Goal: Information Seeking & Learning: Learn about a topic

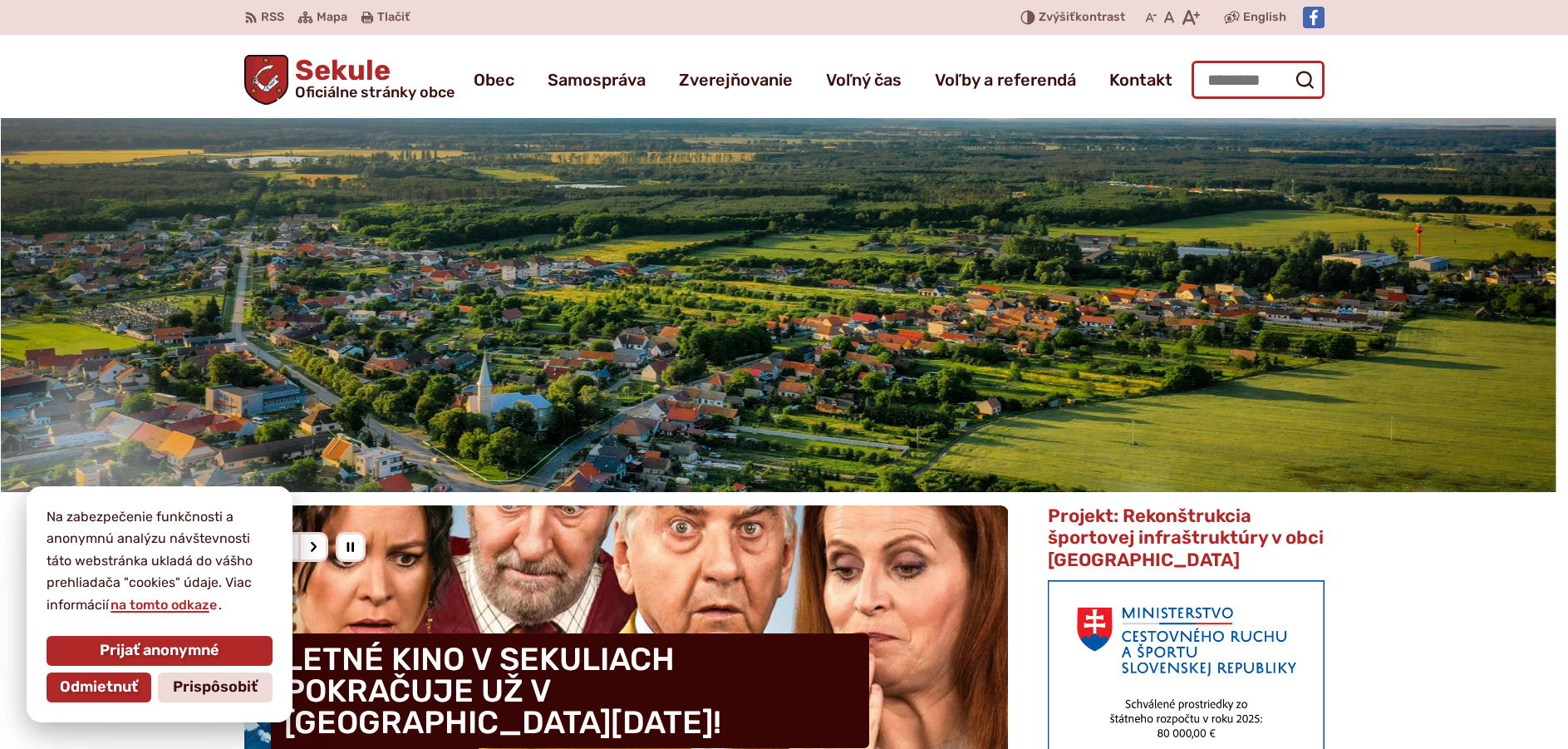
click at [1250, 83] on input "Hľadať:" at bounding box center [1258, 79] width 133 height 38
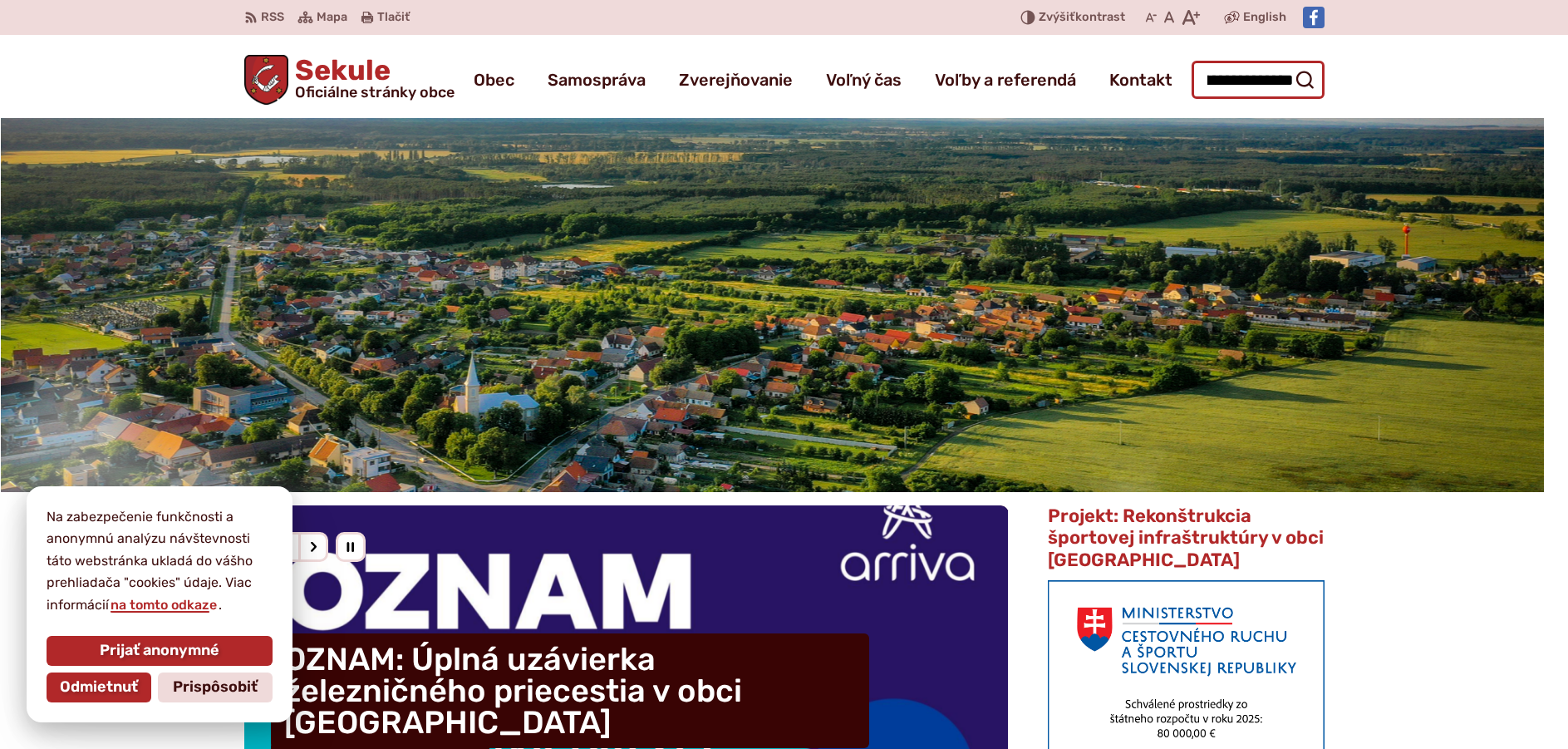
scroll to position [0, 70]
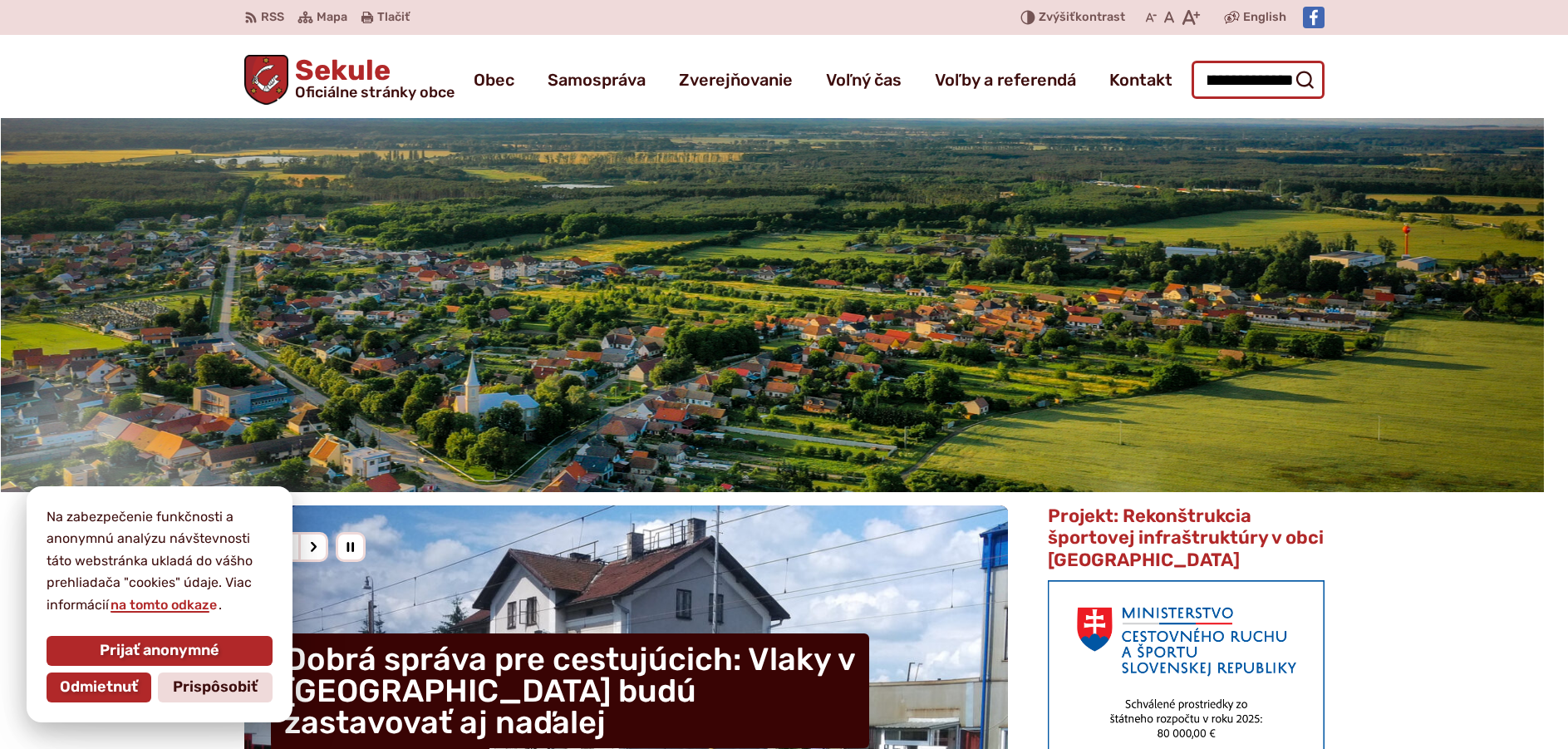
type input "**********"
click at [1290, 65] on button "Odoslať vyhľadávací formulár" at bounding box center [1305, 80] width 30 height 30
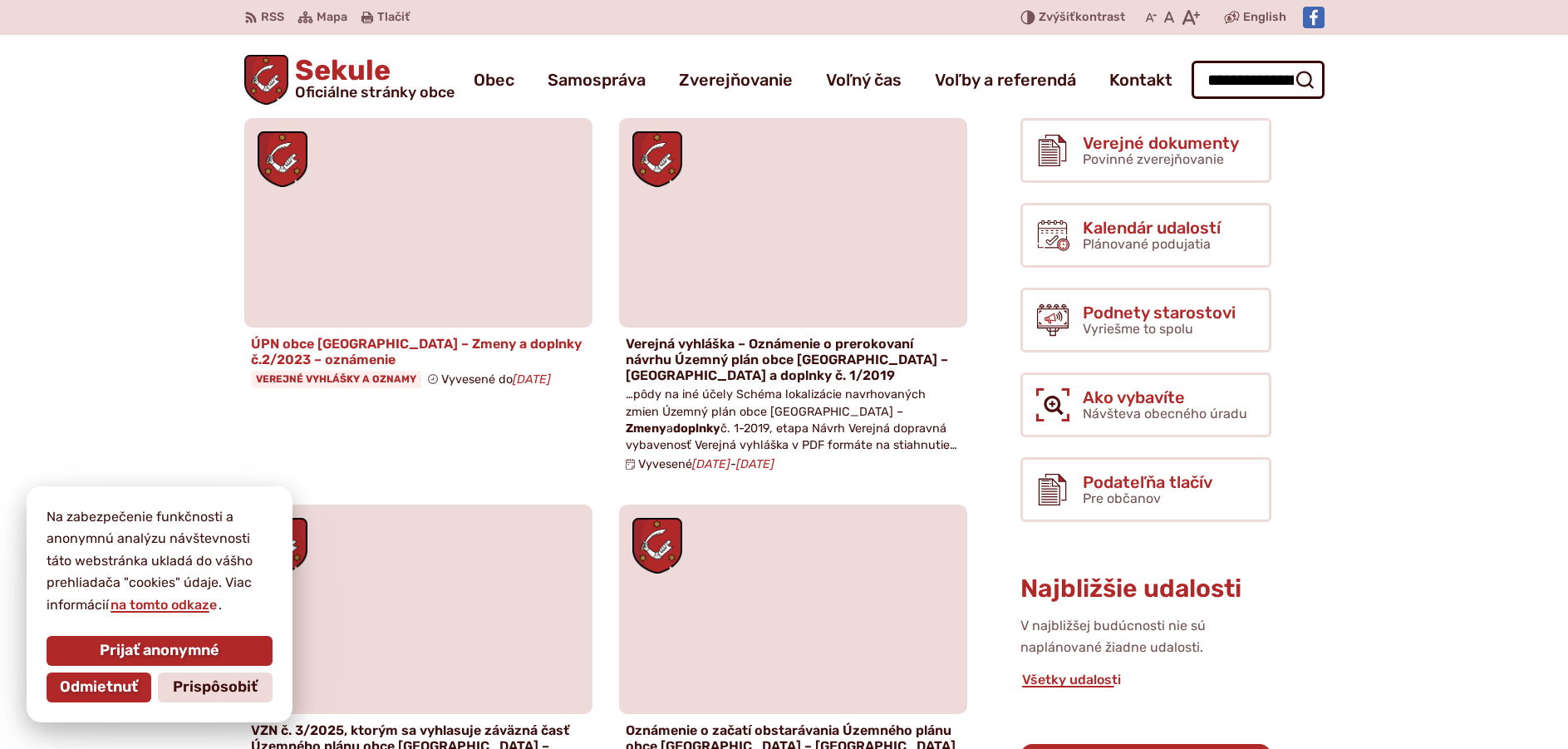
click at [468, 349] on h4 "ÚPN obce Sekule – Zmeny a doplnky č.2/2023 – oznámenie" at bounding box center [419, 351] width 335 height 32
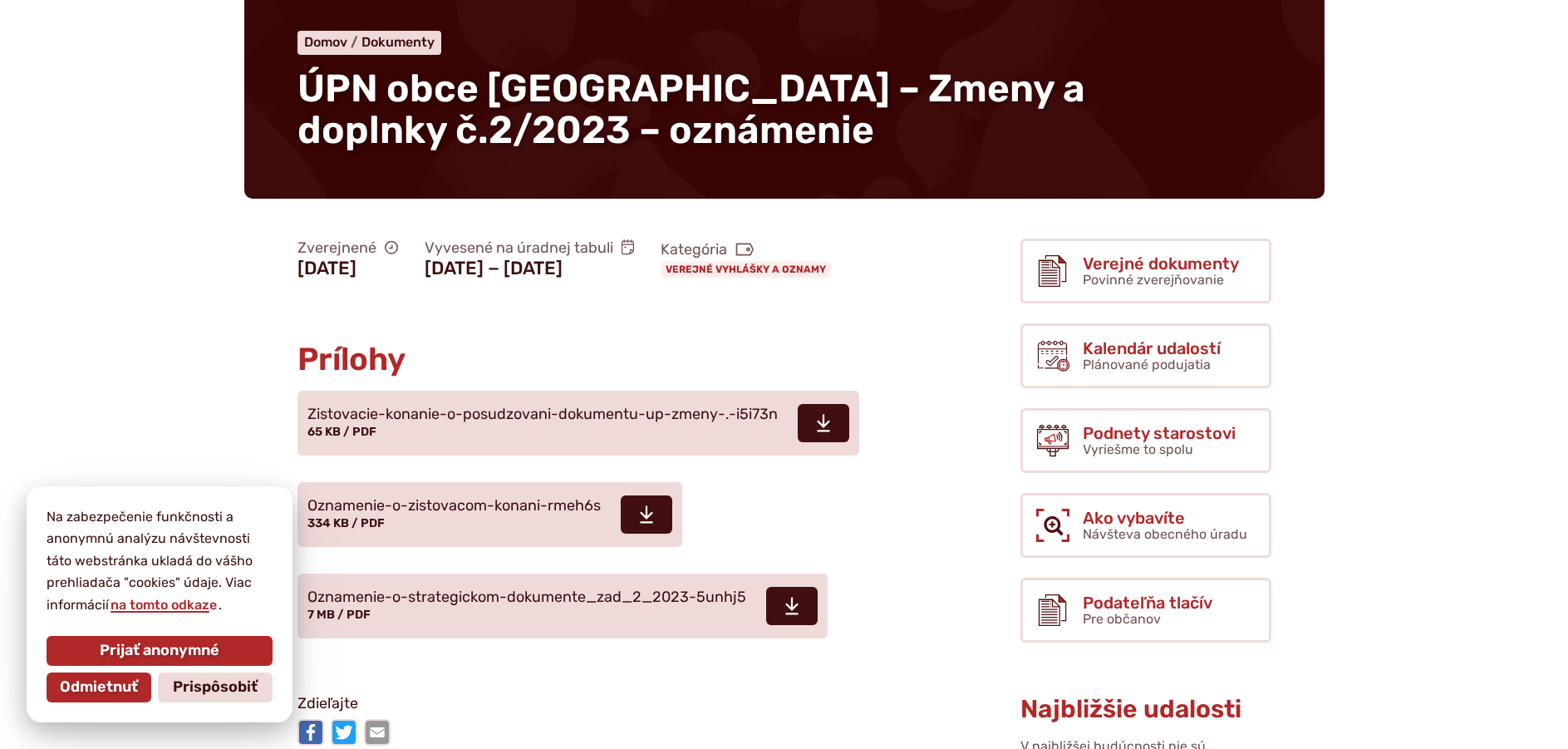
scroll to position [166, 0]
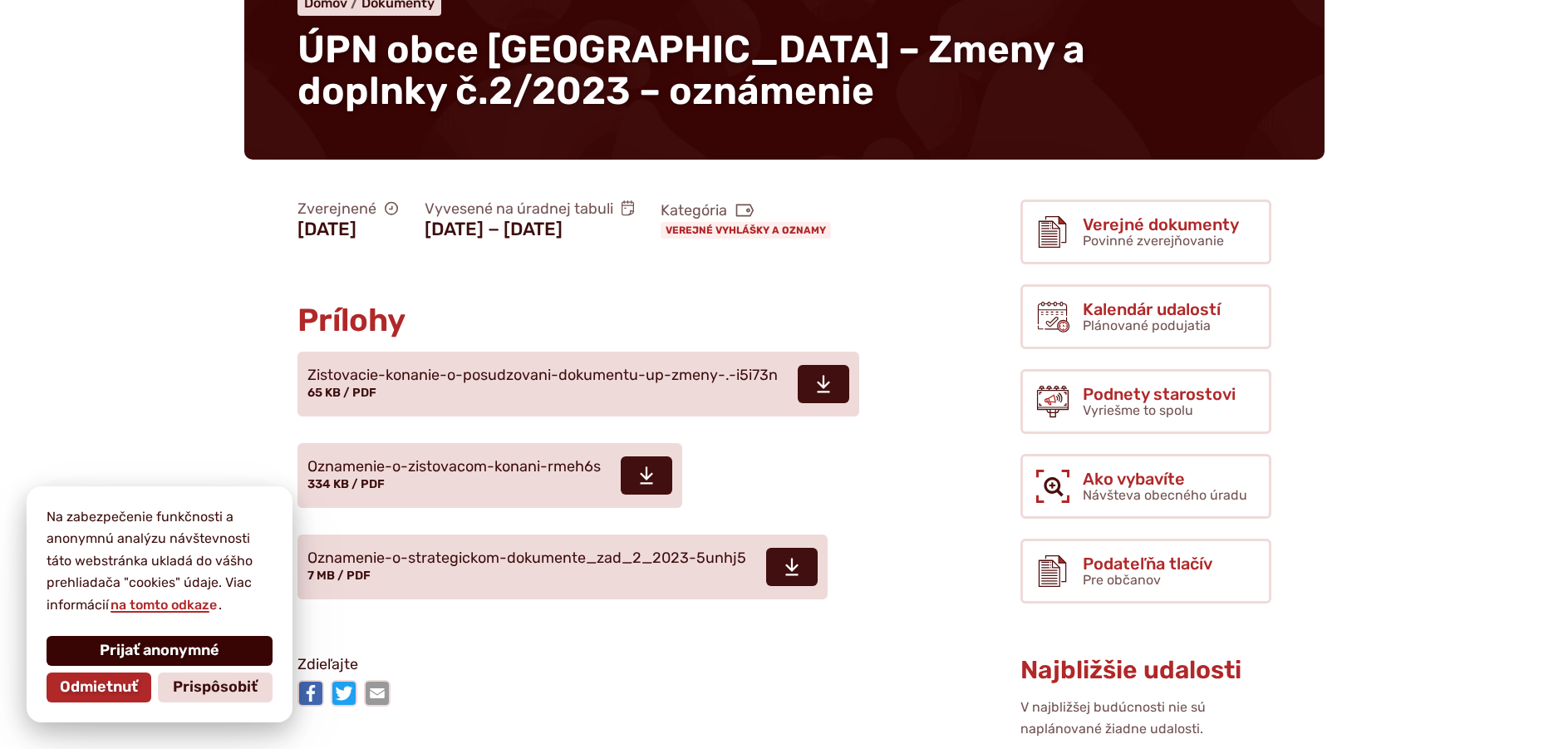
click at [170, 642] on span "Prijať anonymné" at bounding box center [159, 650] width 120 height 19
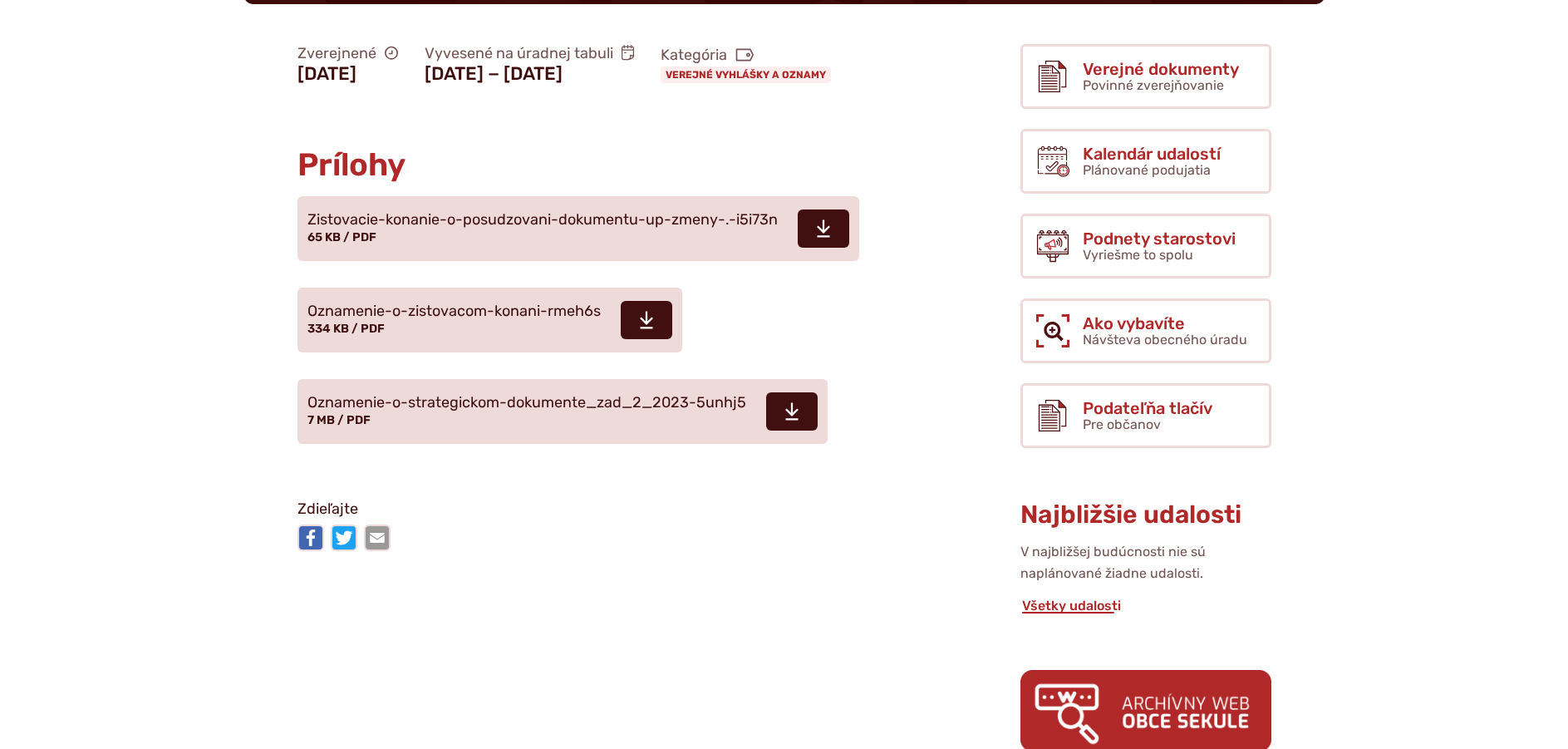
scroll to position [333, 0]
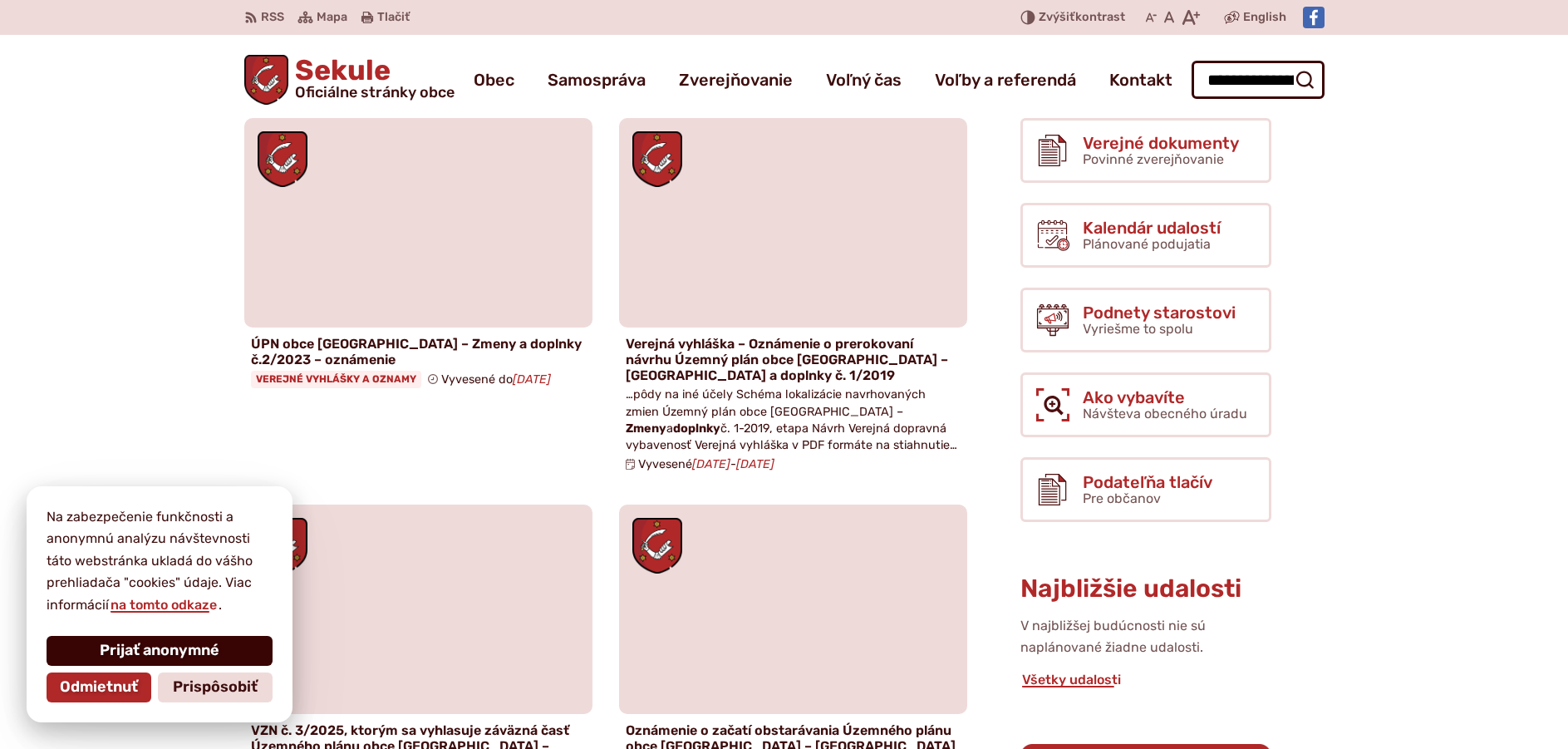
click at [188, 640] on button "Prijať anonymné" at bounding box center [159, 651] width 226 height 30
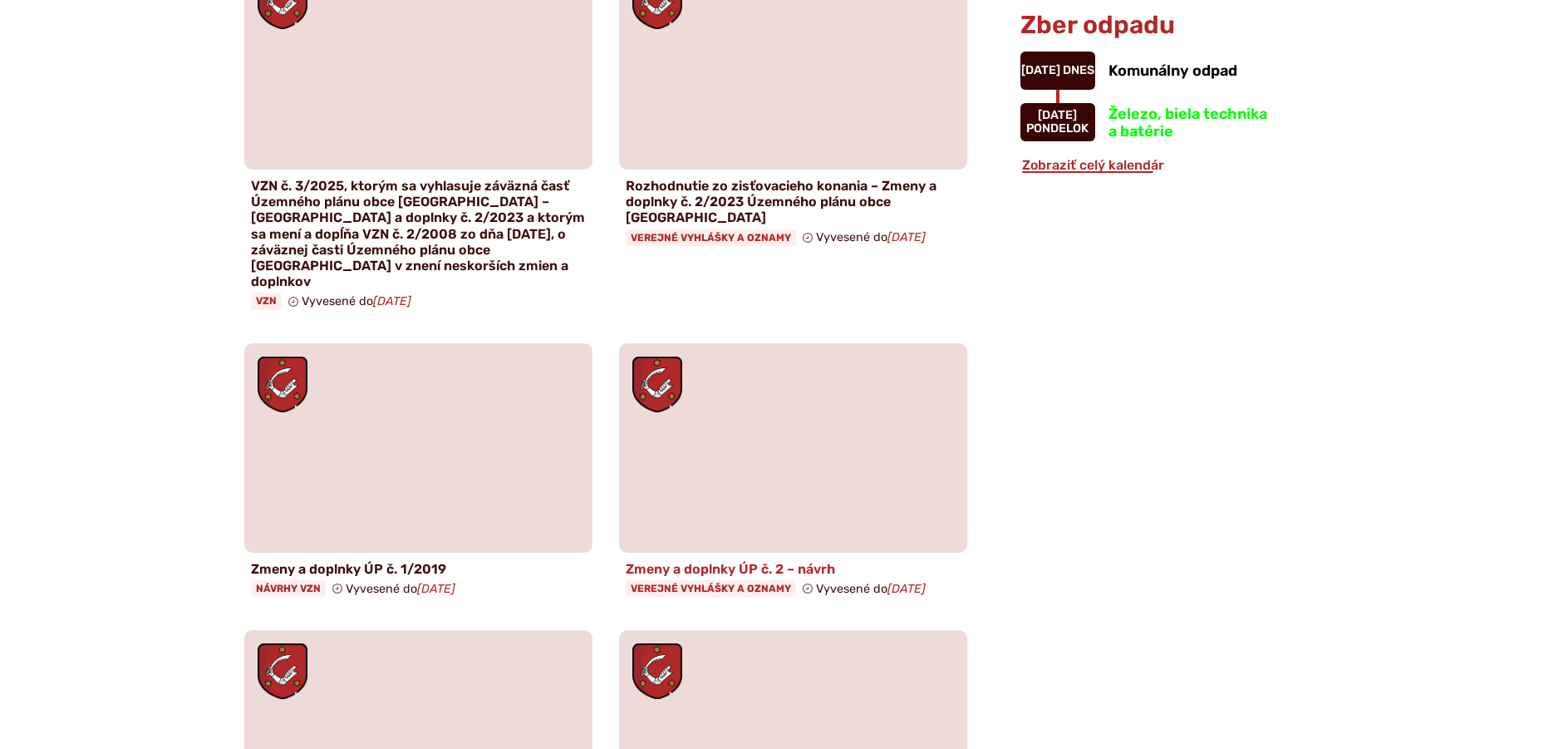
scroll to position [1330, 0]
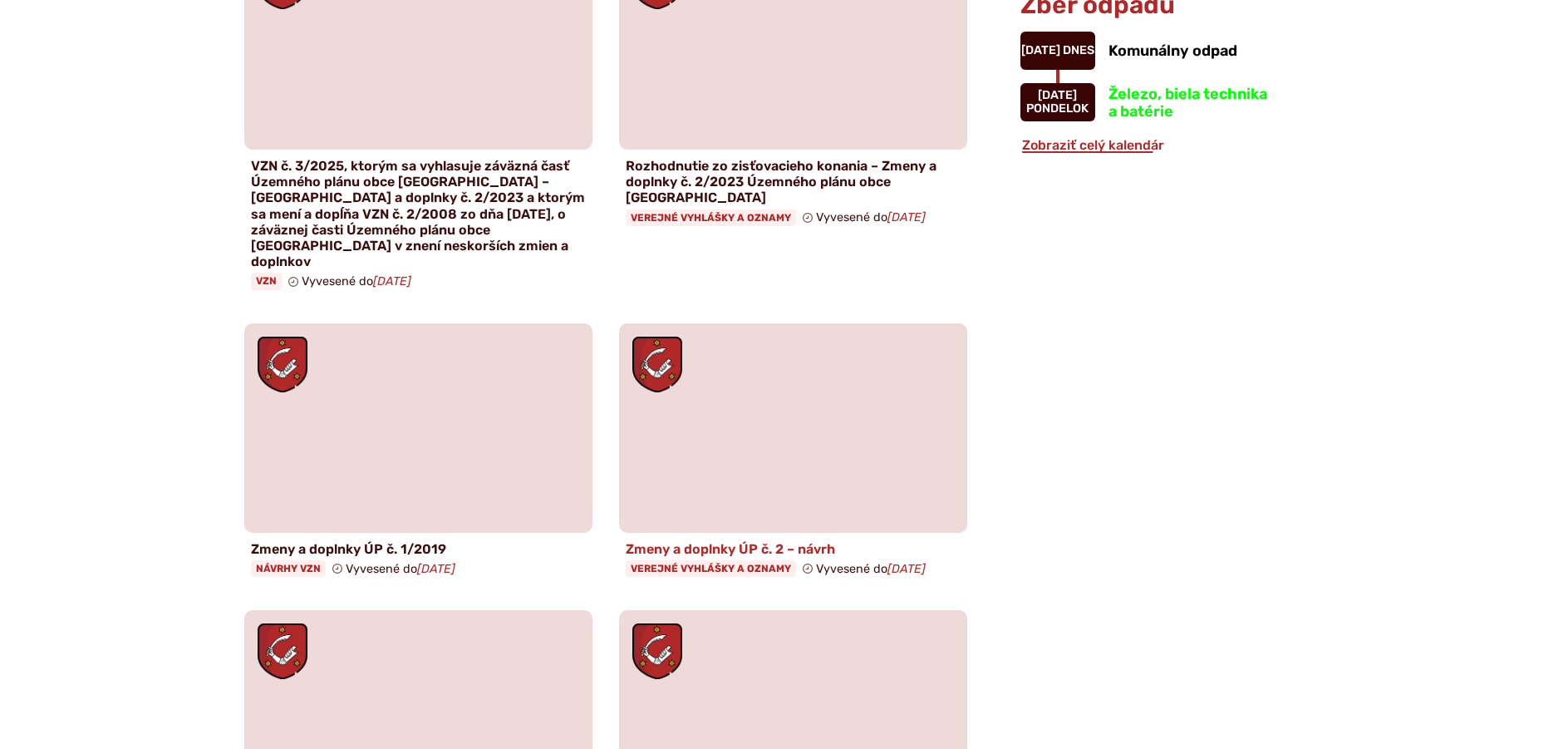
click at [762, 541] on h4 "Zmeny a doplnky ÚP č. 2 – návrh" at bounding box center [793, 549] width 335 height 16
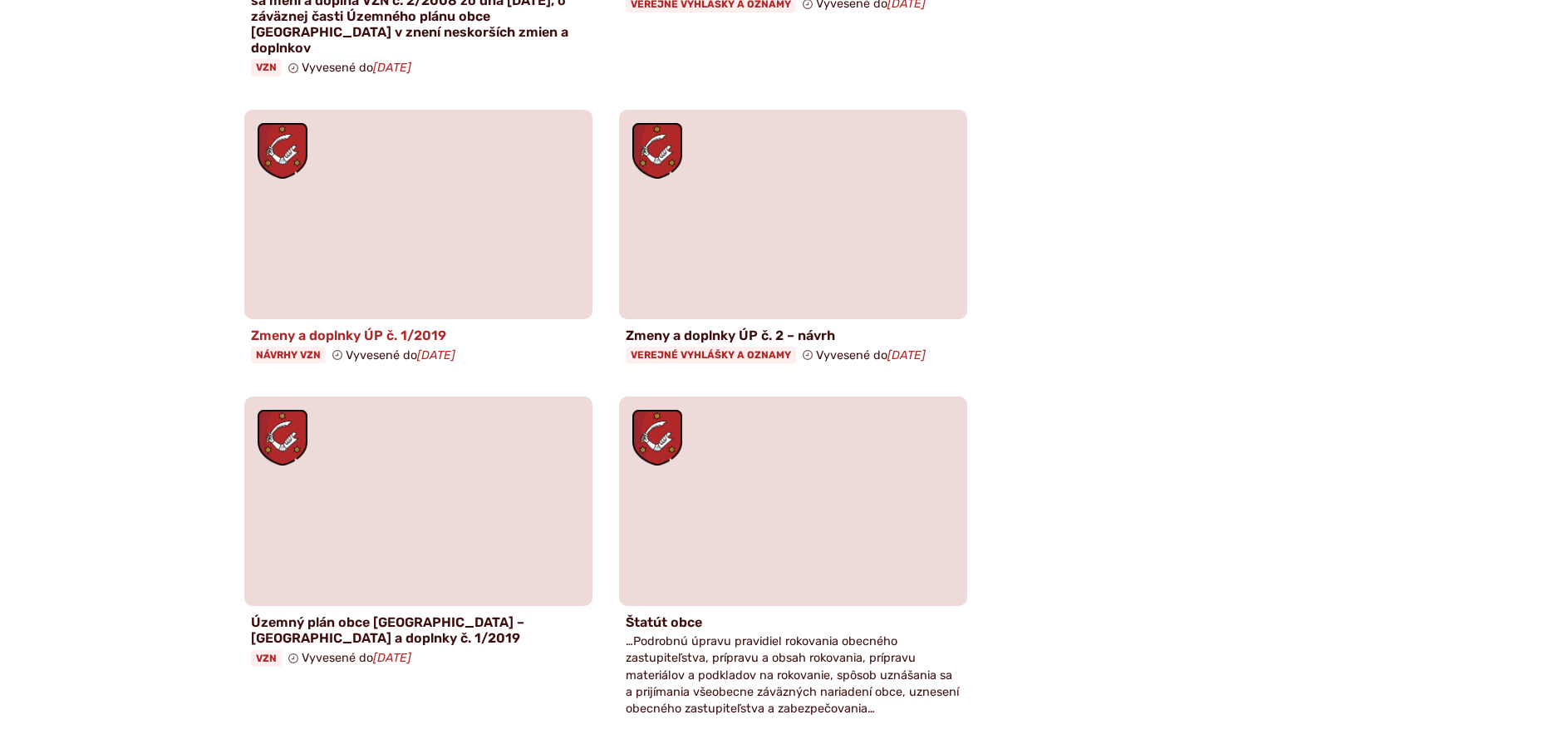
scroll to position [1580, 0]
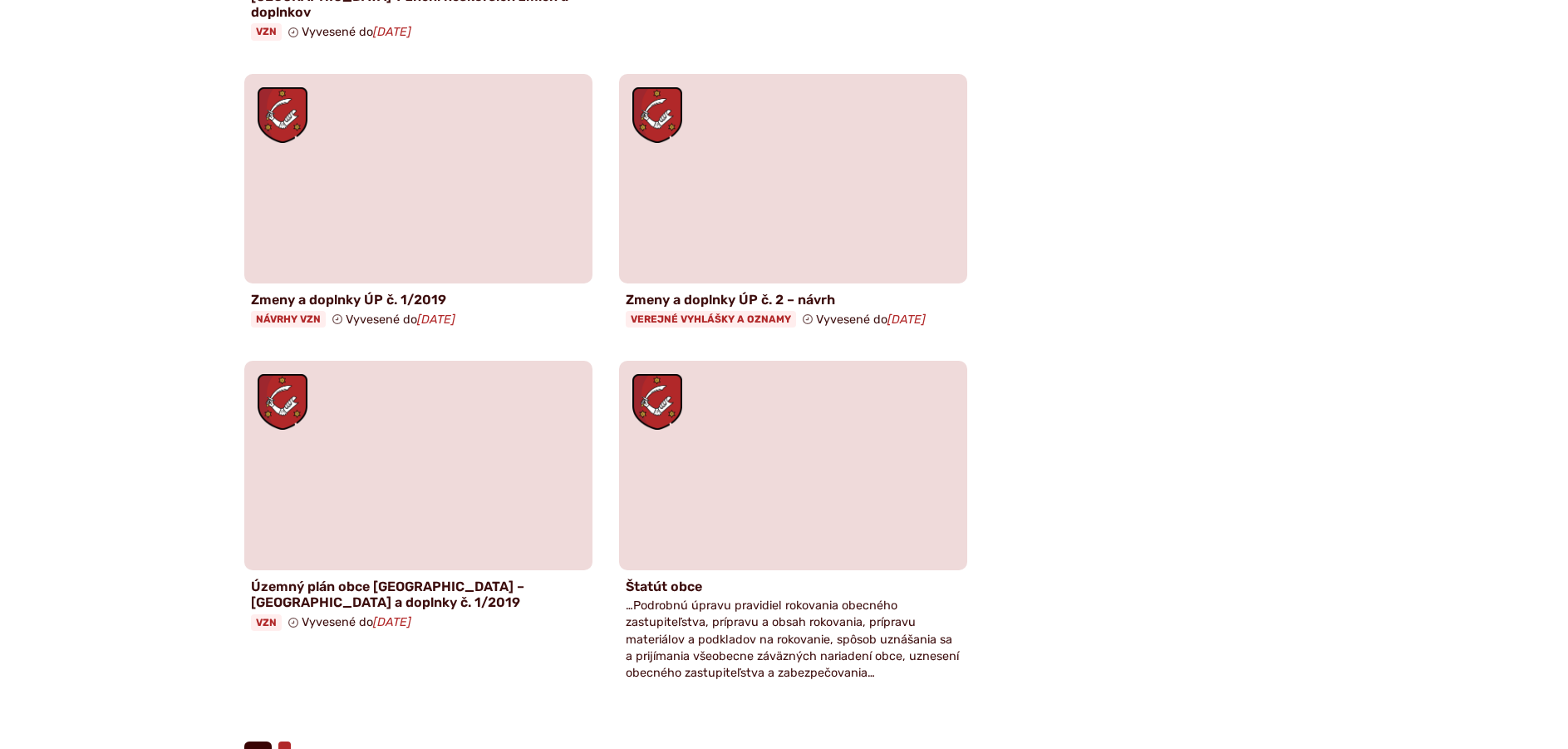
click at [280, 742] on link "2" at bounding box center [285, 757] width 12 height 30
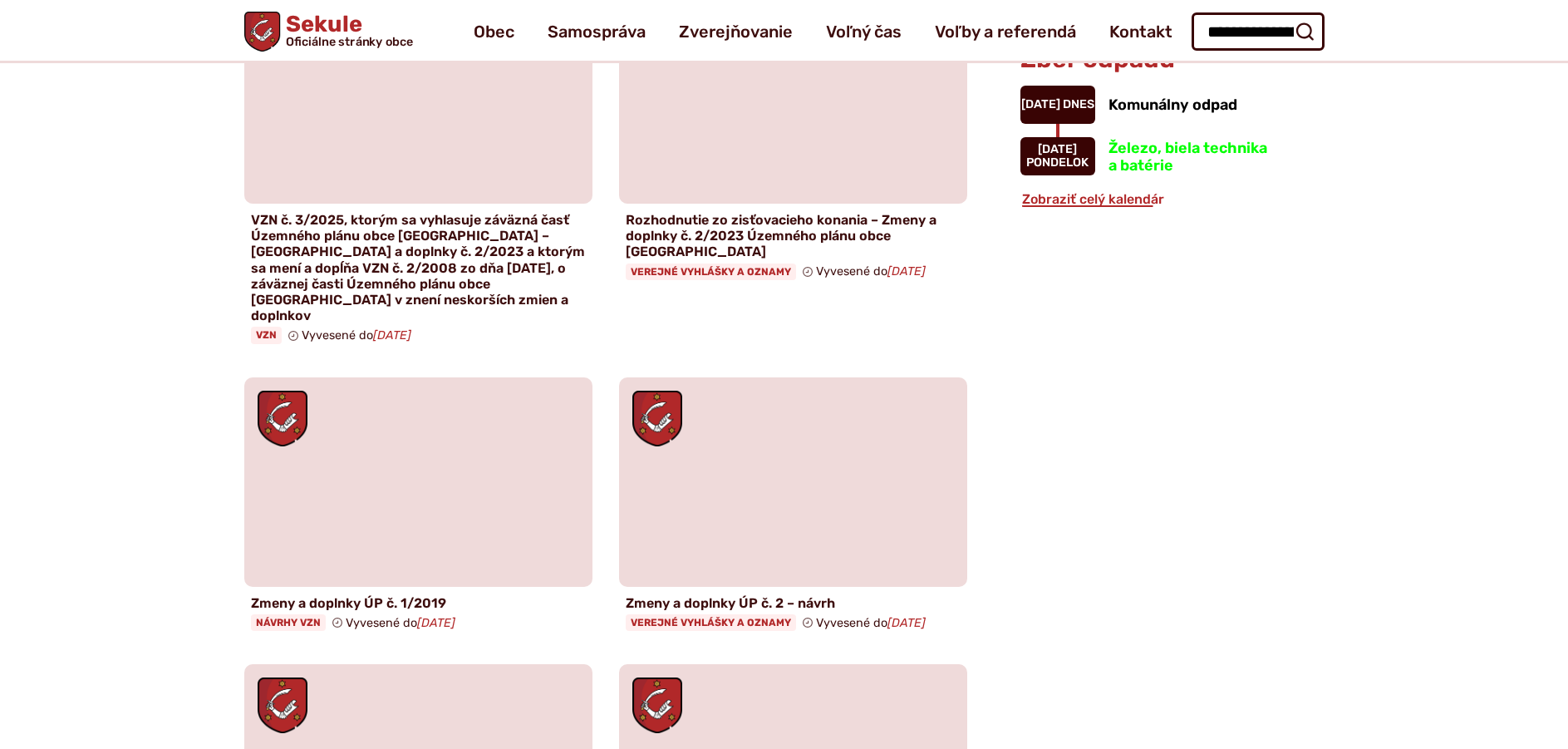
scroll to position [1247, 0]
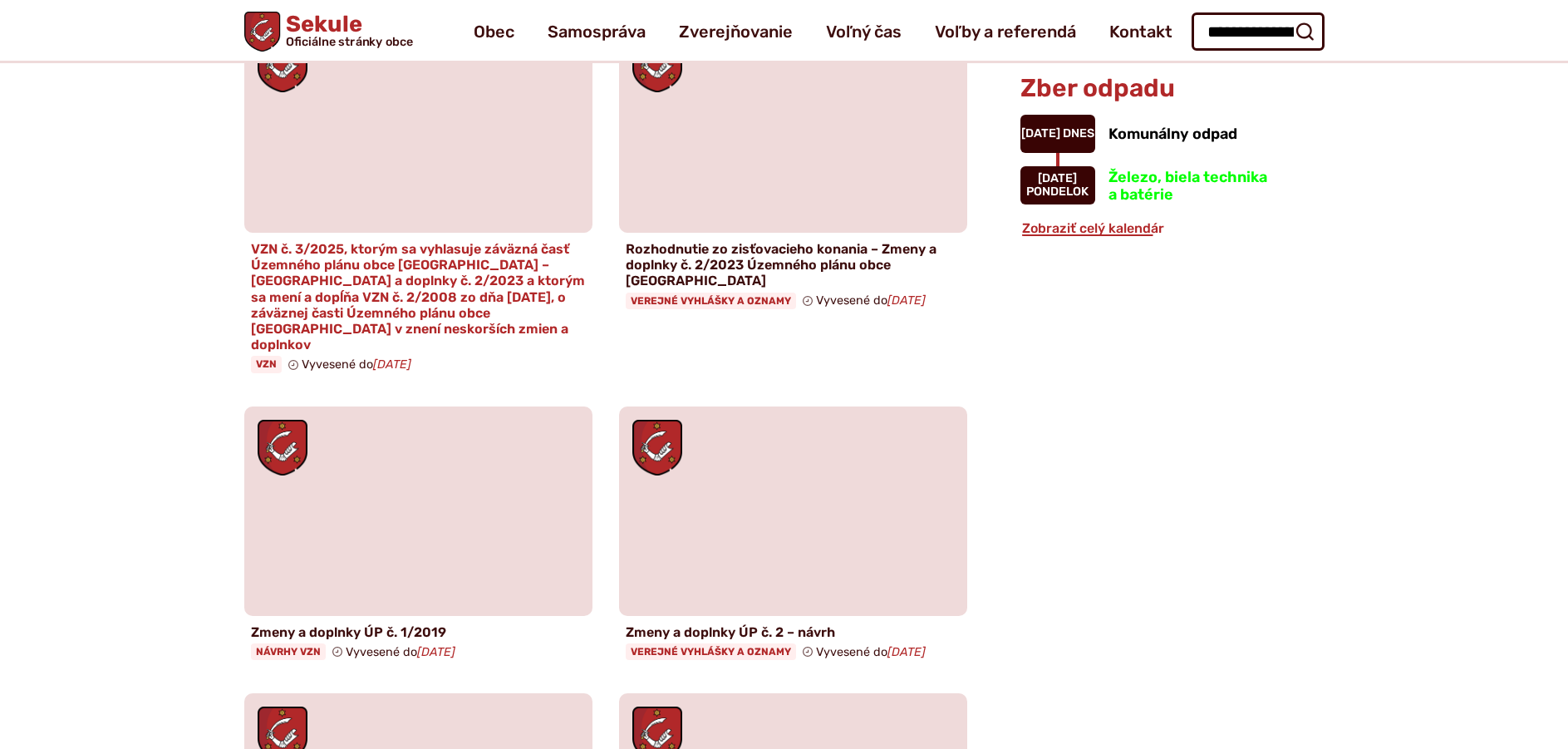
click at [514, 258] on h4 "VZN č. 3/2025, ktorým sa vyhlasuje záväzná časť Územného plánu obce [GEOGRAPHIC…" at bounding box center [419, 297] width 335 height 112
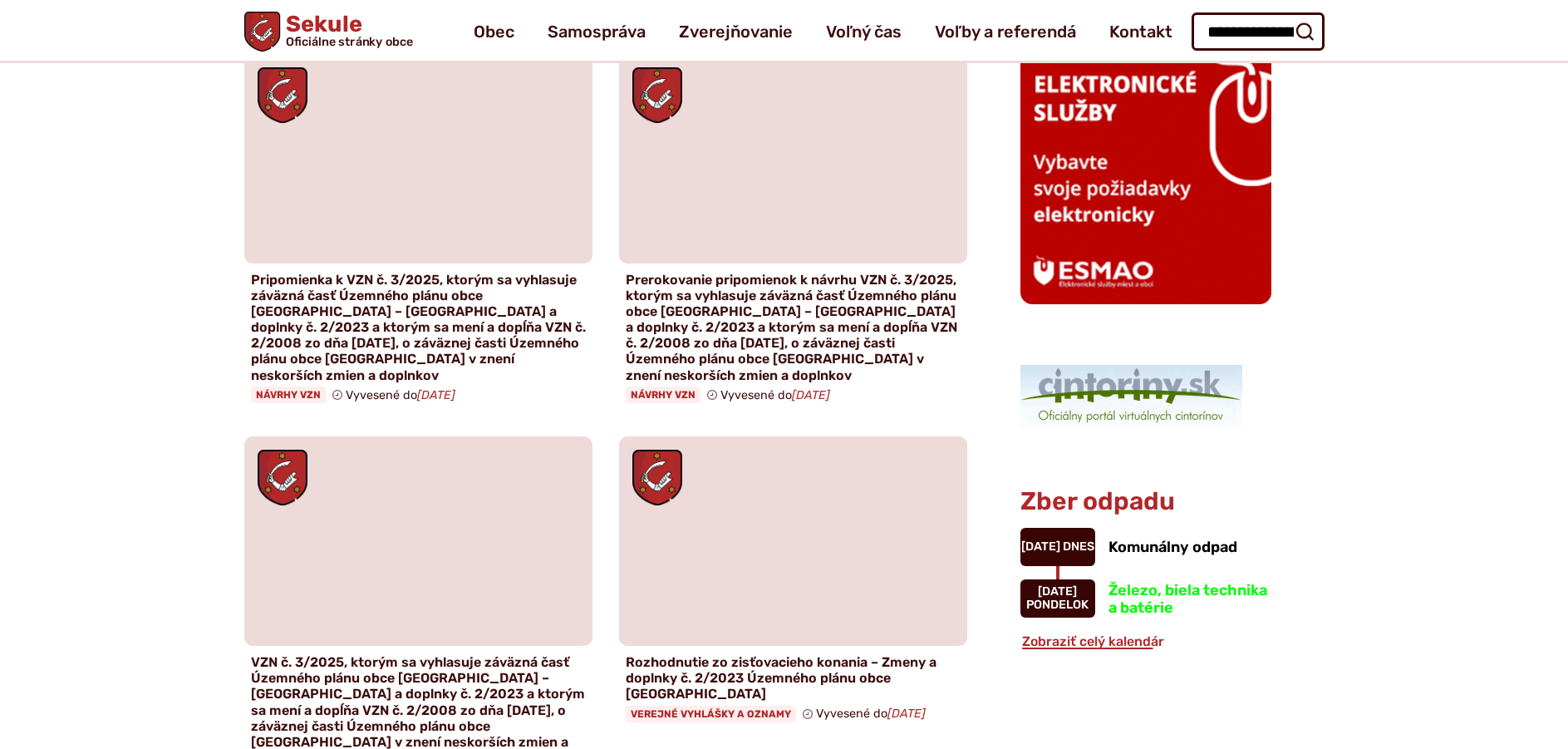
scroll to position [832, 0]
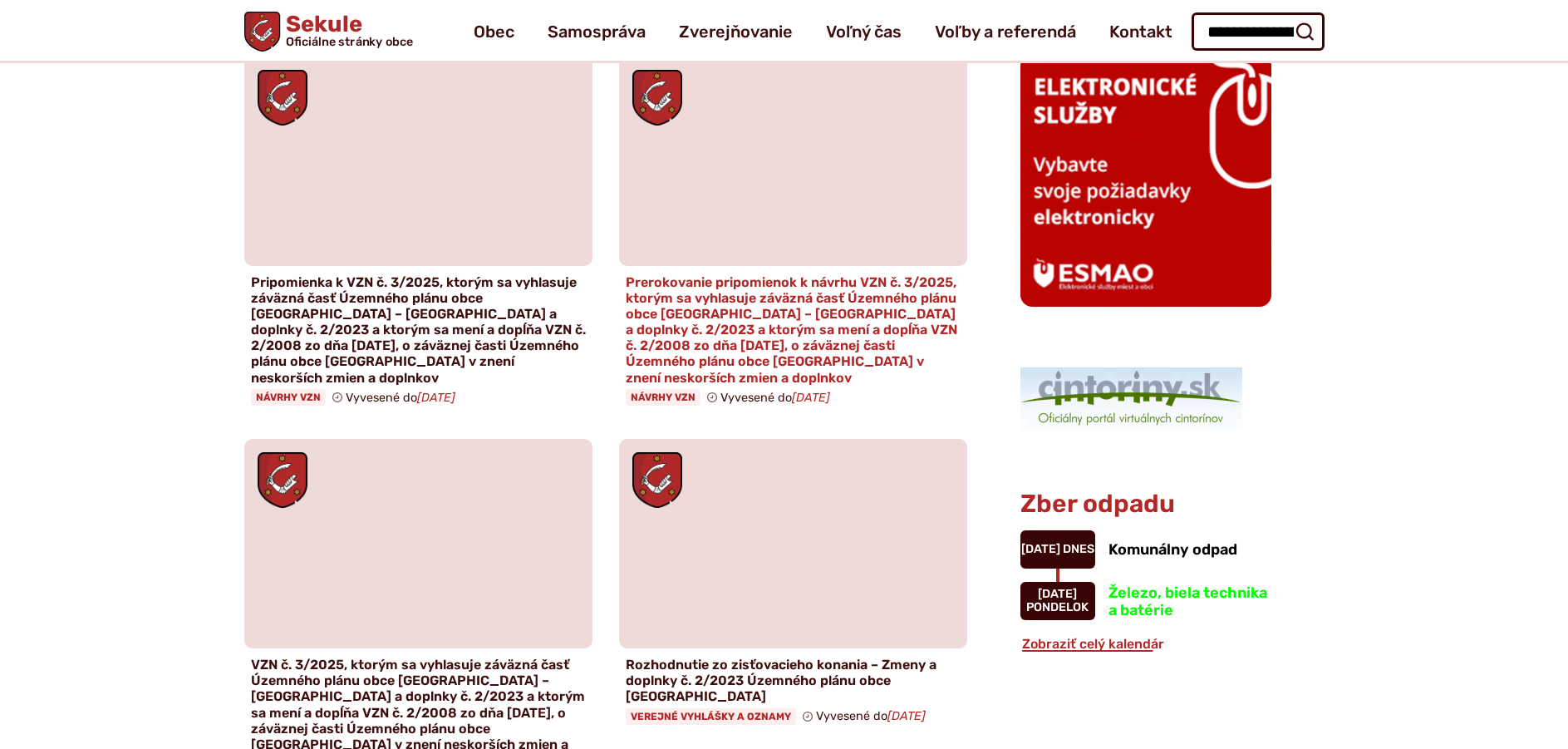
click at [875, 304] on h4 "Prerokovanie pripomienok k návrhu VZN č. 3/2025, ktorým sa vyhlasuje záväzná ča…" at bounding box center [793, 330] width 335 height 112
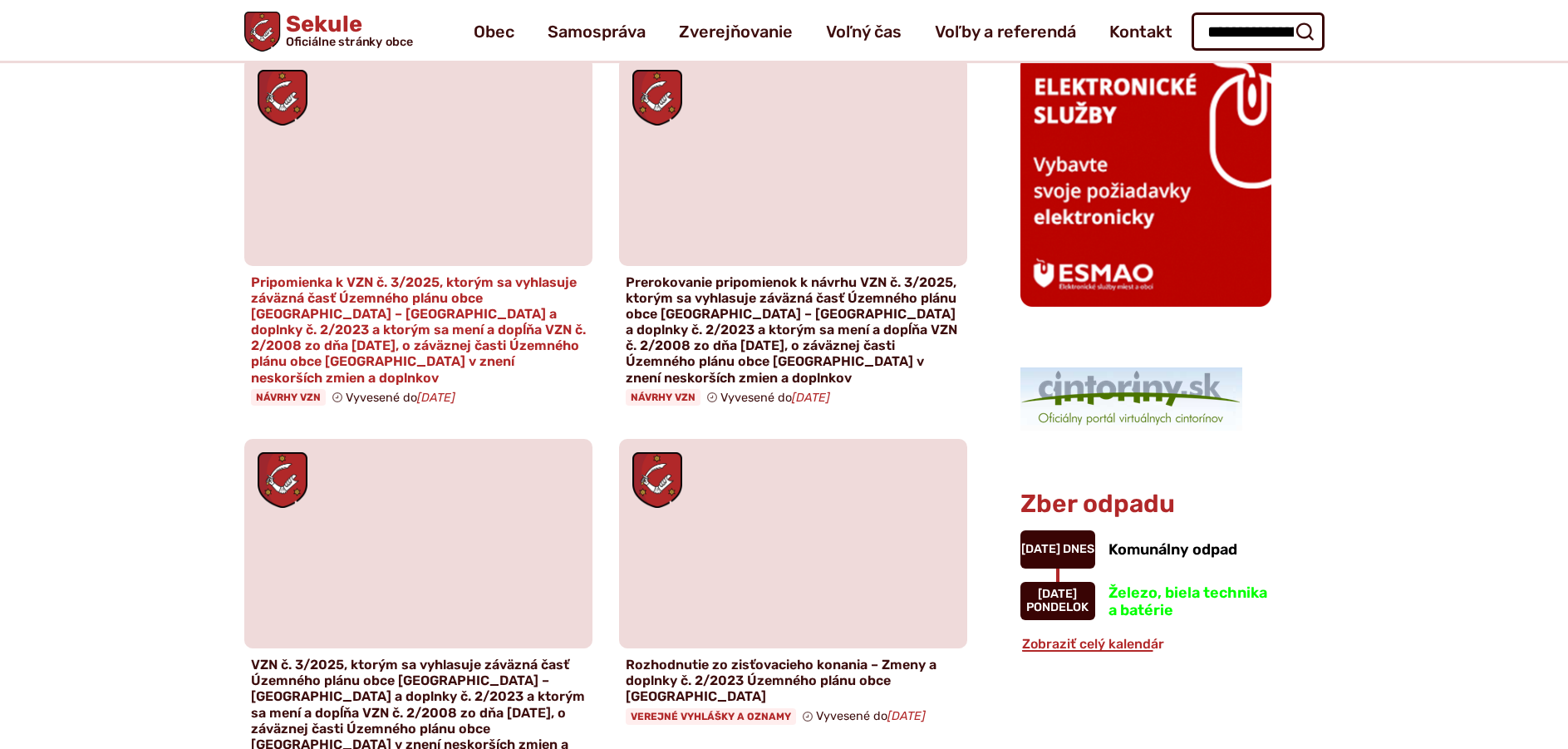
click at [393, 278] on h4 "Pripomienka k VZN č. 3/2025, ktorým sa vyhlasuje záväzná časť Územného plánu ob…" at bounding box center [419, 330] width 335 height 112
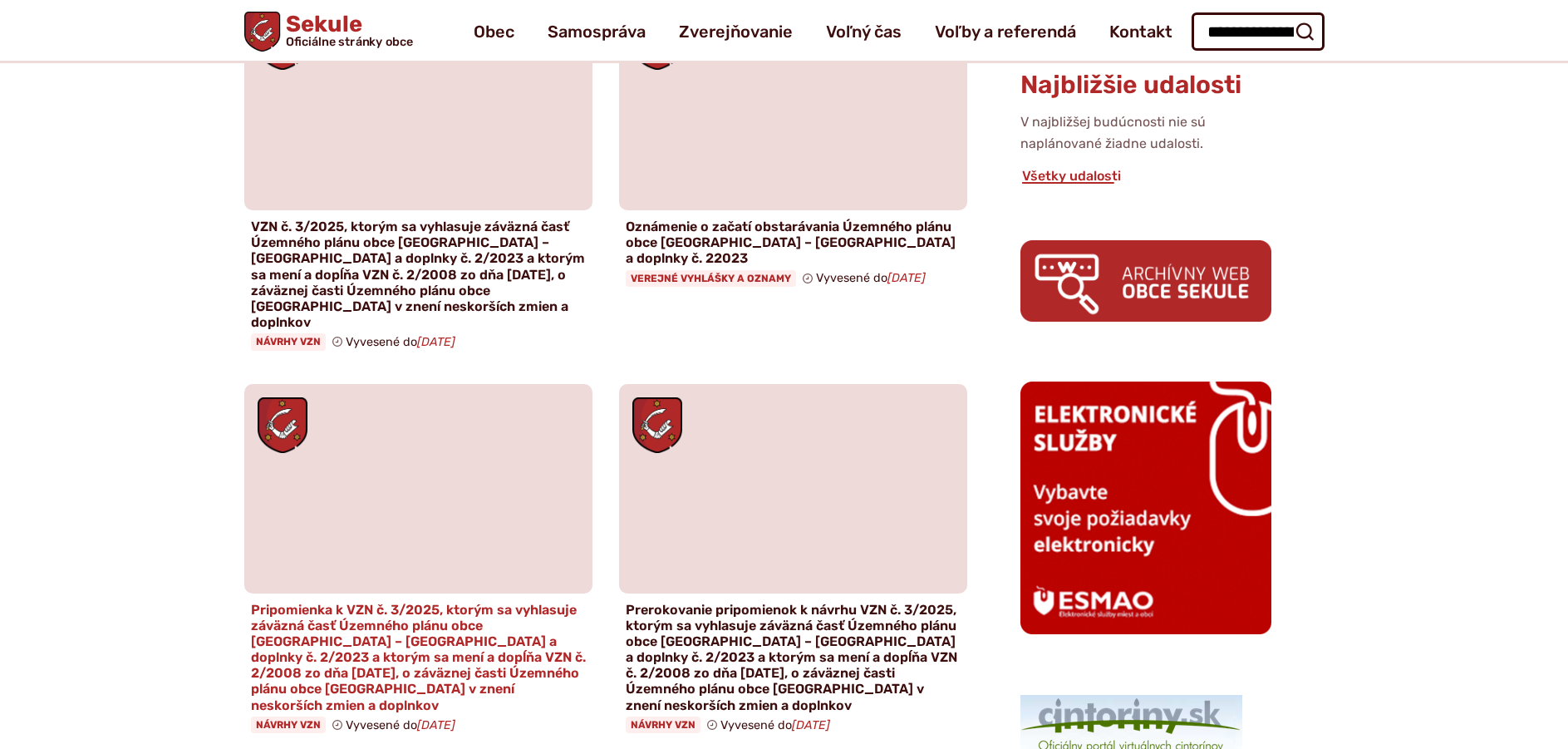
scroll to position [499, 0]
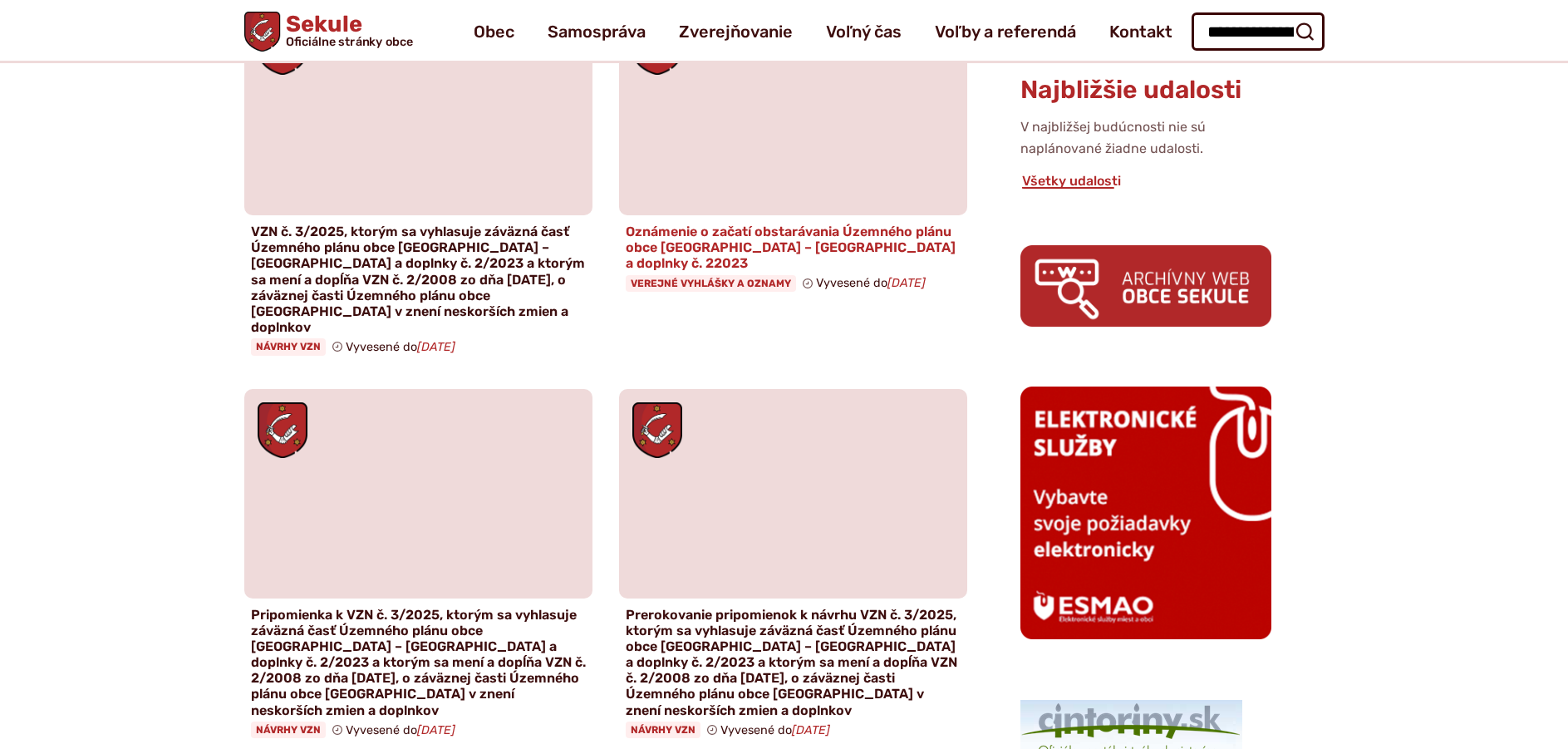
click at [783, 250] on h4 "Oznámenie o začatí obstarávania Územného plánu obce Sekule – Zmeny a doplnky č.…" at bounding box center [793, 248] width 335 height 48
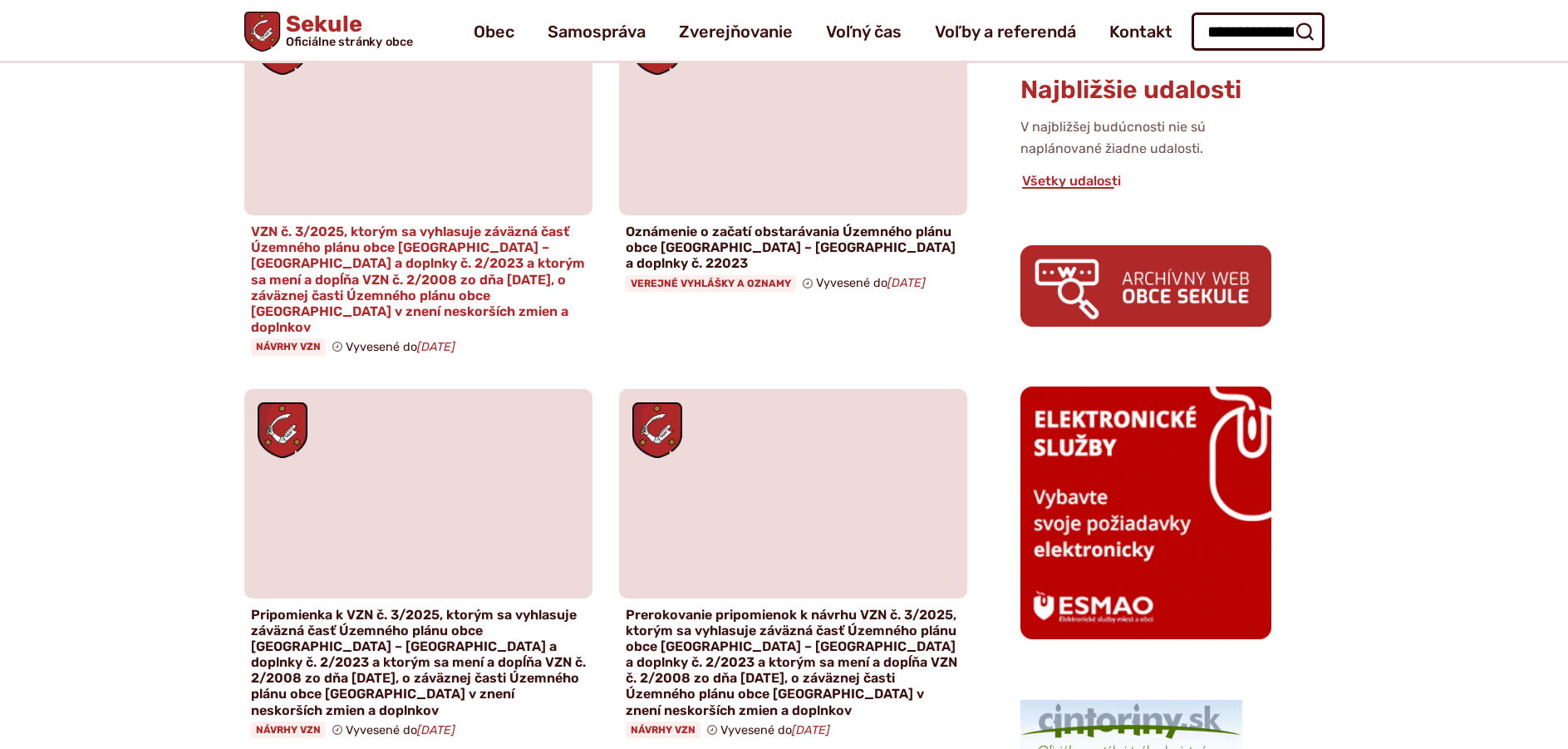
click at [351, 247] on h4 "VZN č. 3/2025, ktorým sa vyhlasuje záväzná časť Územného plánu obce [GEOGRAPHIC…" at bounding box center [419, 280] width 335 height 112
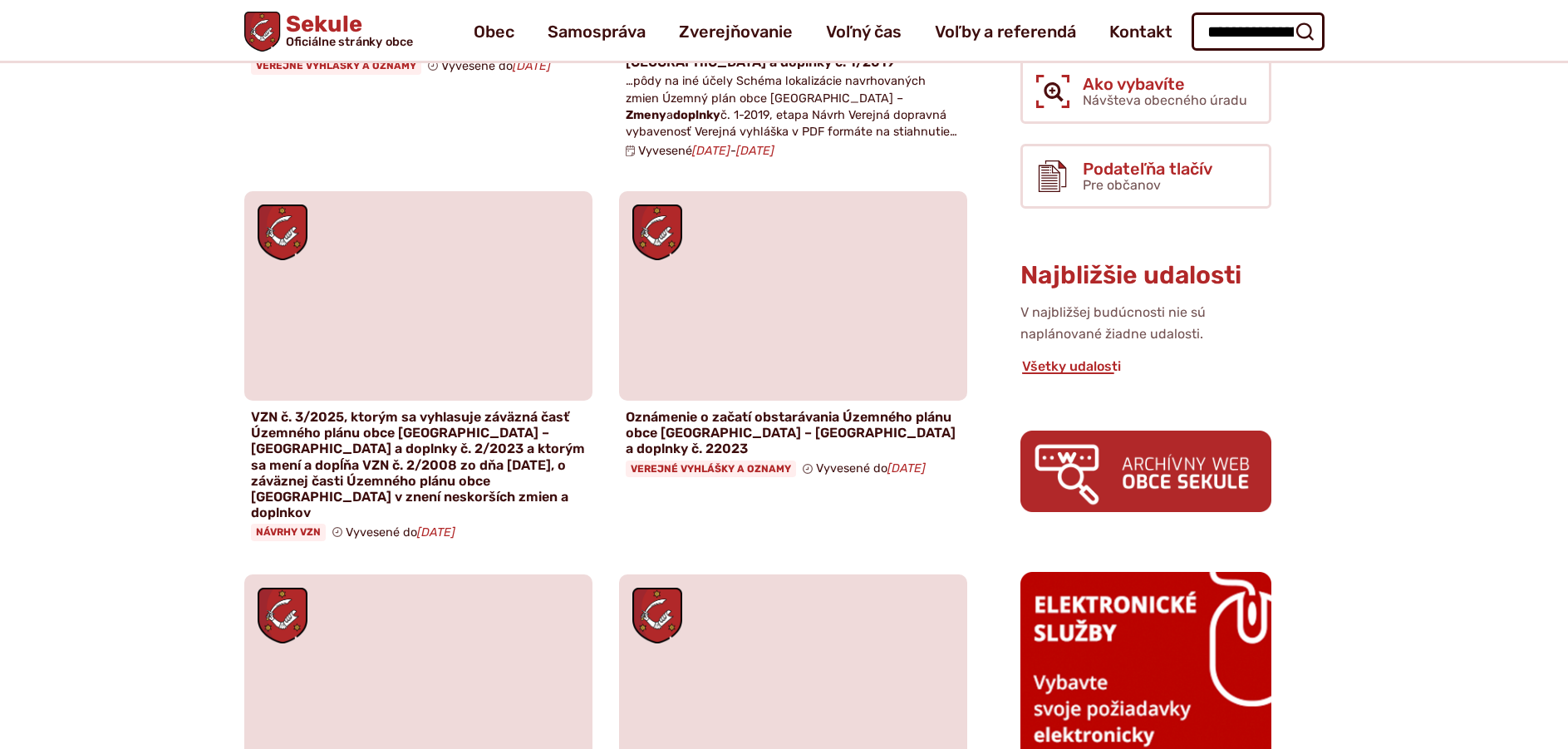
scroll to position [166, 0]
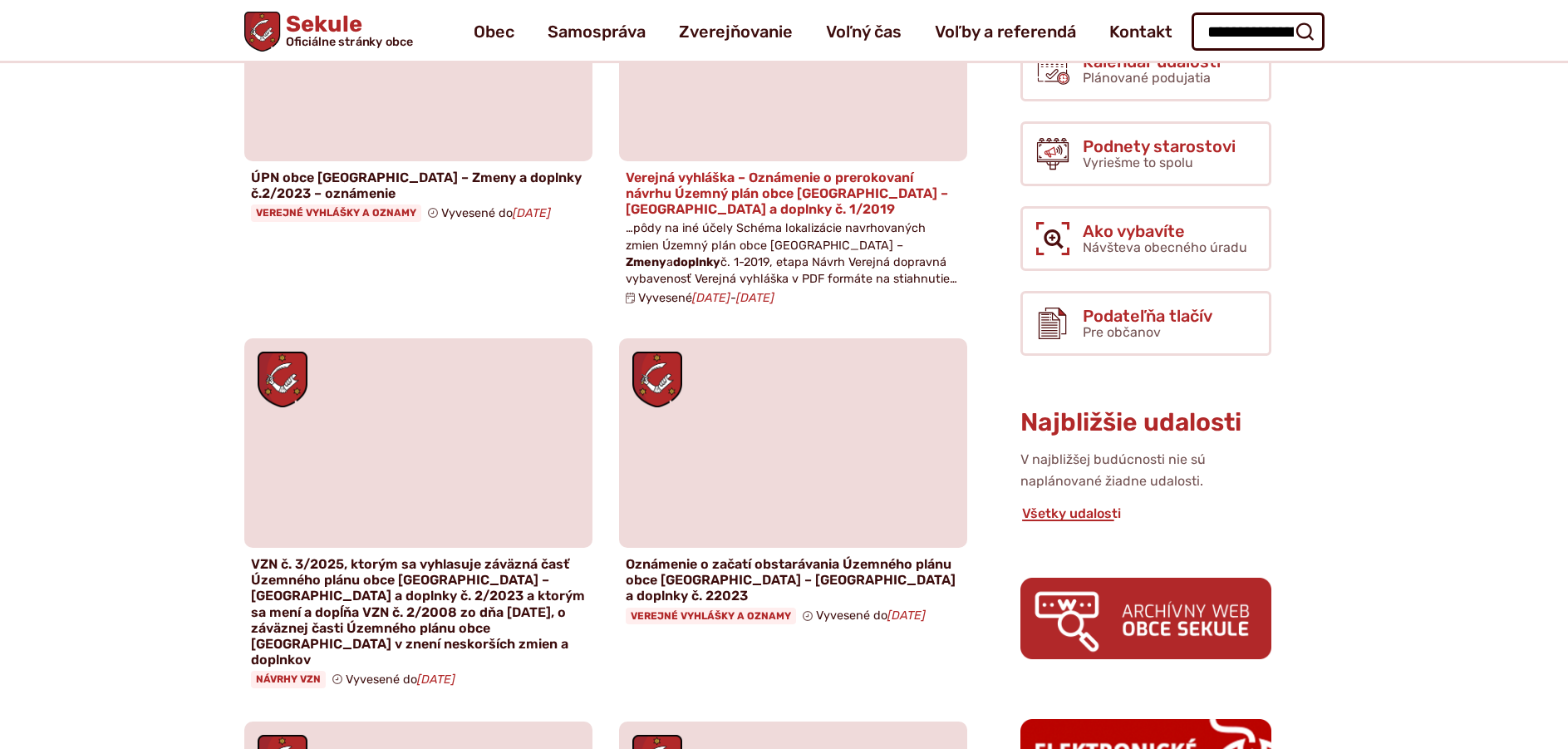
click at [867, 198] on h4 "Verejná vyhláška – Oznámenie o prerokovaní návrhu Územný plán obce Sekule – Zme…" at bounding box center [793, 193] width 335 height 48
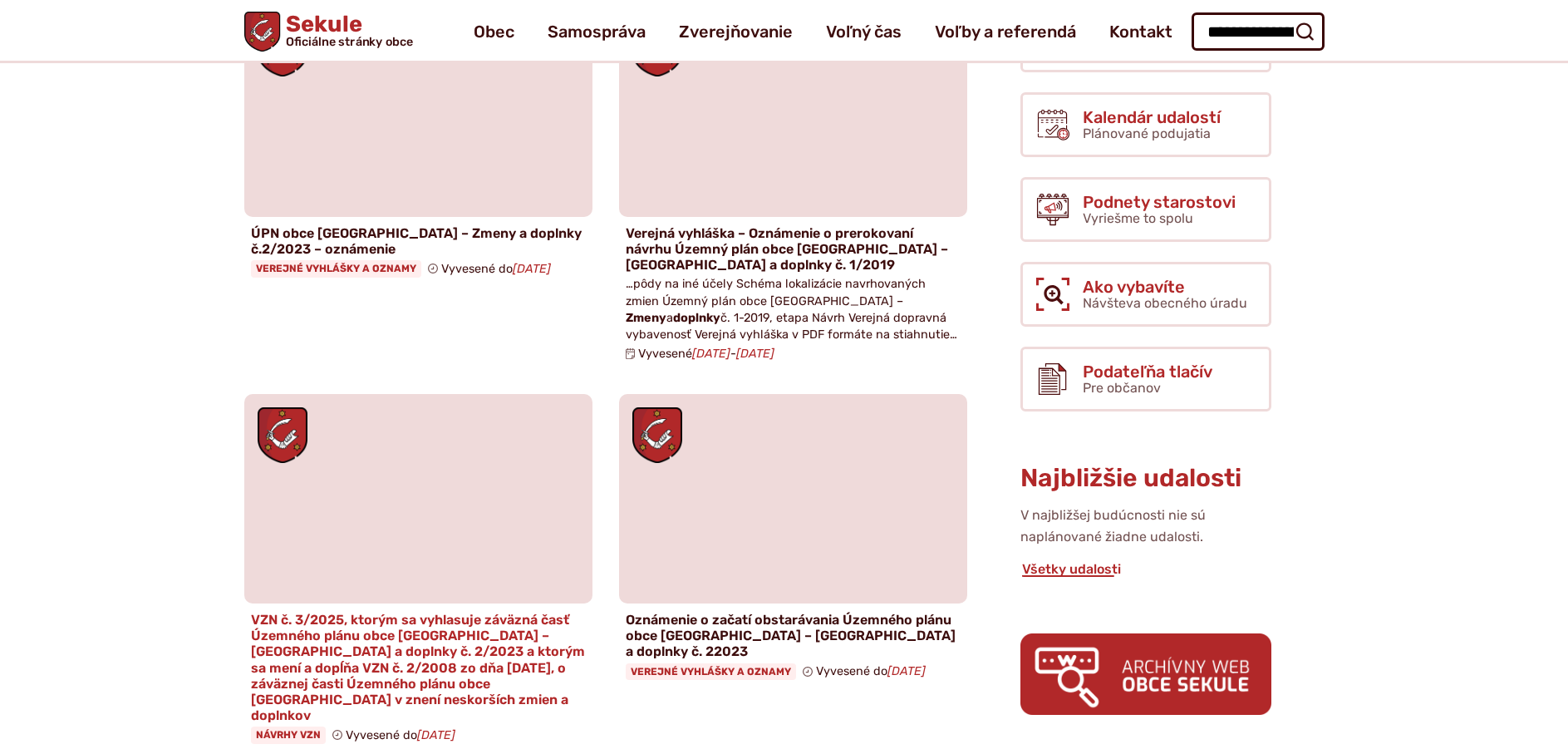
scroll to position [0, 0]
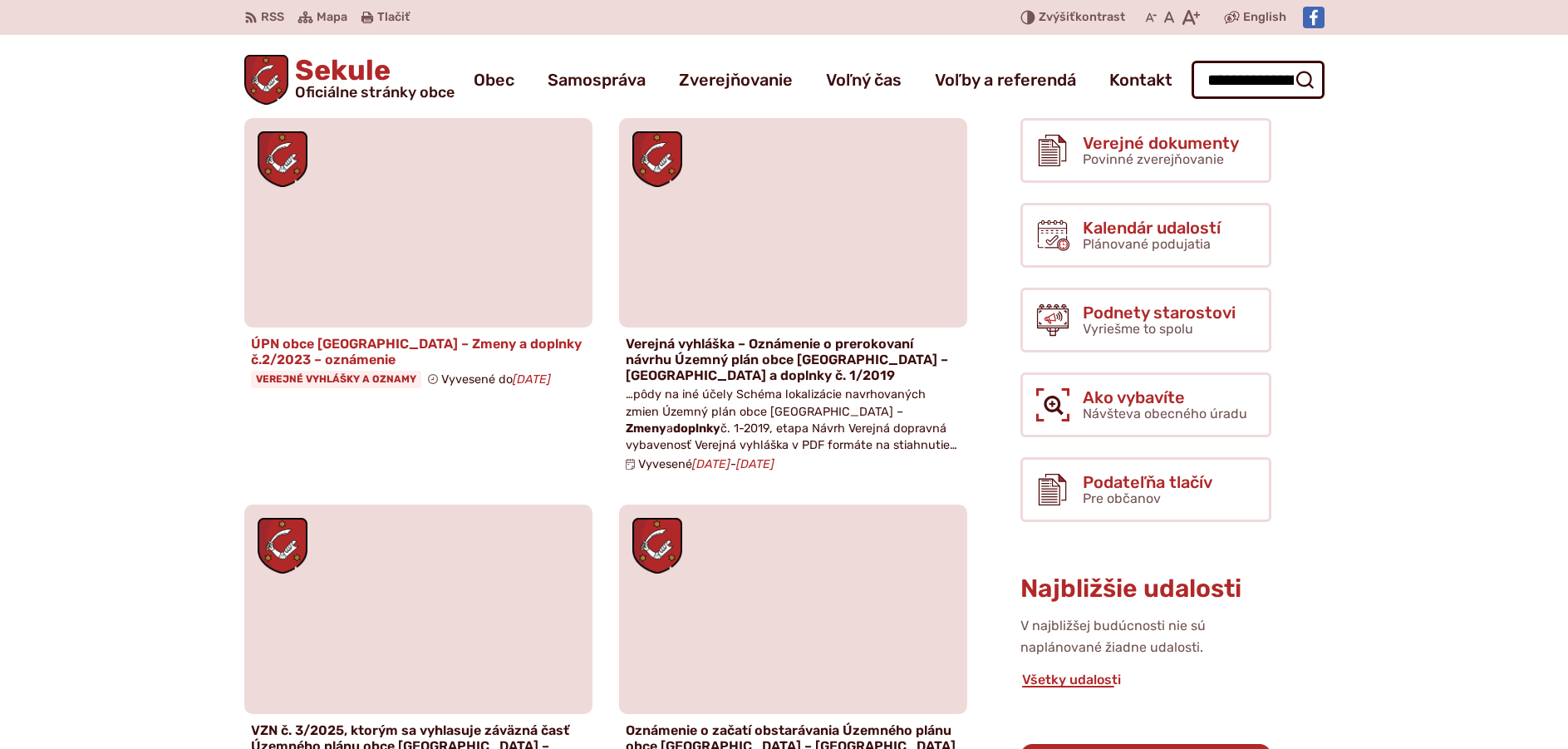
click at [482, 353] on h4 "ÚPN obce Sekule – Zmeny a doplnky č.2/2023 – oznámenie" at bounding box center [419, 351] width 335 height 32
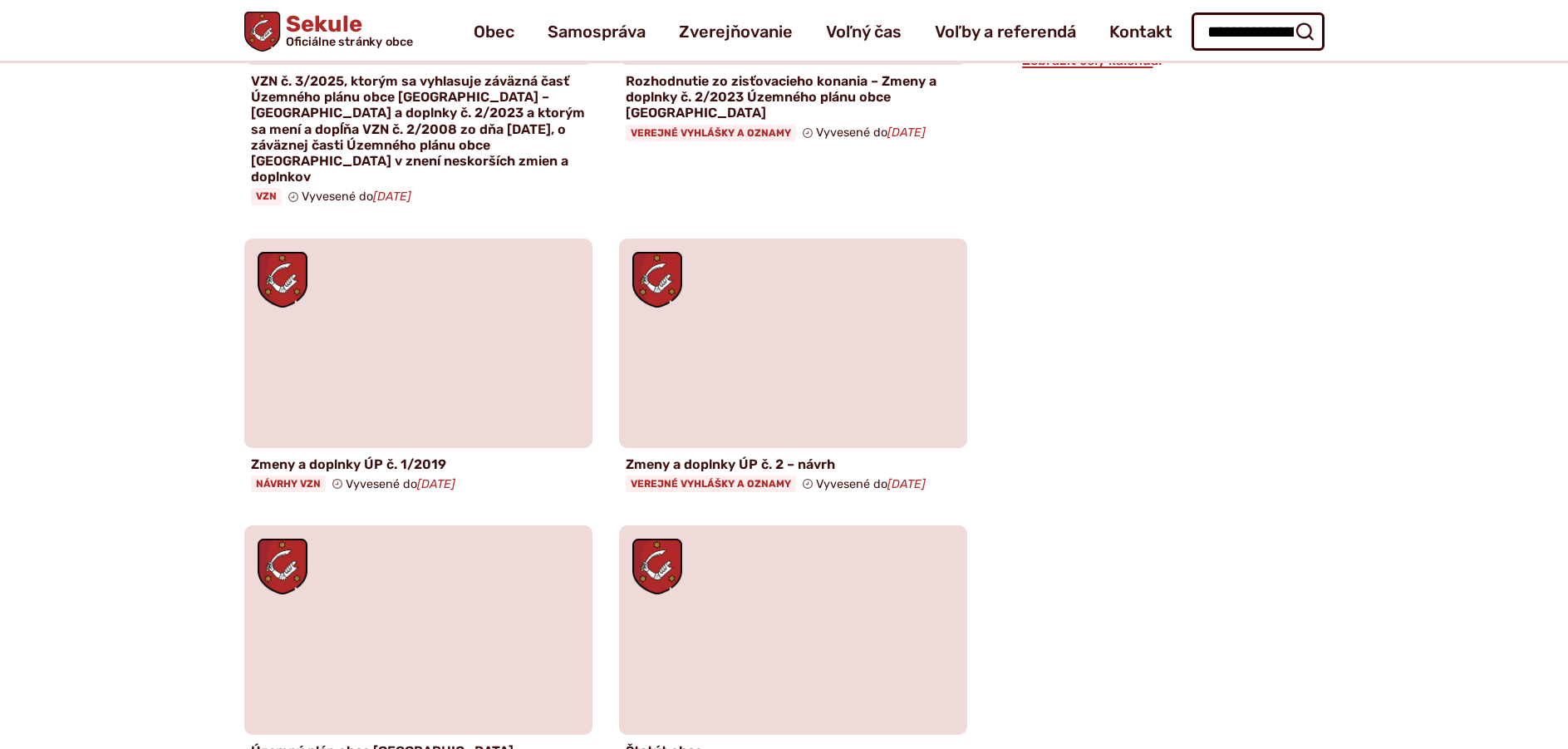
scroll to position [1414, 0]
click at [681, 458] on h4 "Zmeny a doplnky ÚP č. 2 – návrh" at bounding box center [793, 466] width 335 height 16
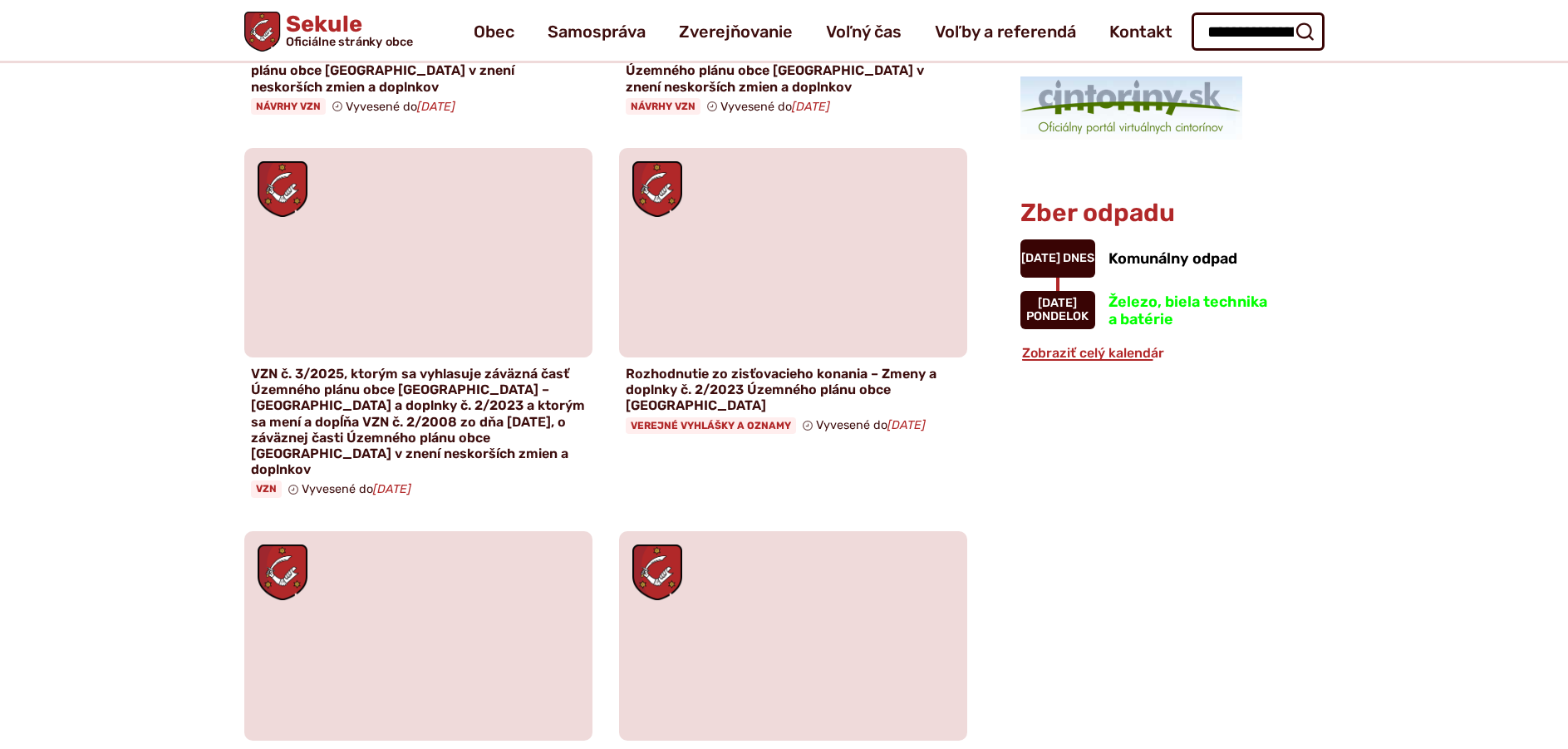
scroll to position [1081, 0]
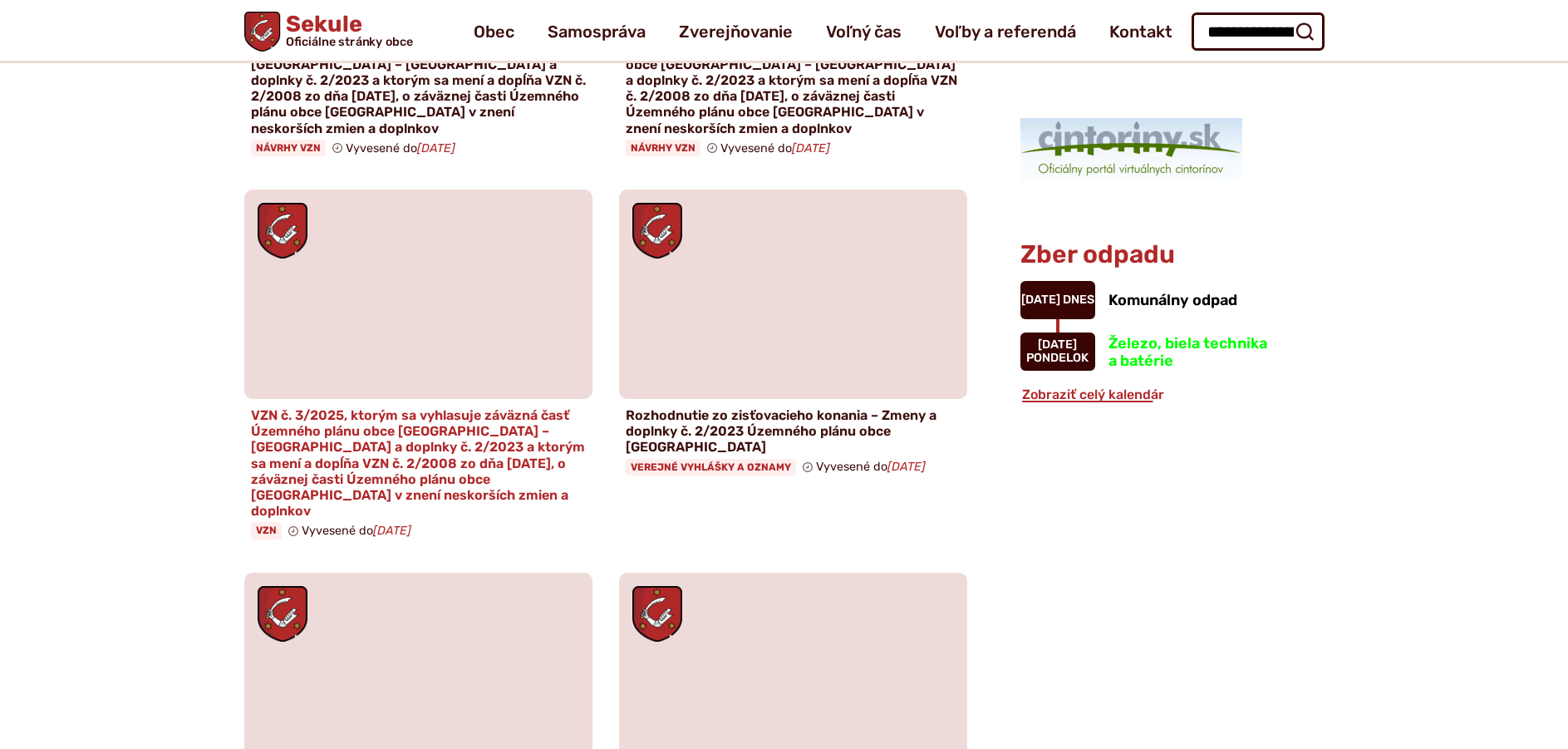
click at [427, 407] on h4 "VZN č. 3/2025, ktorým sa vyhlasuje záväzná časť Územného plánu obce [GEOGRAPHIC…" at bounding box center [419, 463] width 335 height 112
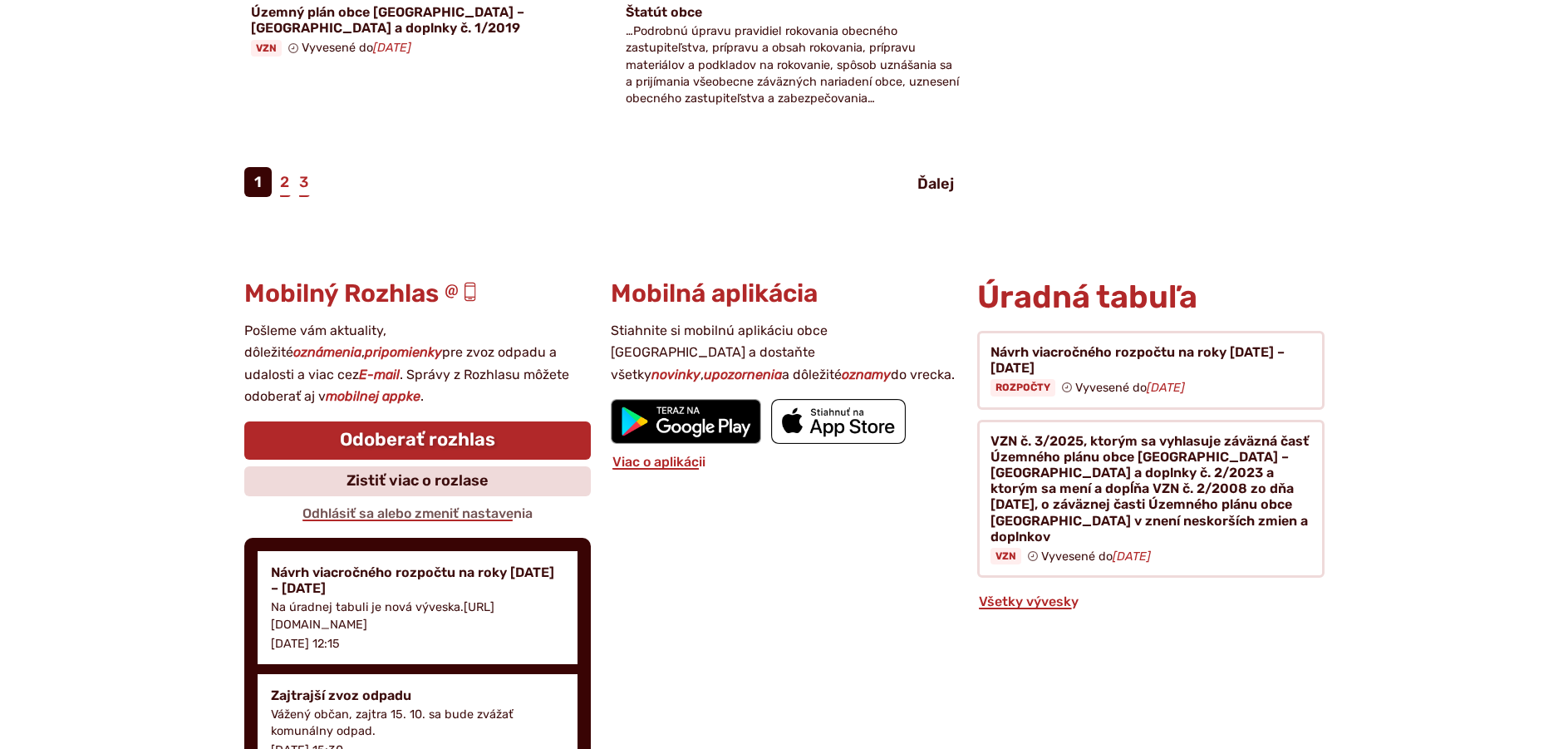
scroll to position [2162, 0]
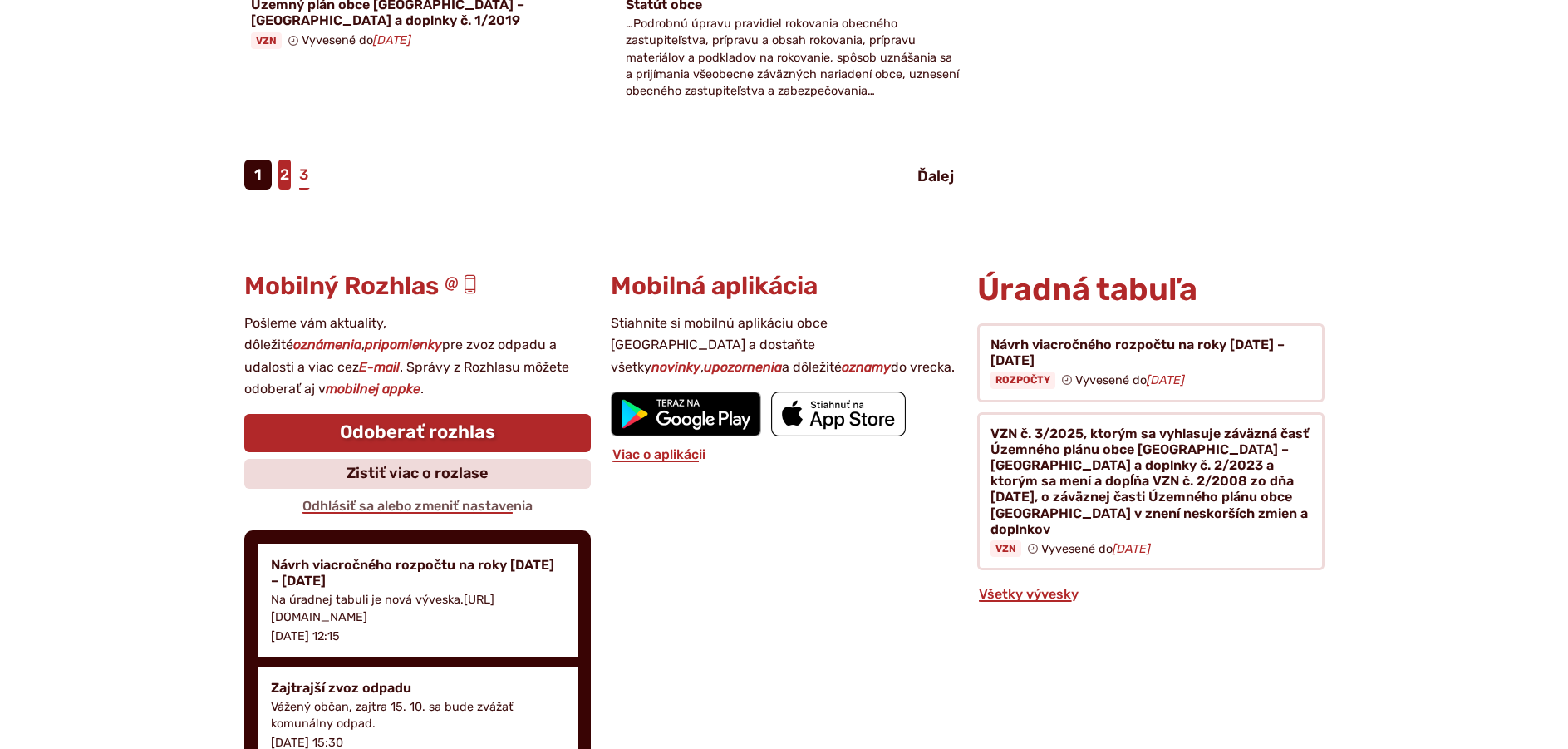
click at [283, 160] on link "2" at bounding box center [285, 175] width 12 height 30
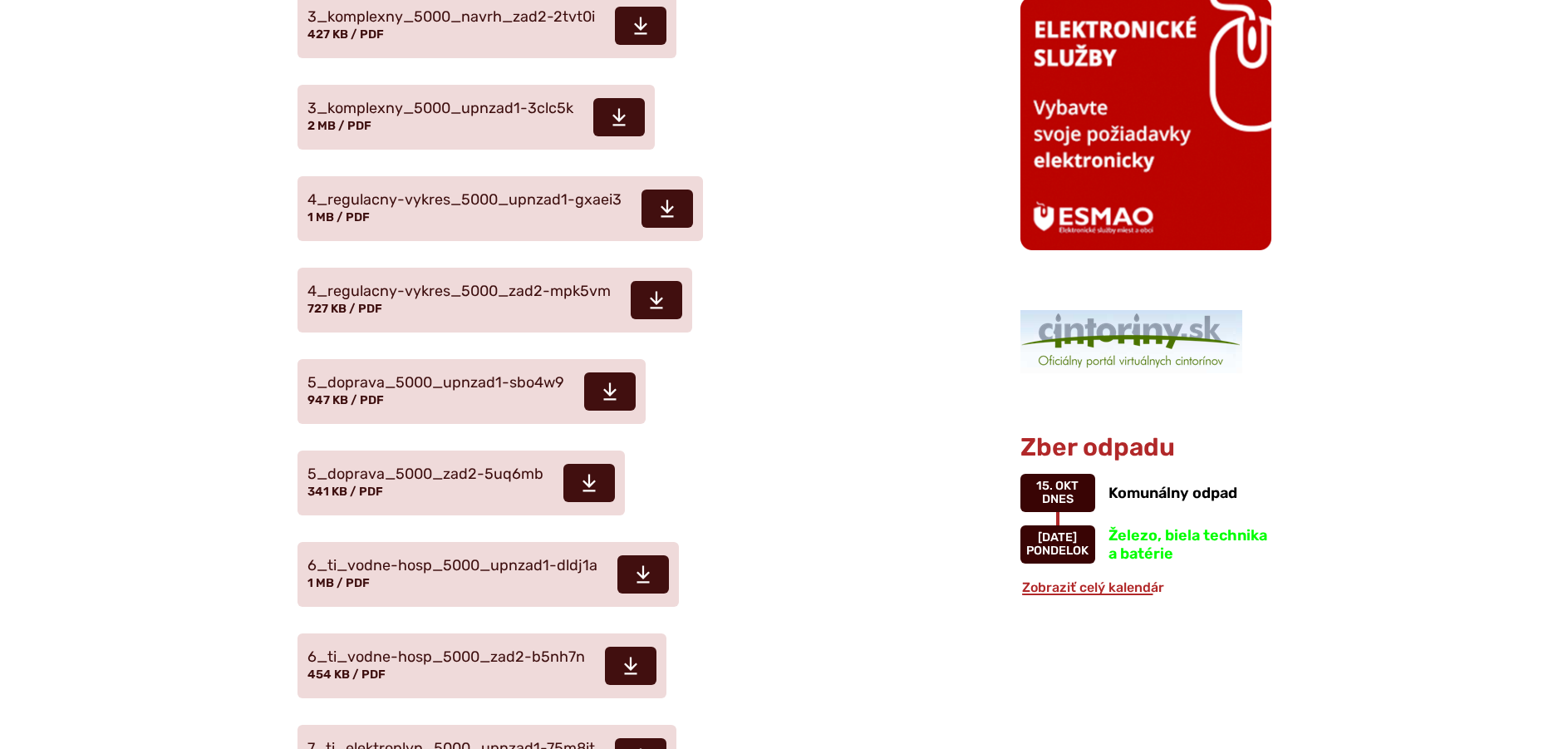
scroll to position [1247, 0]
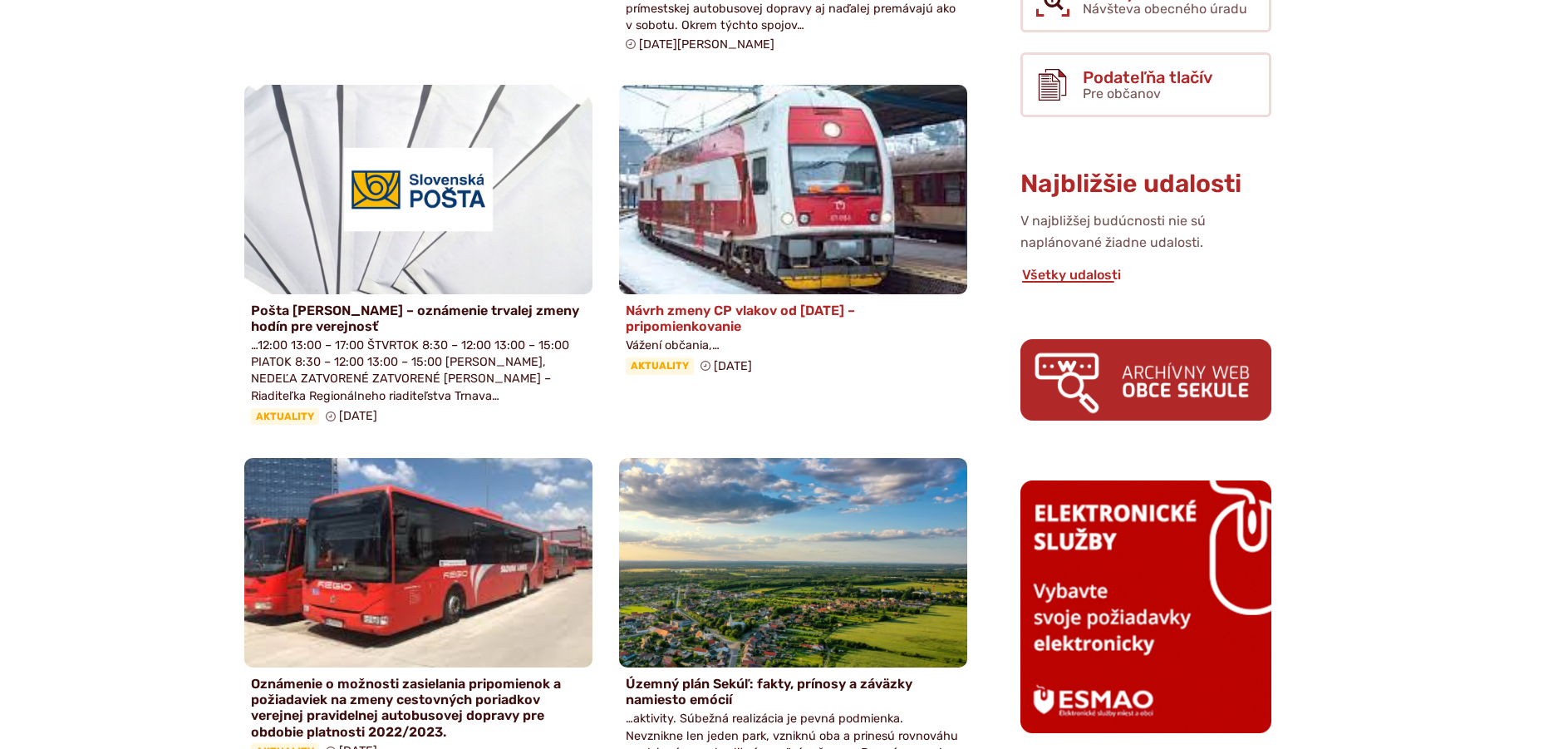
scroll to position [415, 0]
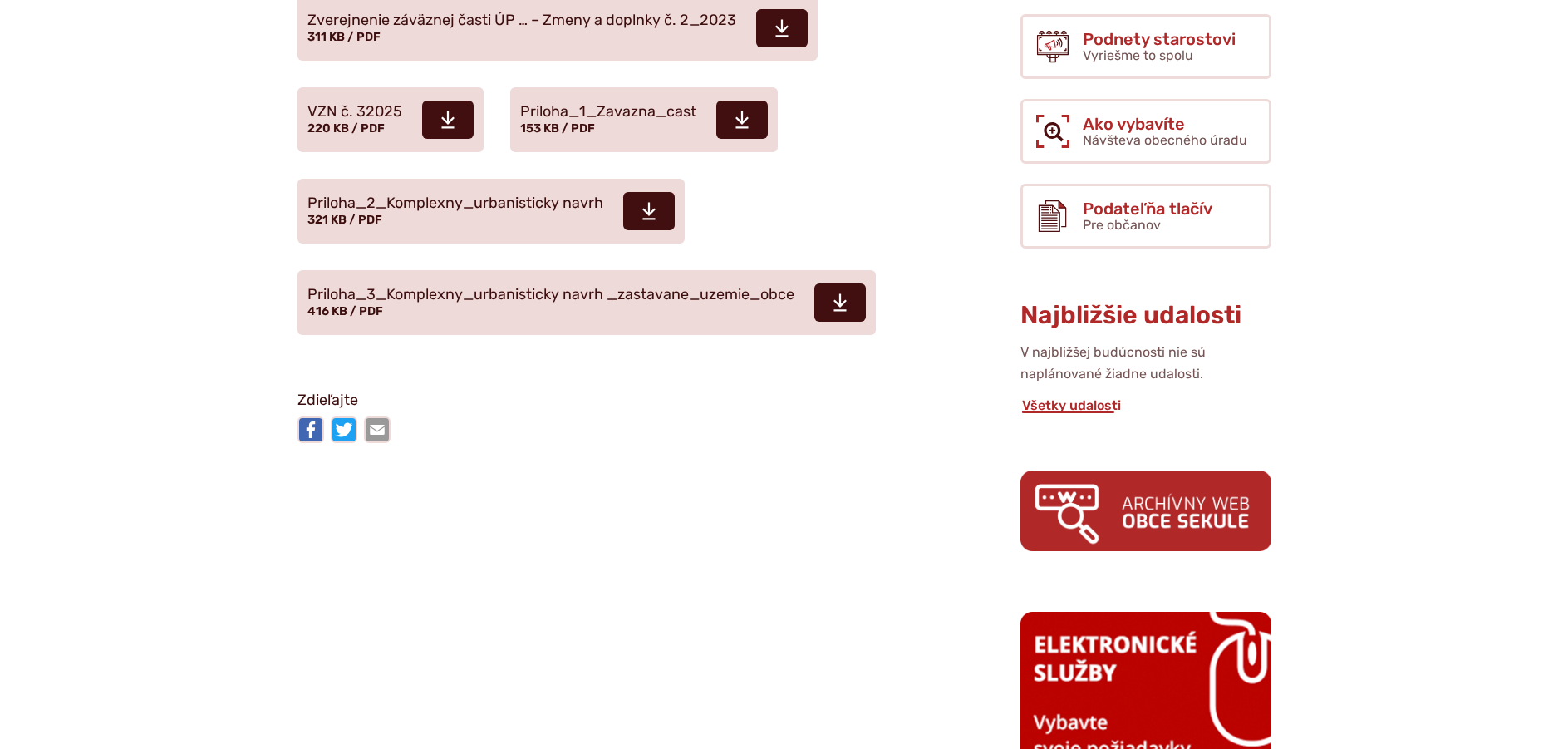
scroll to position [832, 0]
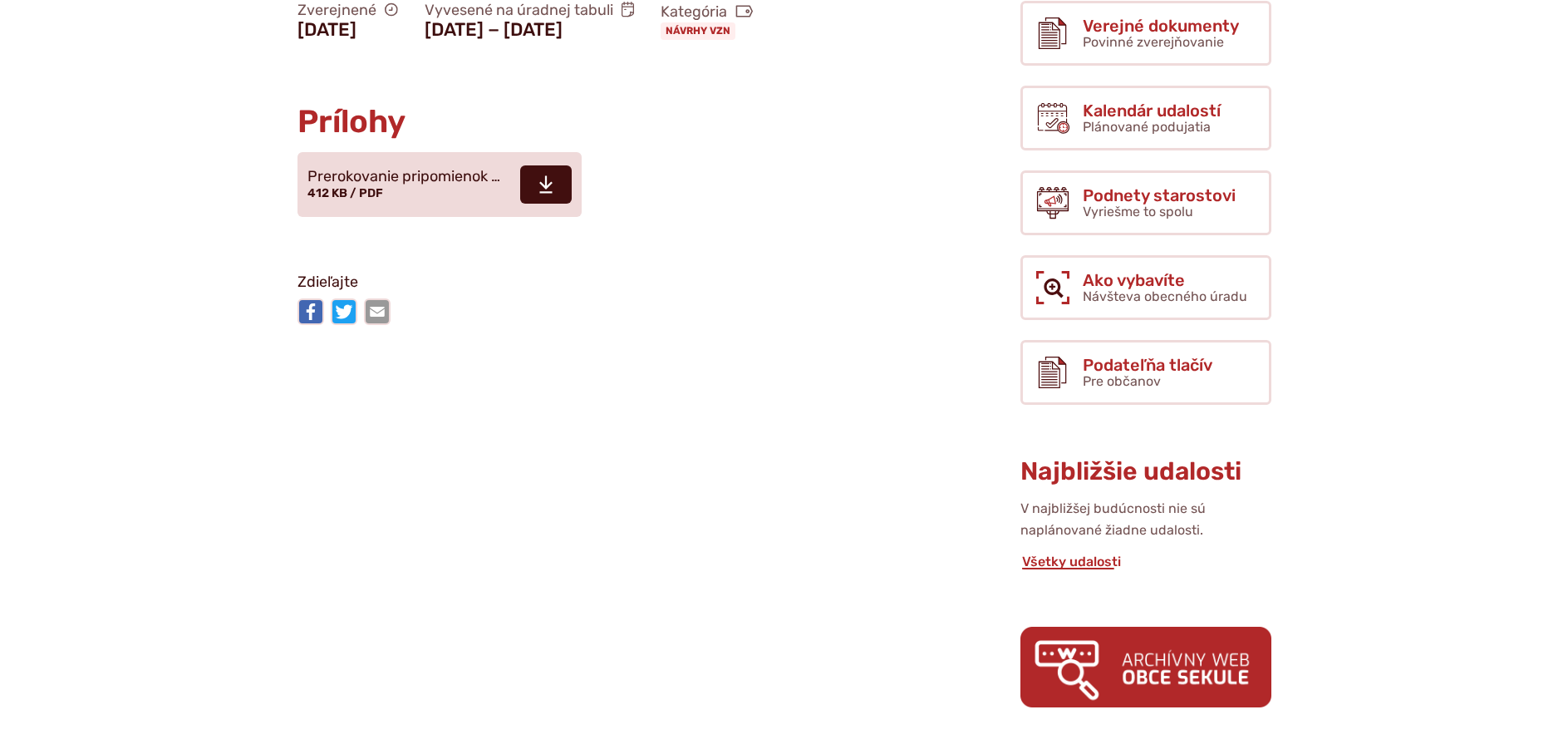
scroll to position [665, 0]
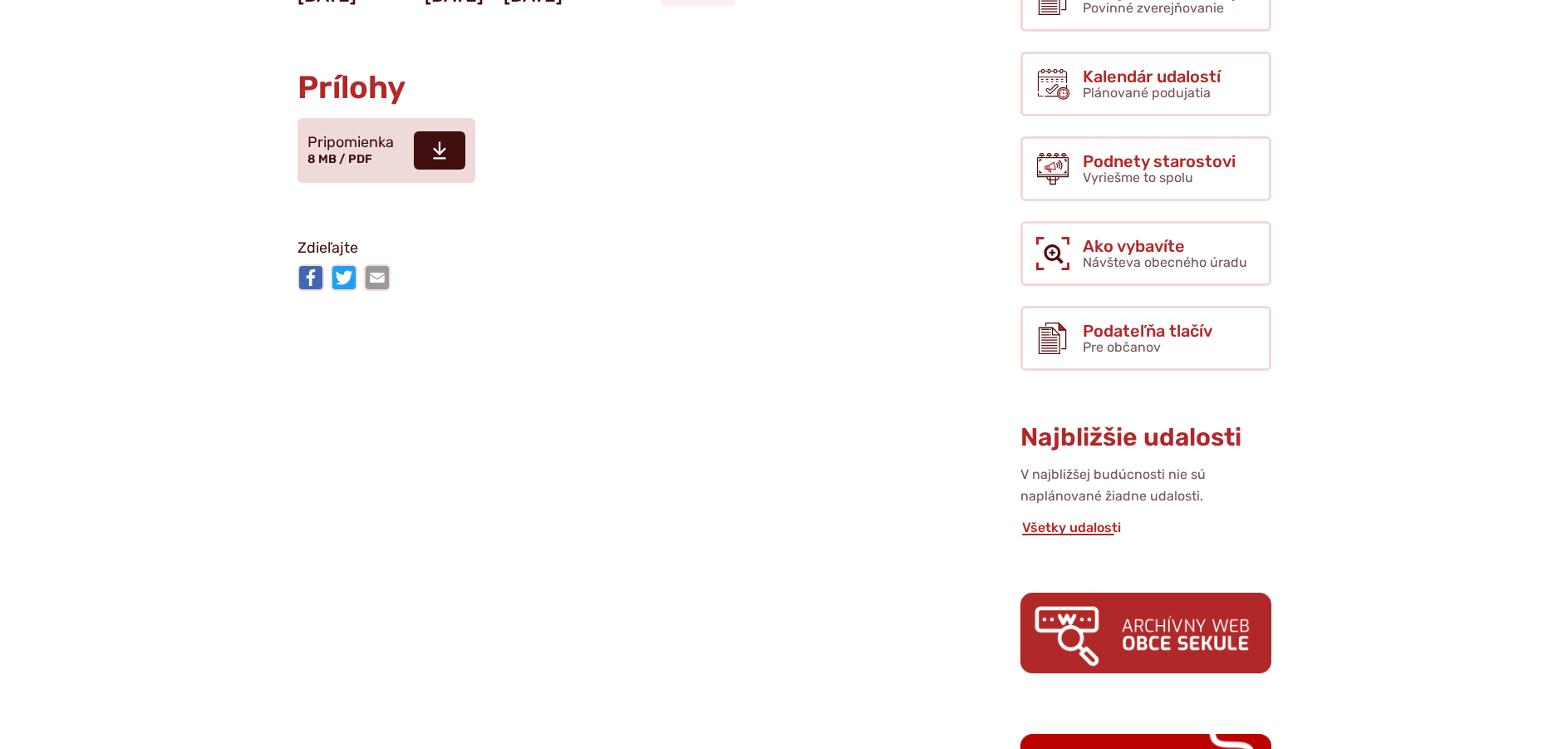
scroll to position [748, 0]
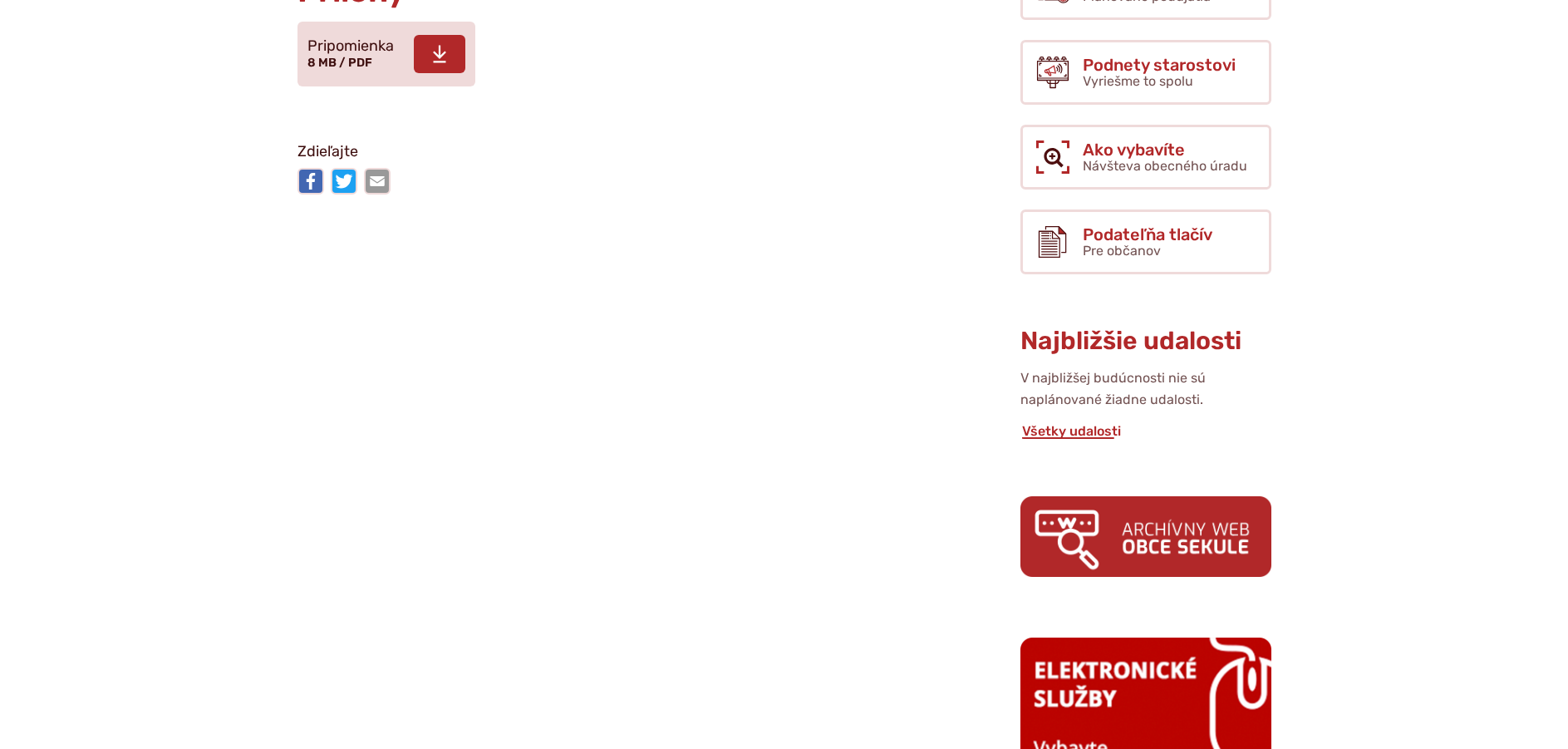
click at [383, 63] on span "Pripomienka 8 MB / PDF" at bounding box center [350, 55] width 86 height 46
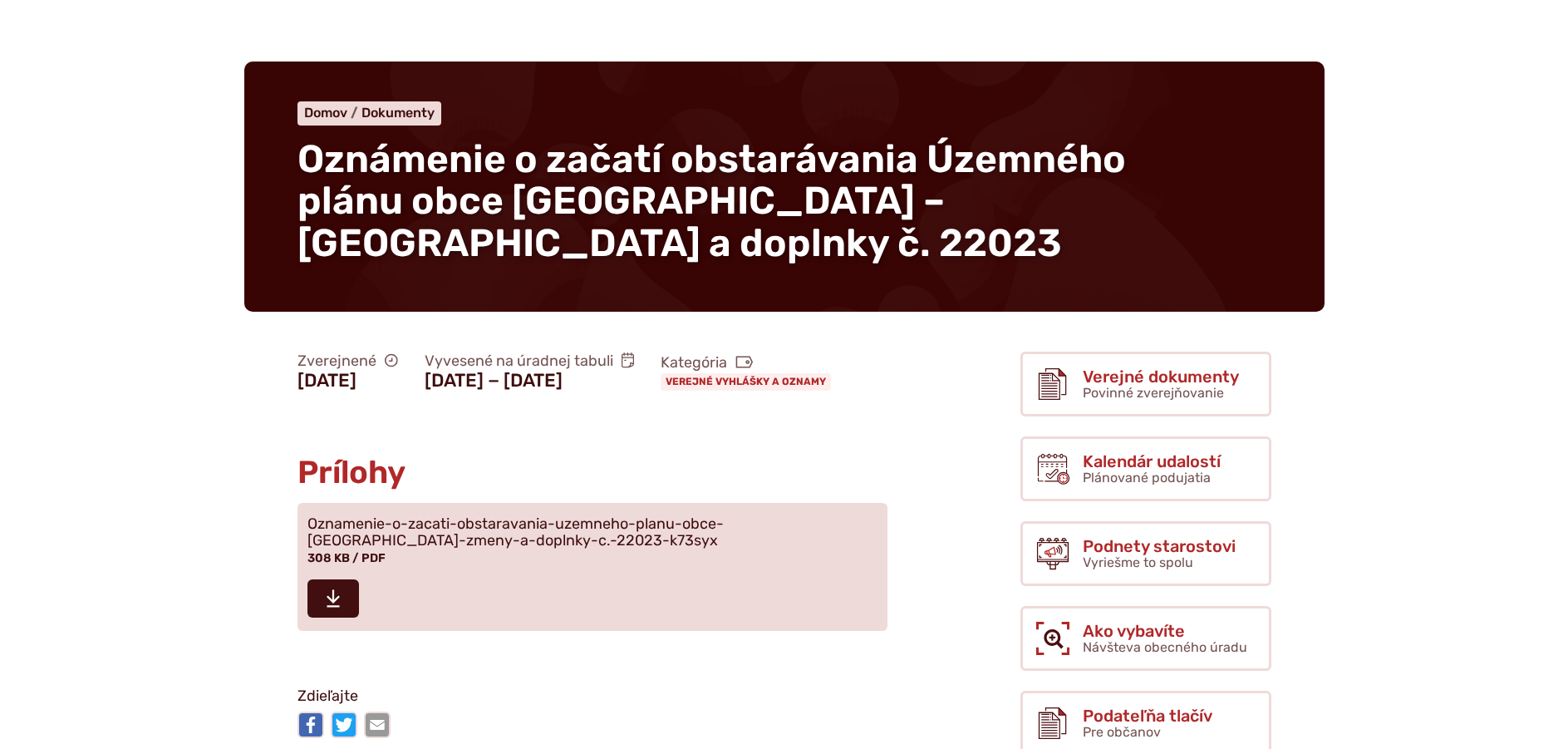
scroll to position [166, 0]
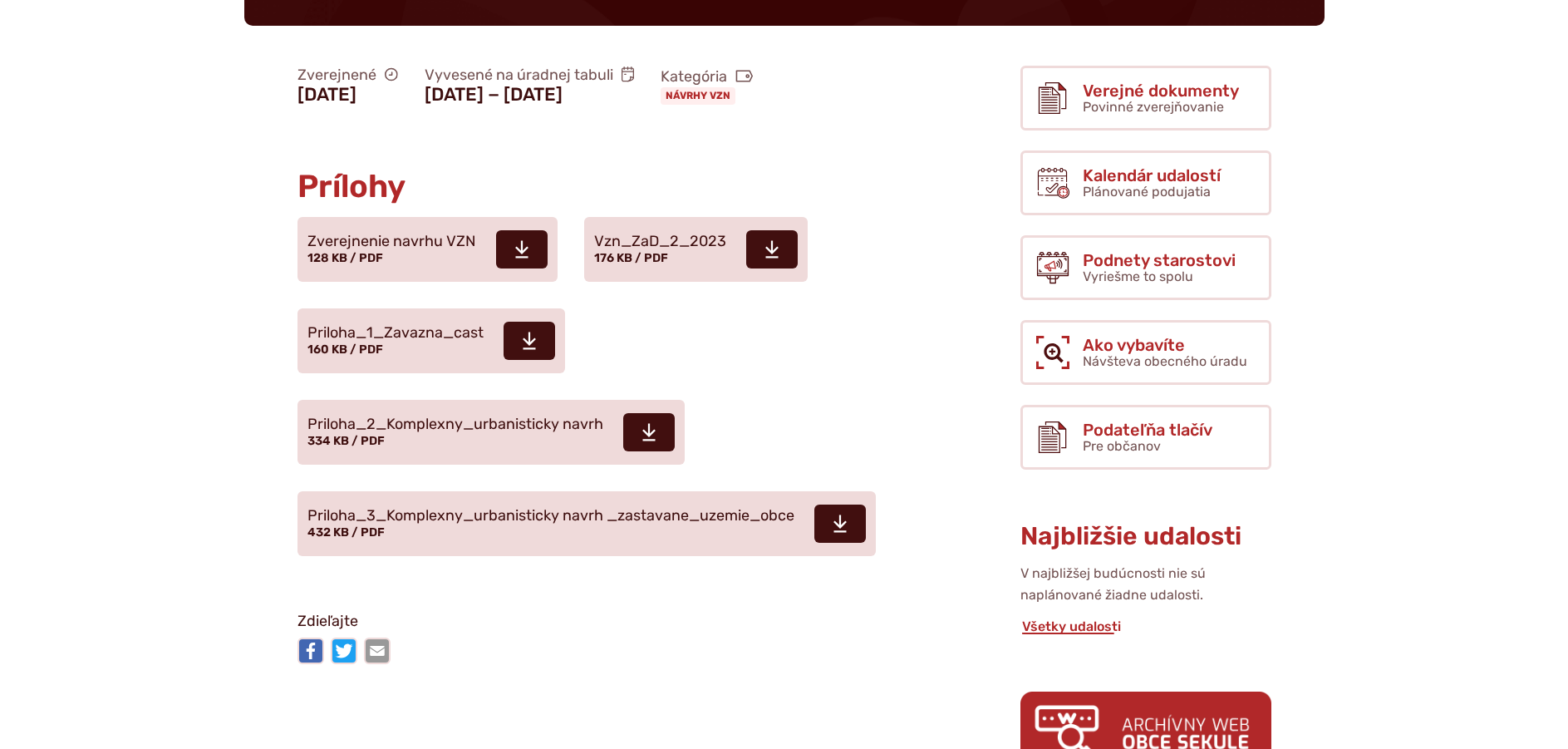
scroll to position [582, 0]
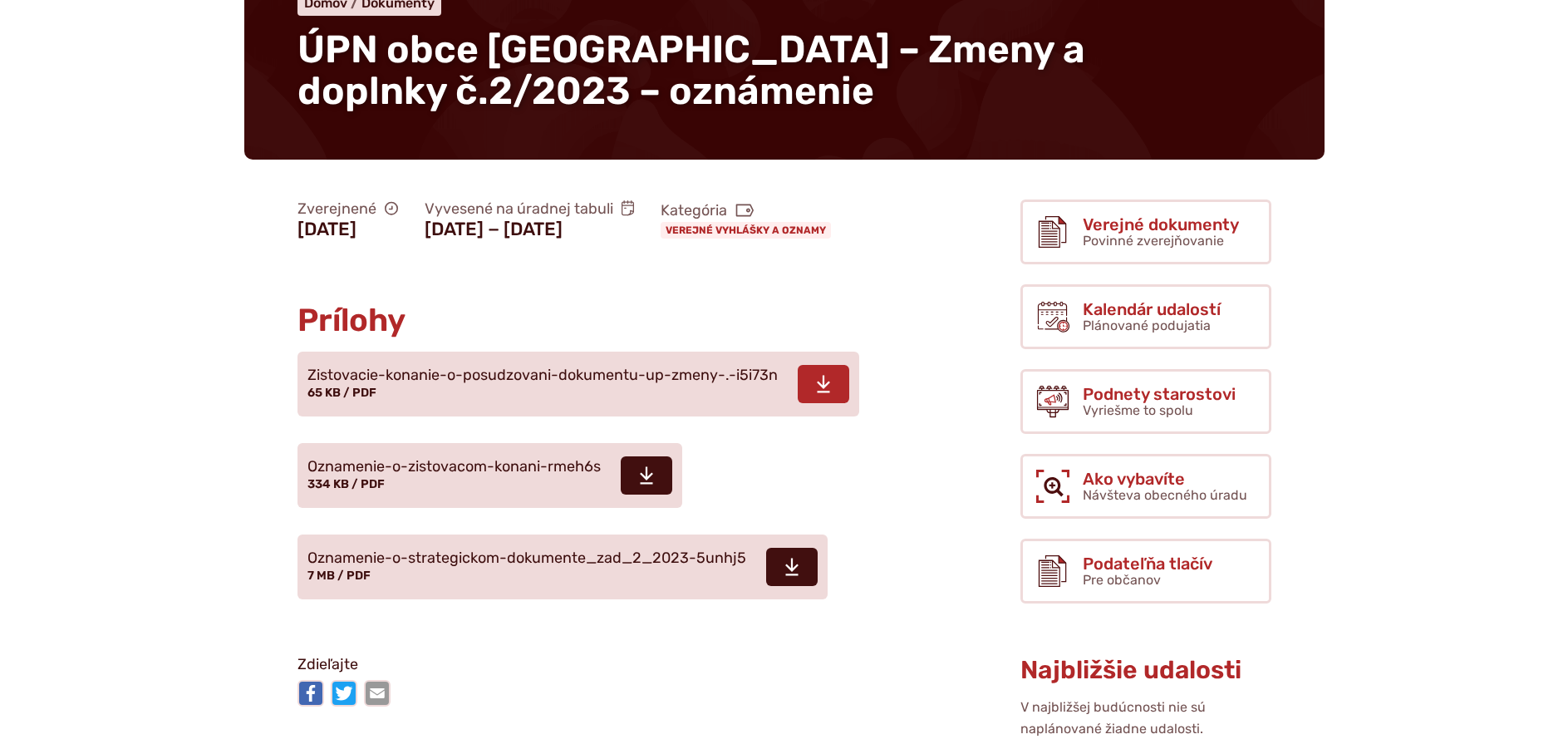
scroll to position [249, 0]
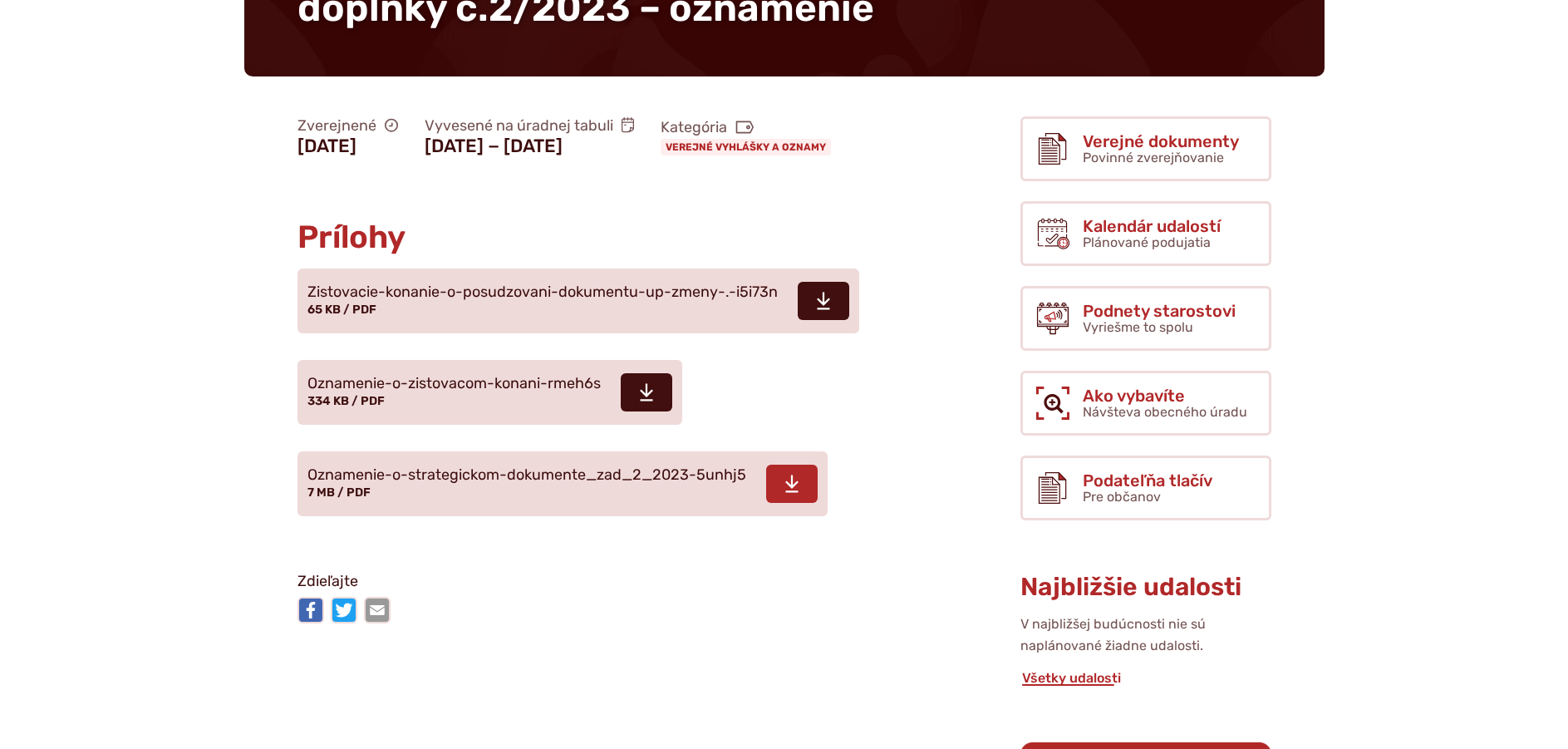
click at [370, 484] on span "Oznamenie-o-strategickom-dokumente_zad_2_2023-5unhj5" at bounding box center [527, 476] width 439 height 17
click at [387, 324] on span "Zistovacie-konanie-o-posudzovani-dokumentu-up-zmeny-.-i5i73n 65 KB / PDF" at bounding box center [543, 301] width 470 height 46
click at [443, 415] on span "Oznamenie-o-zistovacom-konani-rmeh6s 334 KB / PDF" at bounding box center [454, 392] width 294 height 46
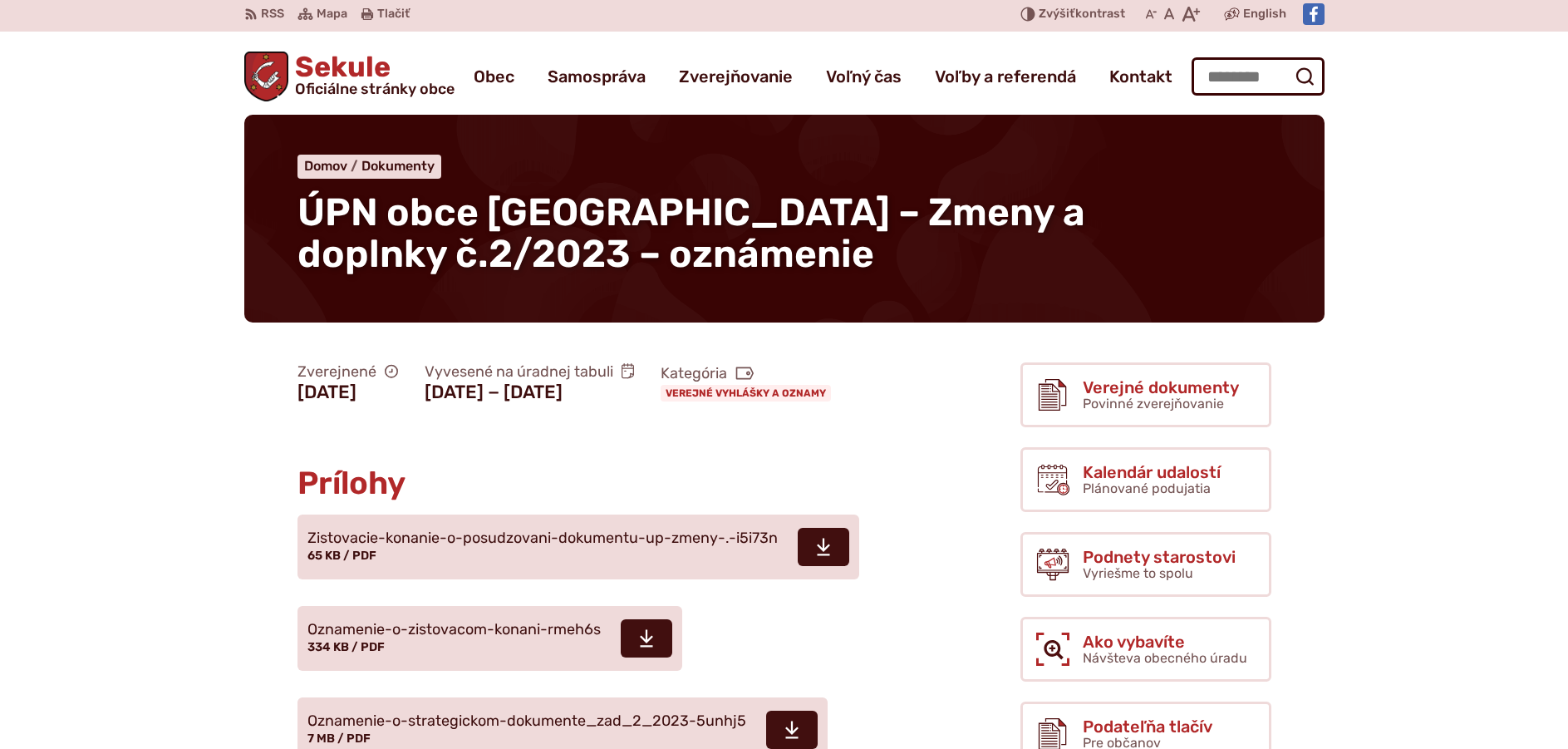
scroll to position [0, 0]
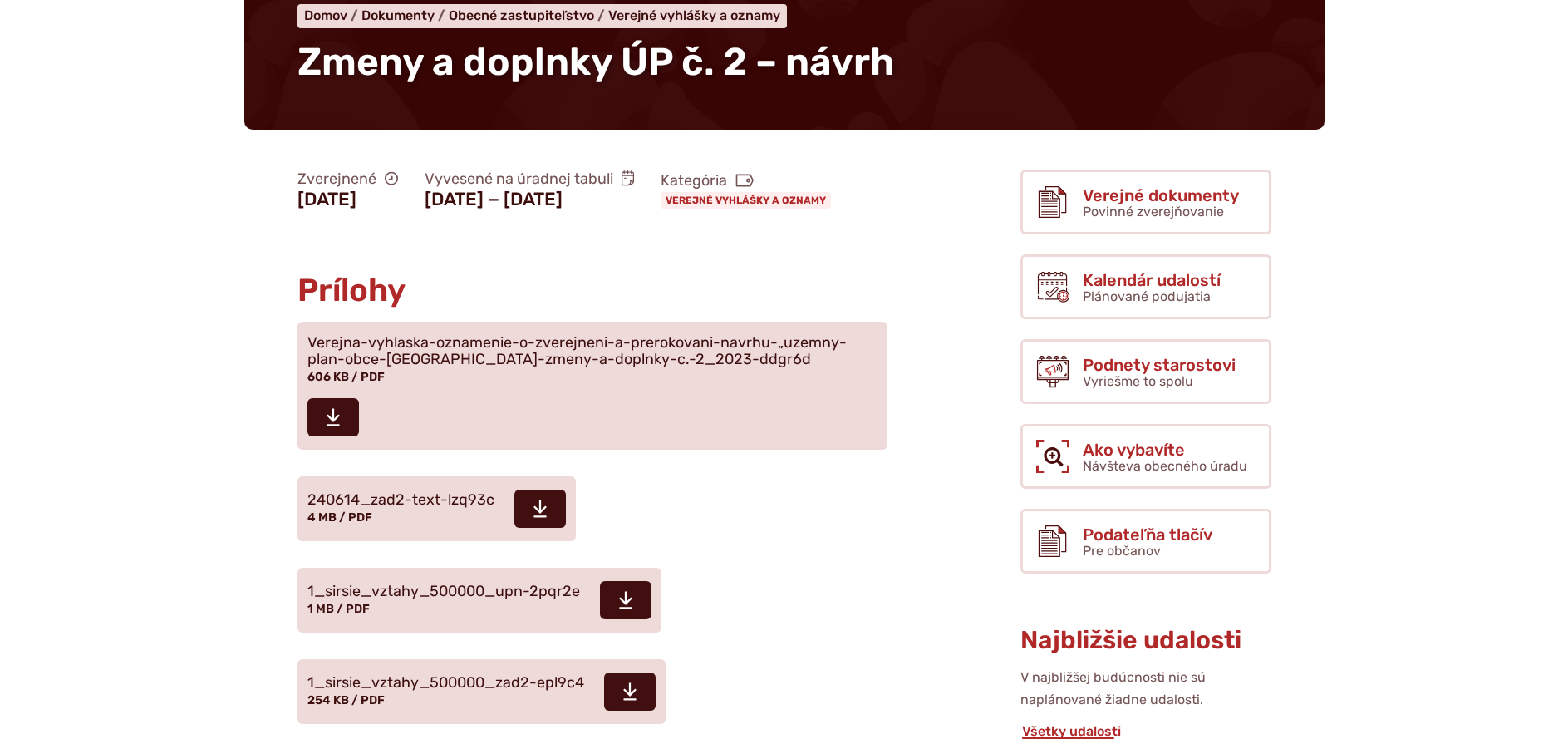
scroll to position [166, 0]
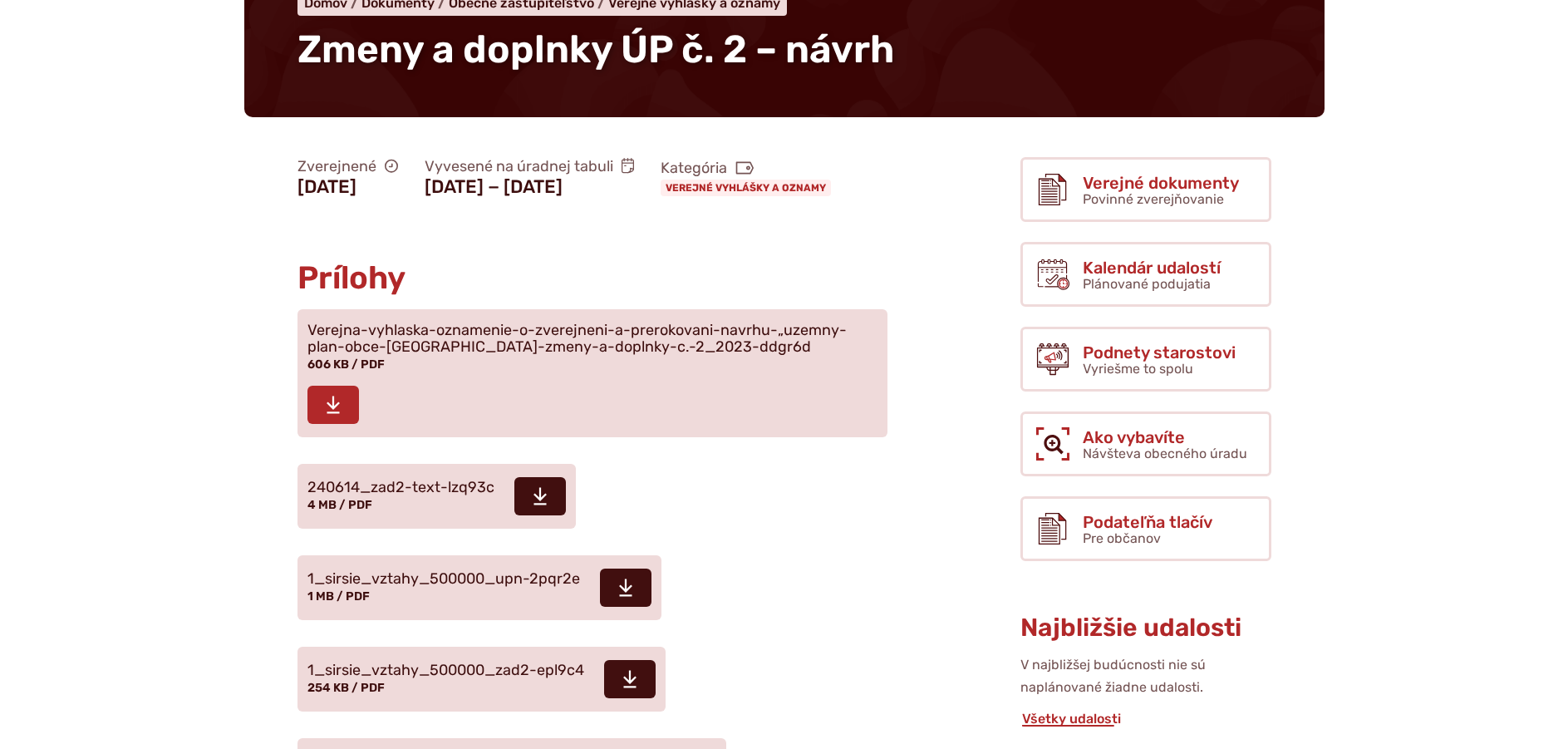
click at [662, 356] on span "Verejna-vyhlaska-oznamenie-o-zverejneni-a-prerokovani-navrhu-„uzemny-plan-obce-…" at bounding box center [583, 339] width 550 height 33
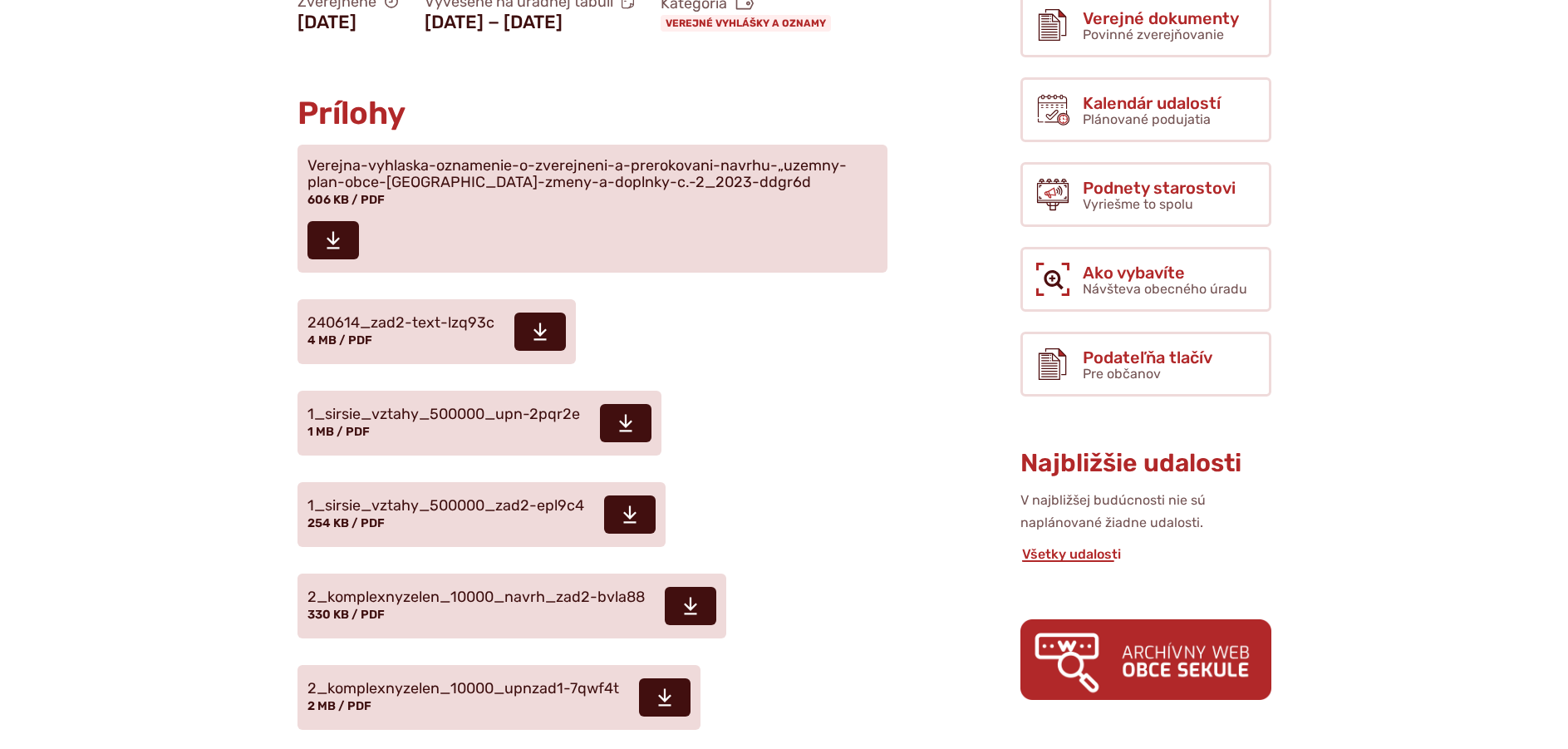
scroll to position [333, 0]
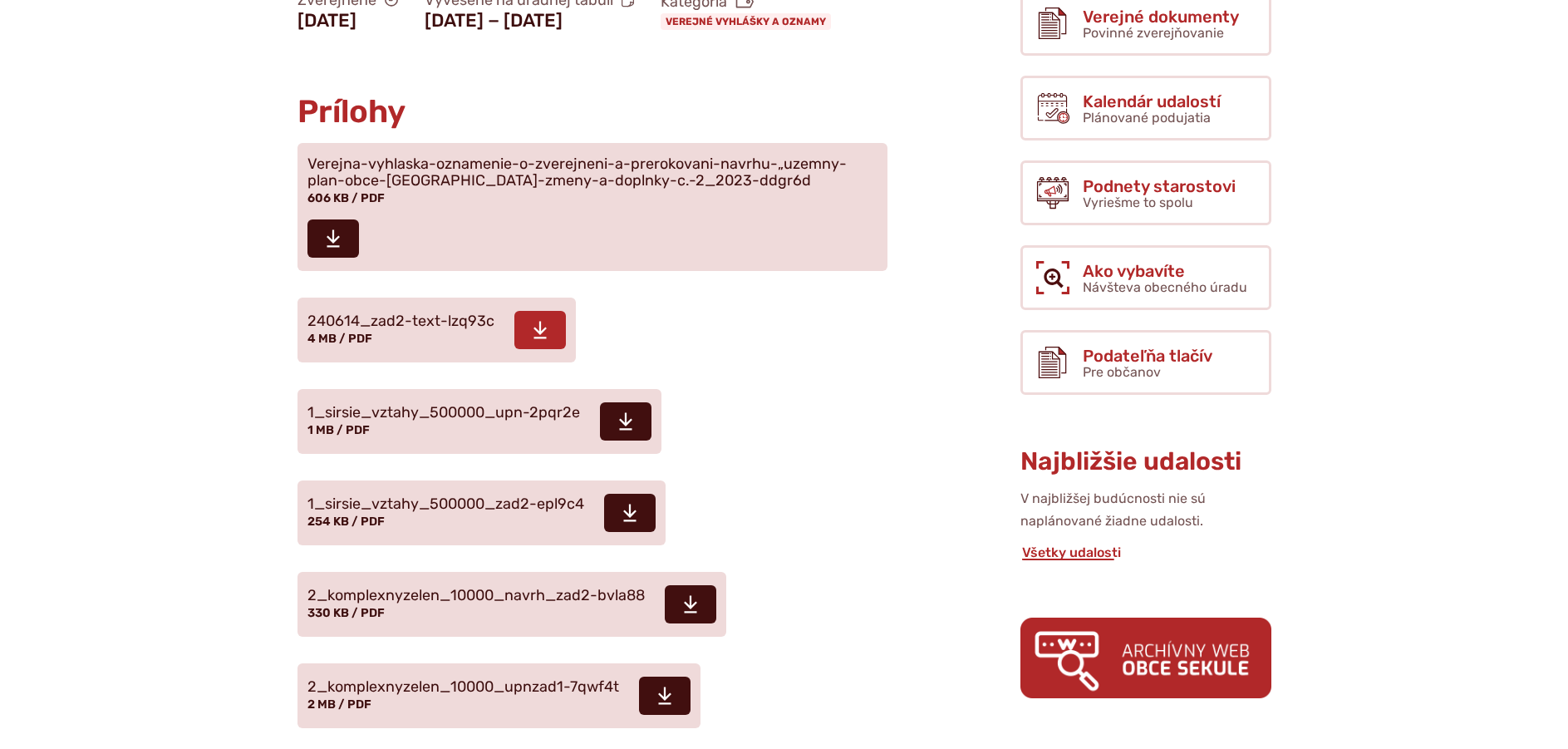
click at [436, 330] on span "240614_zad2-text-lzq93c" at bounding box center [401, 321] width 187 height 17
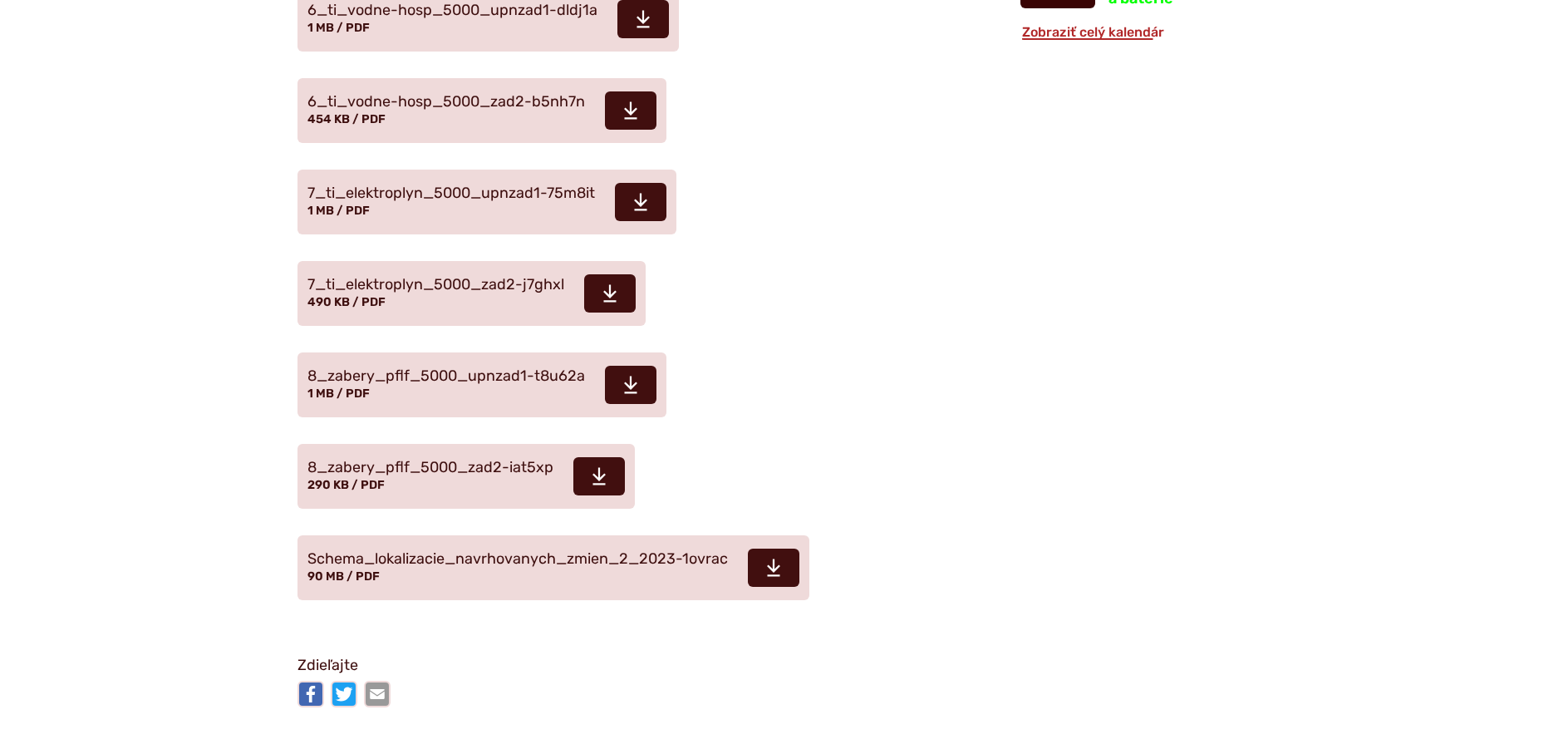
scroll to position [1746, 0]
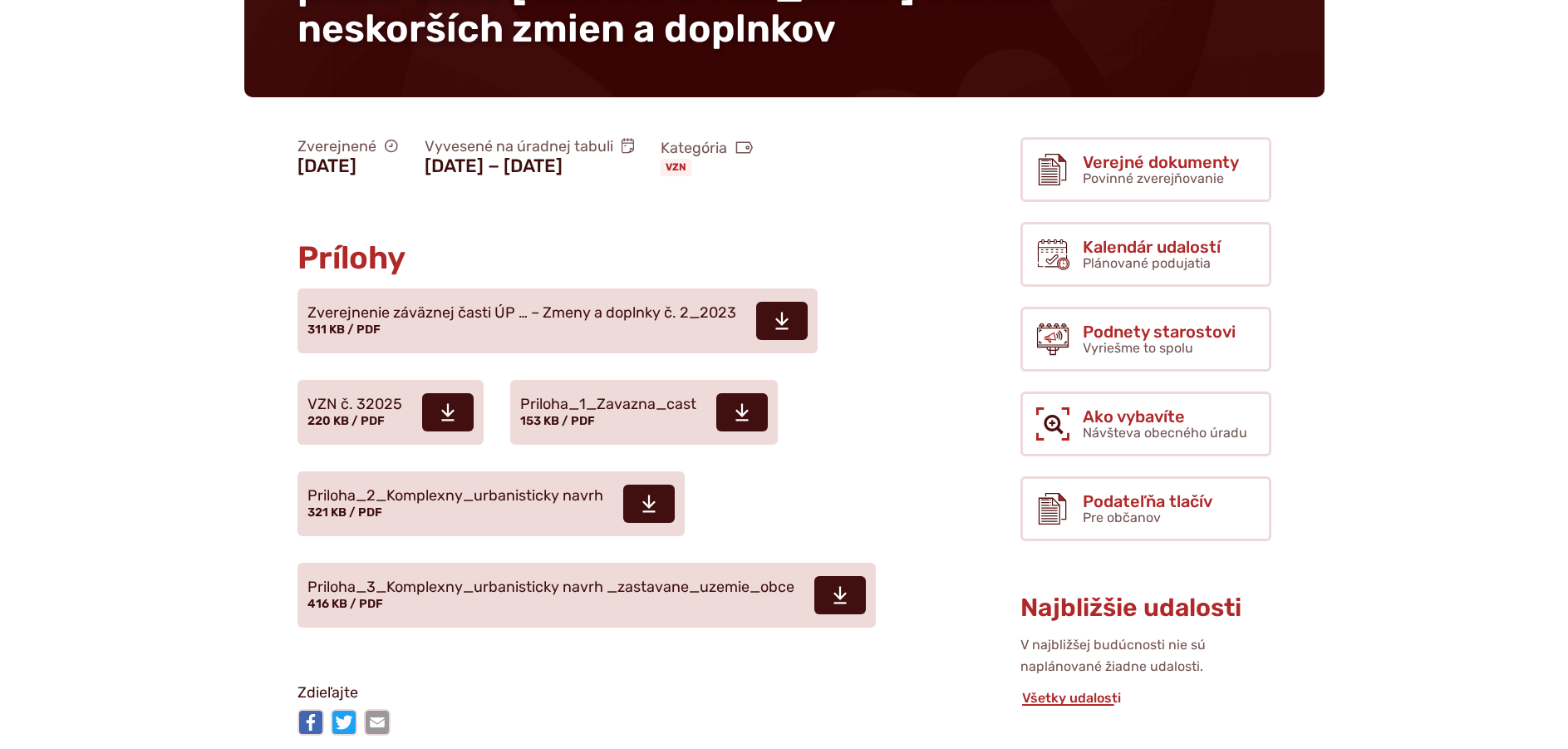
scroll to position [499, 0]
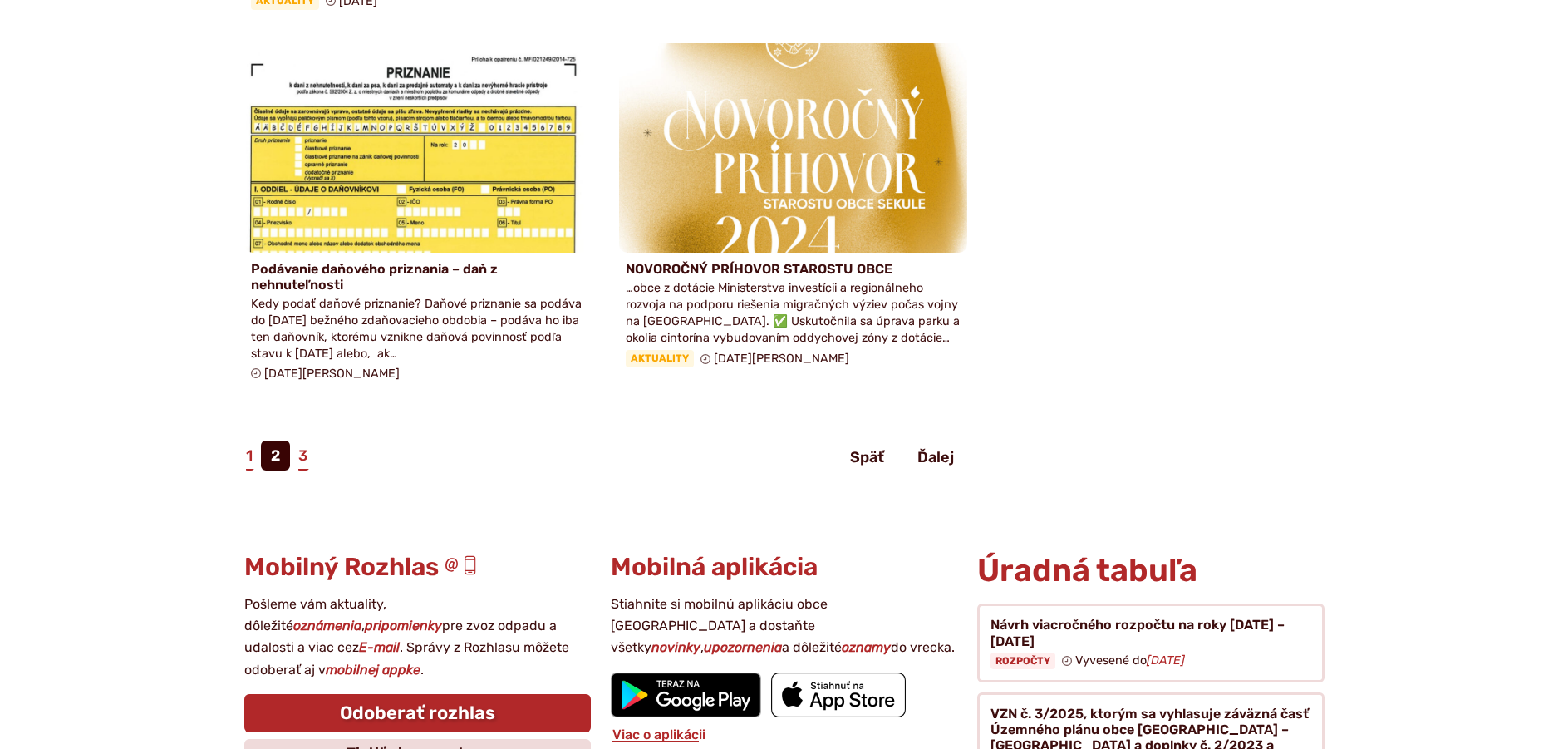
scroll to position [1995, 0]
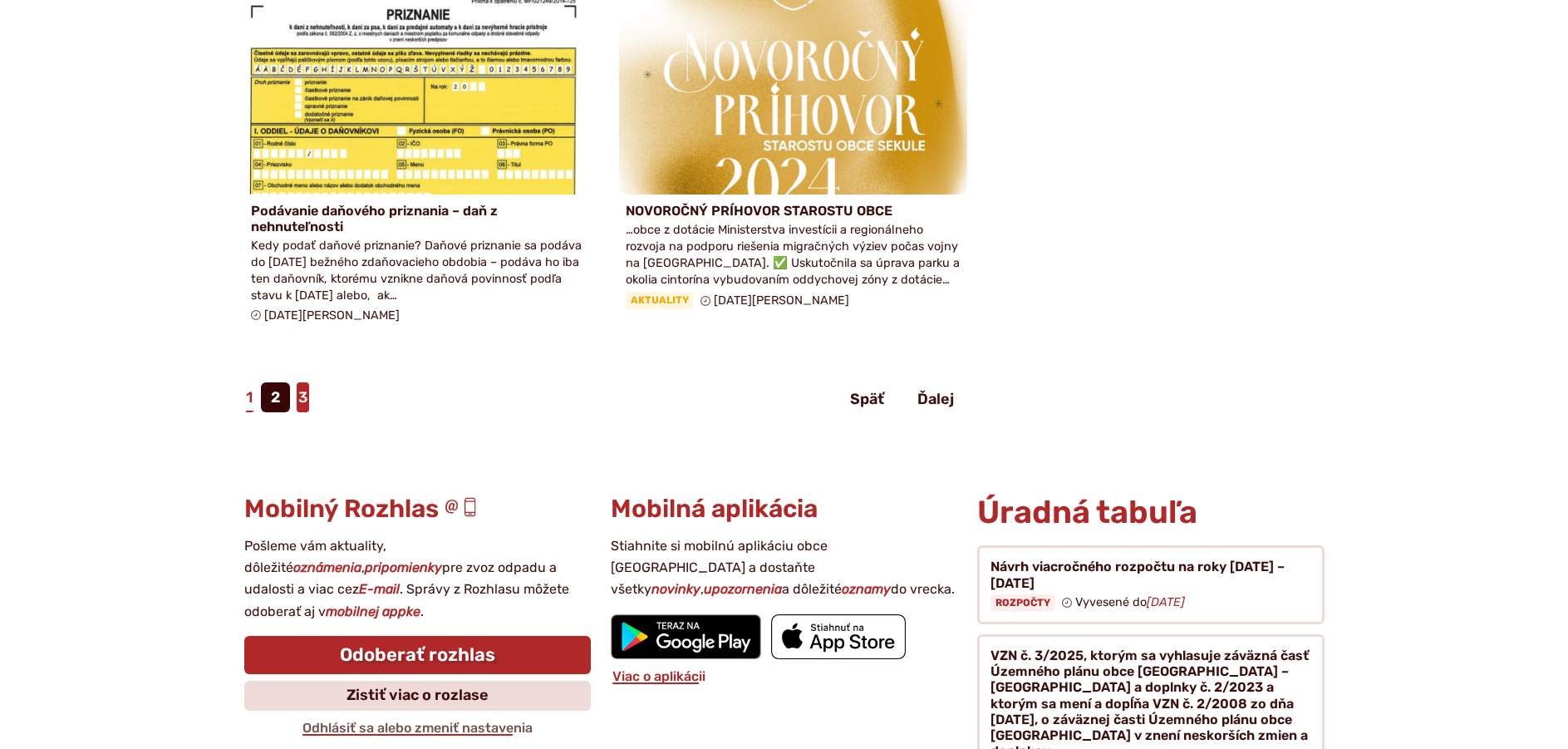
click at [308, 382] on link "3" at bounding box center [302, 398] width 12 height 30
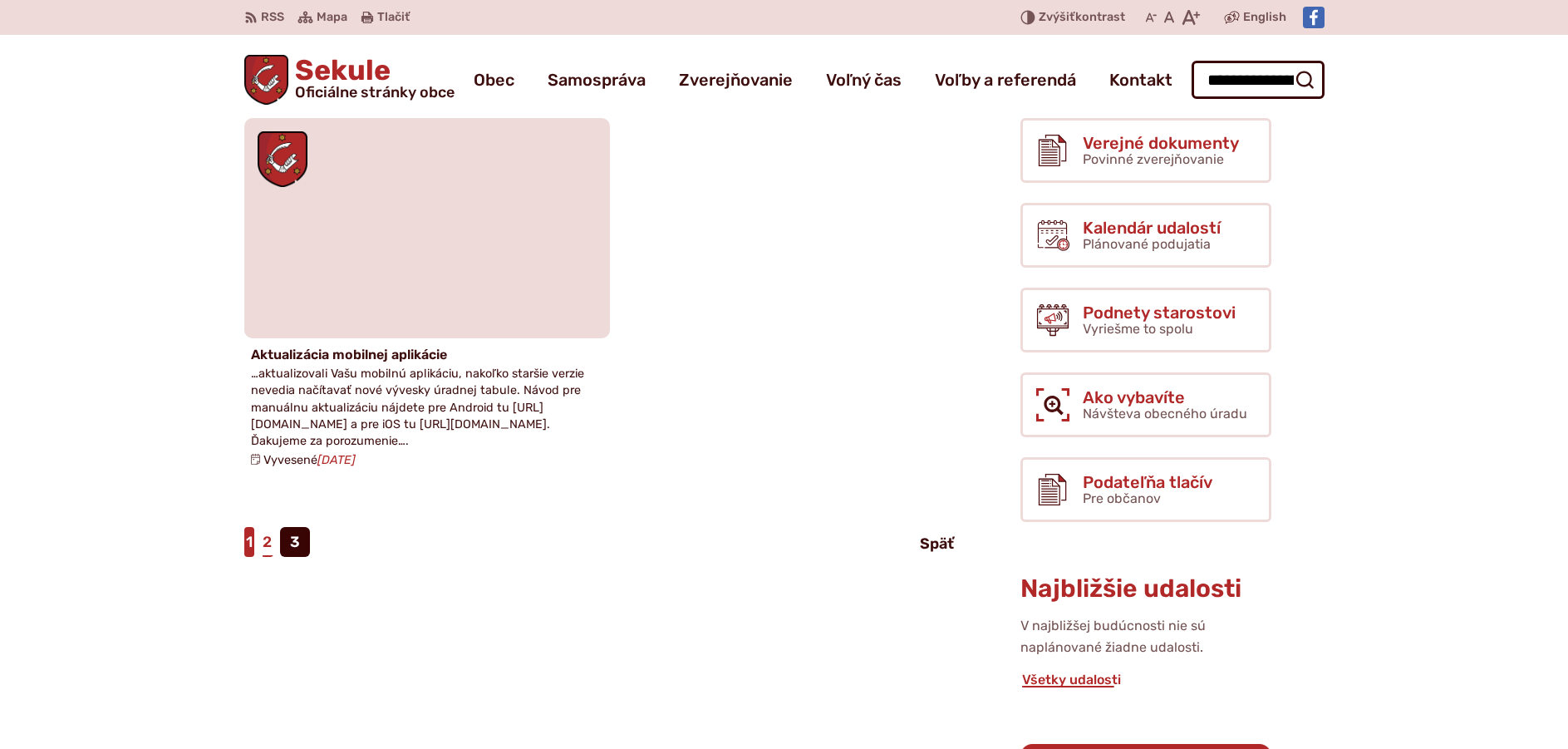
click at [246, 557] on link "1" at bounding box center [248, 542] width 10 height 30
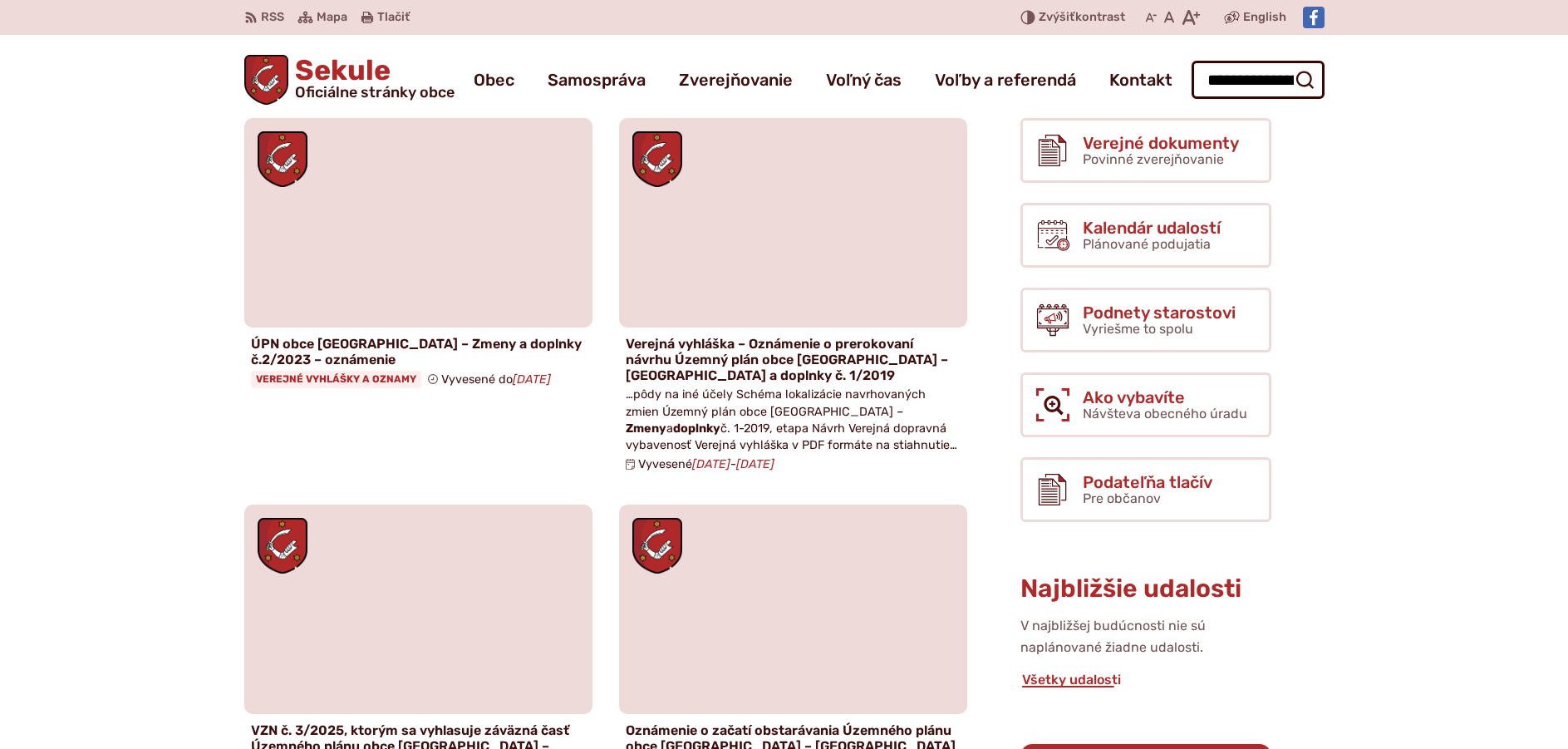
click at [355, 78] on span "Sekule Oficiálne stránky obce" at bounding box center [371, 78] width 166 height 43
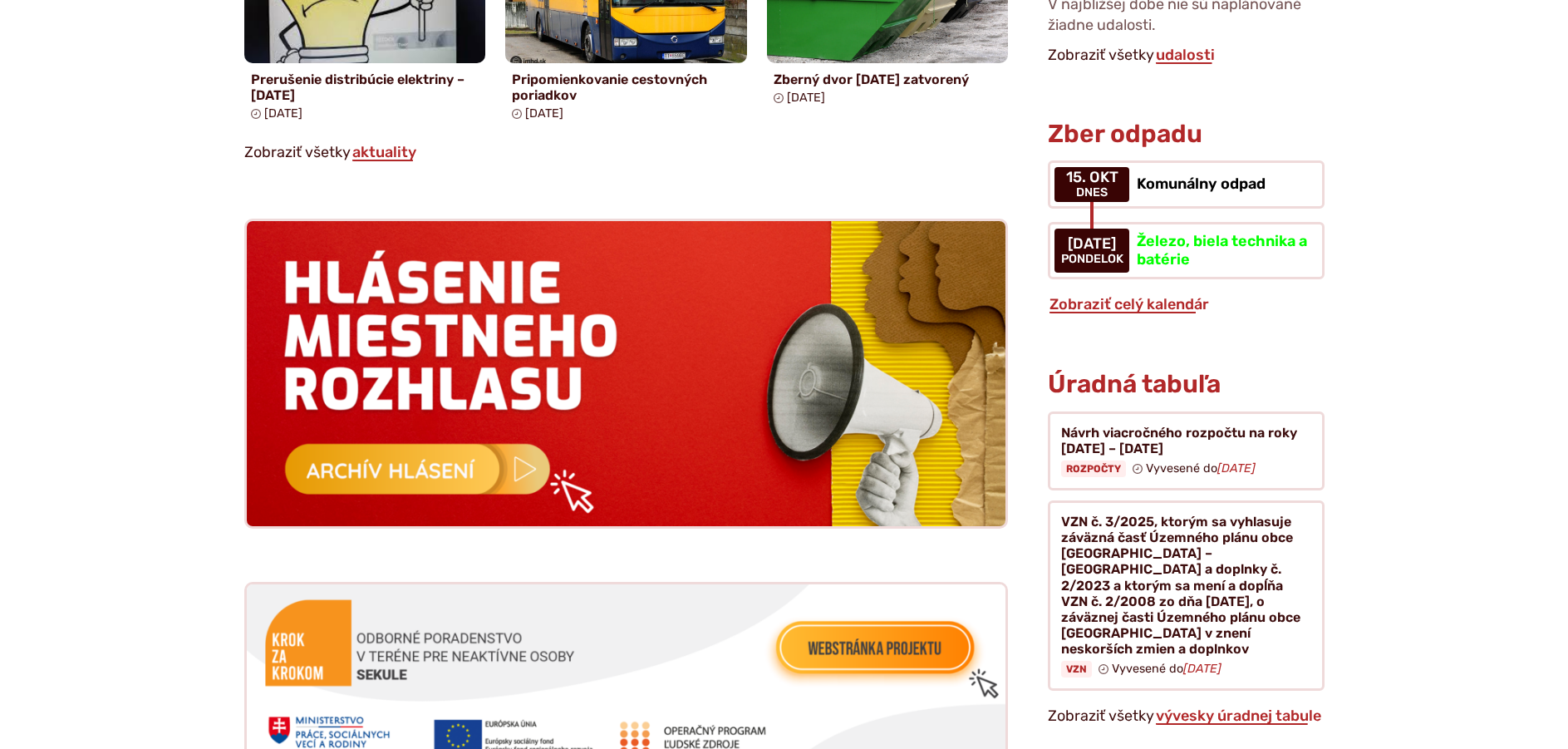
scroll to position [1496, 0]
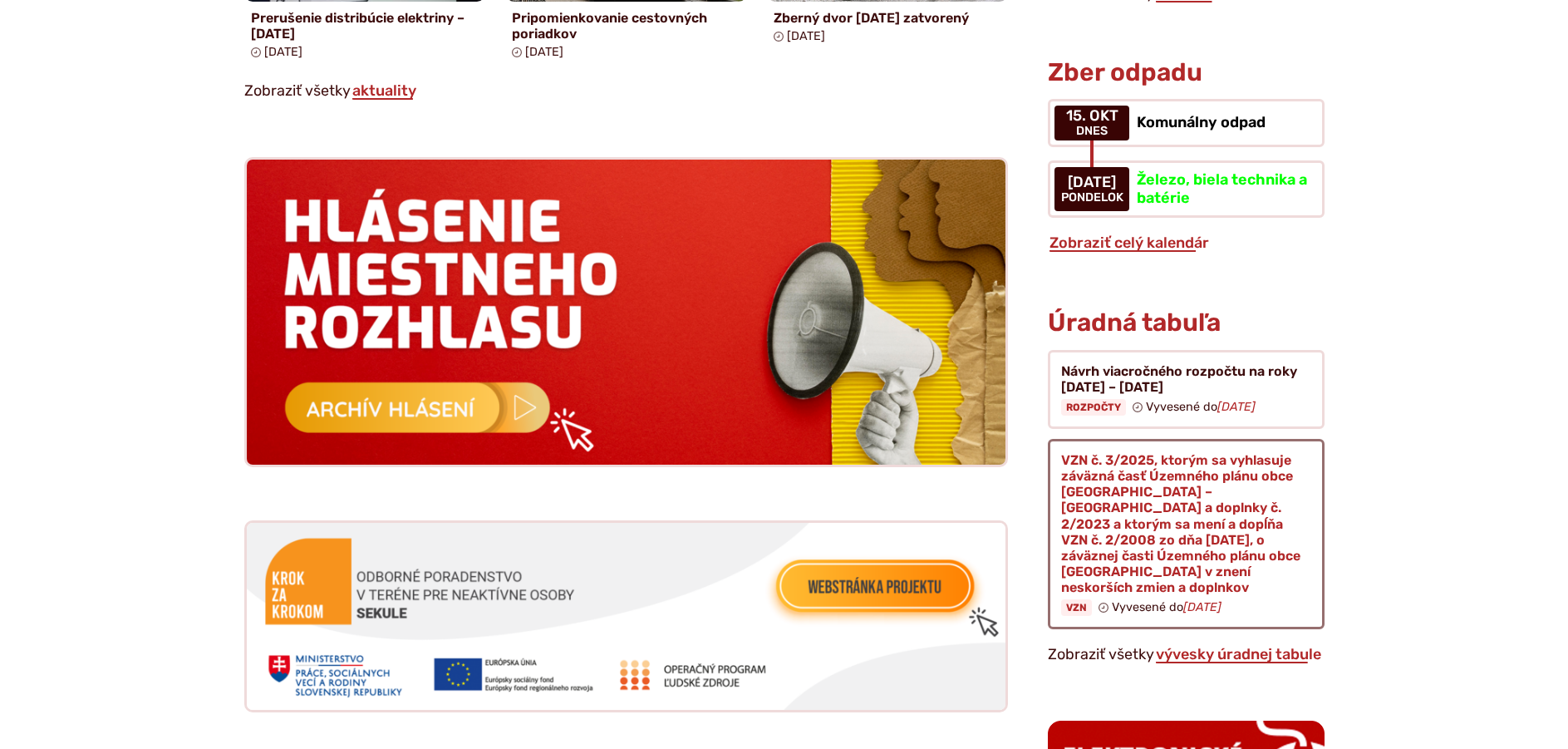
click at [1235, 485] on figure at bounding box center [1185, 534] width 276 height 191
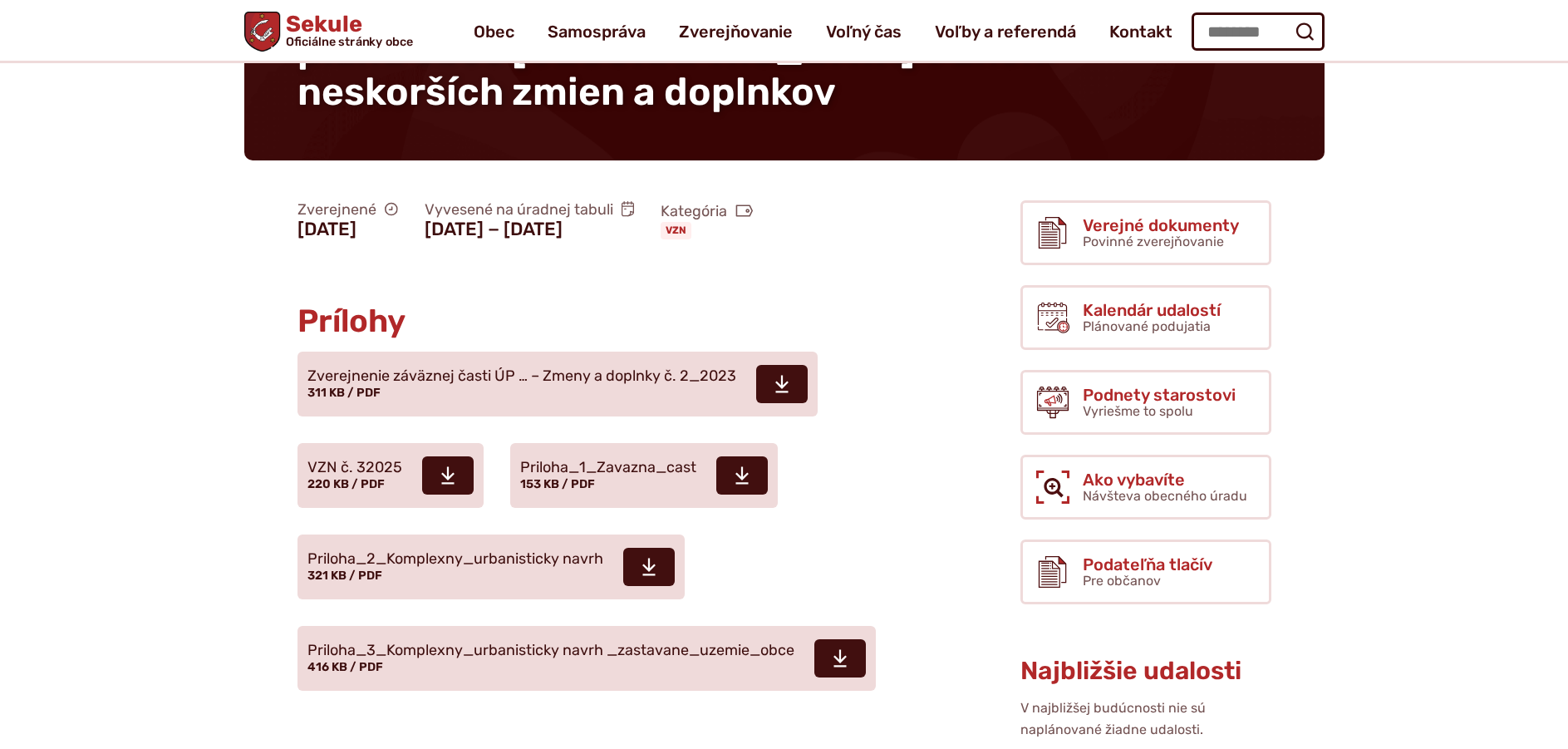
scroll to position [83, 0]
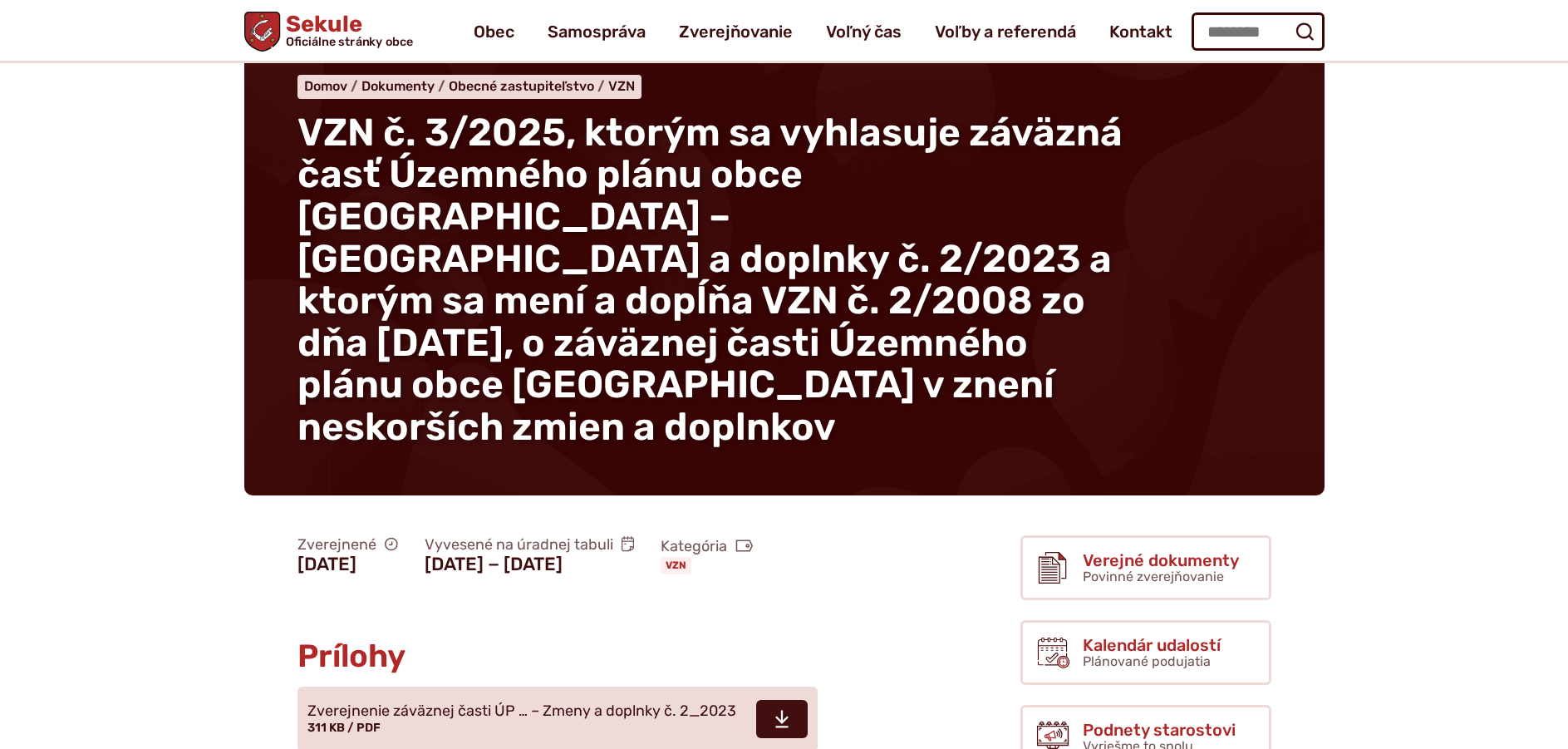
click at [279, 14] on img "Logo Sekule, prejsť na domovskú stránku." at bounding box center [262, 31] width 35 height 40
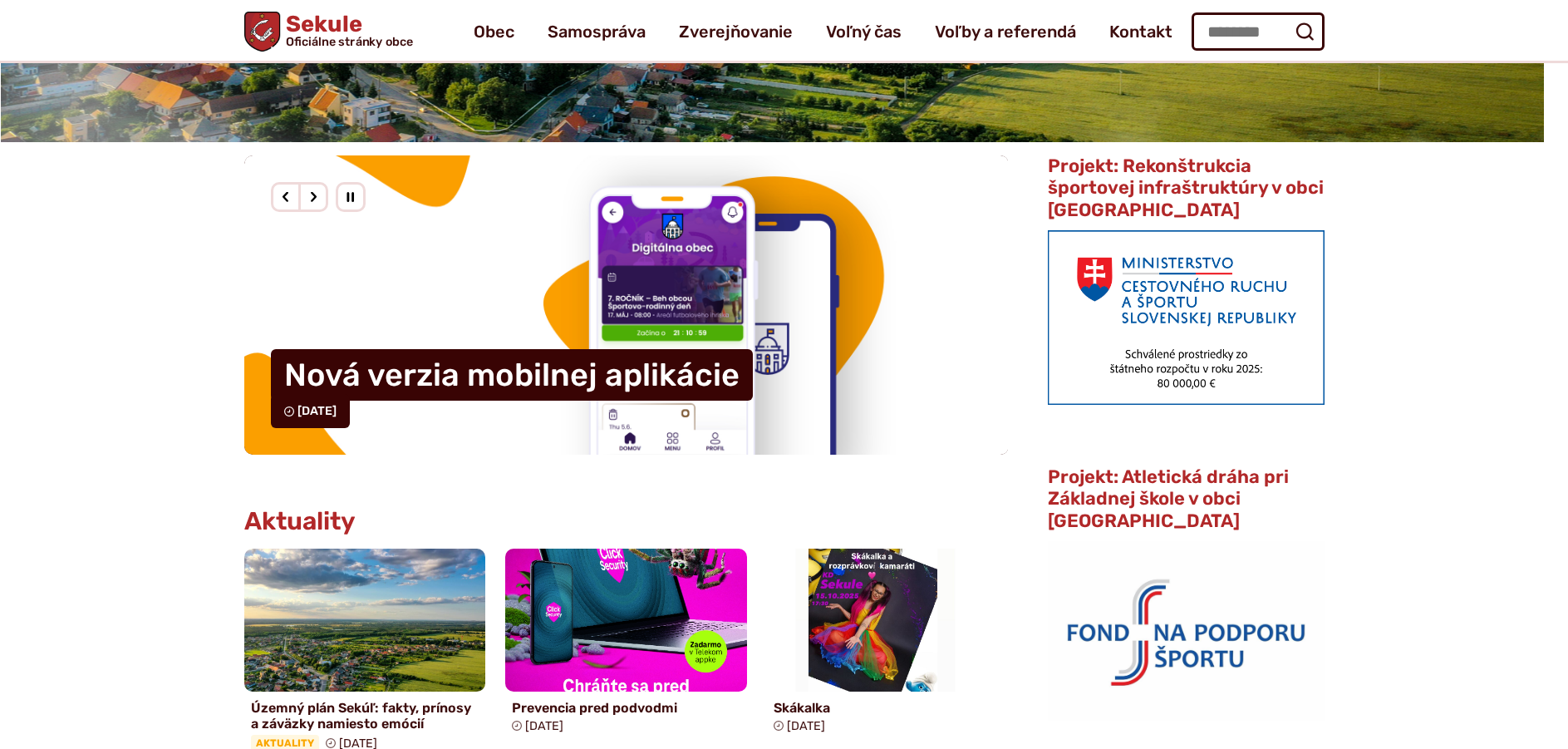
scroll to position [333, 0]
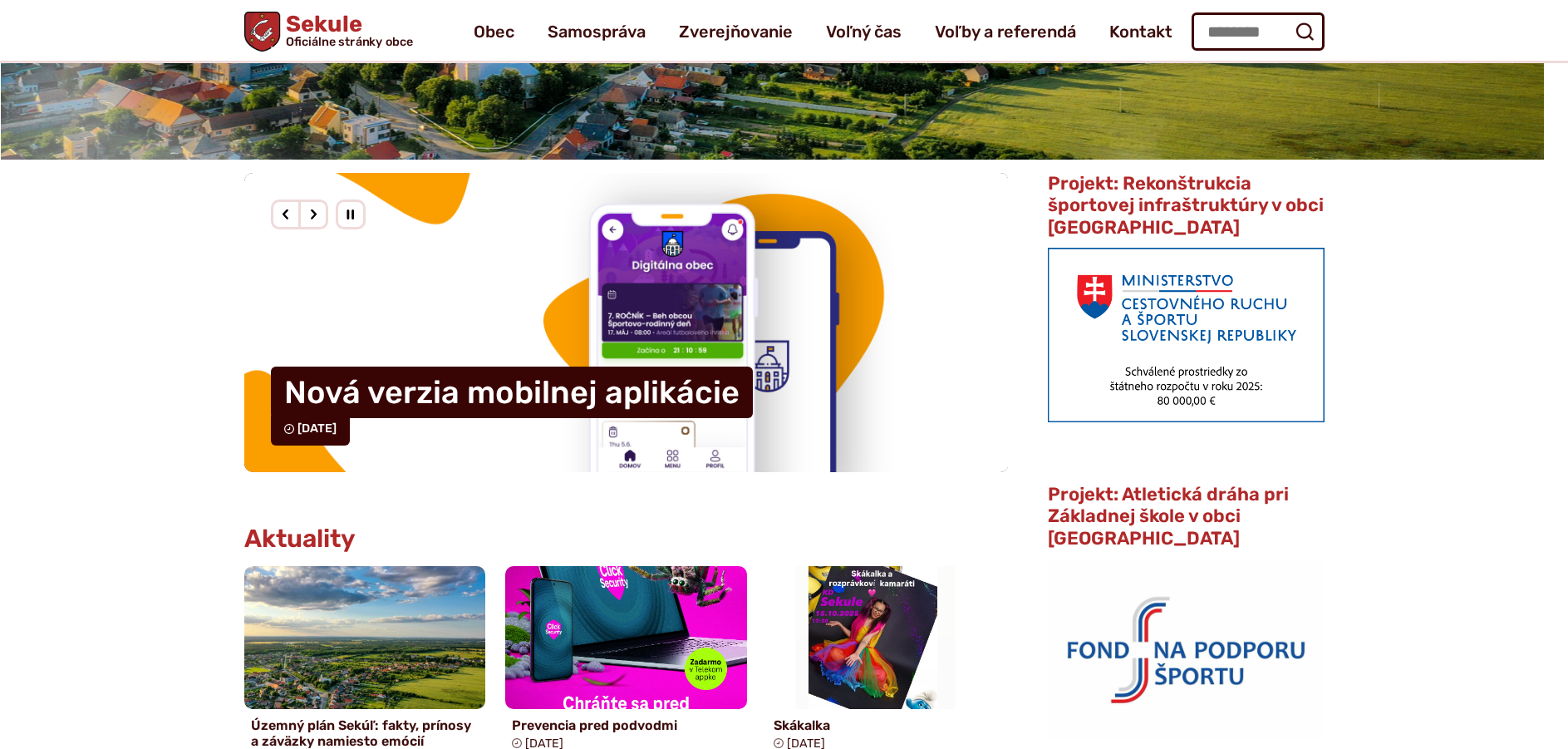
click at [287, 218] on div "Predošlý slajd" at bounding box center [286, 215] width 30 height 30
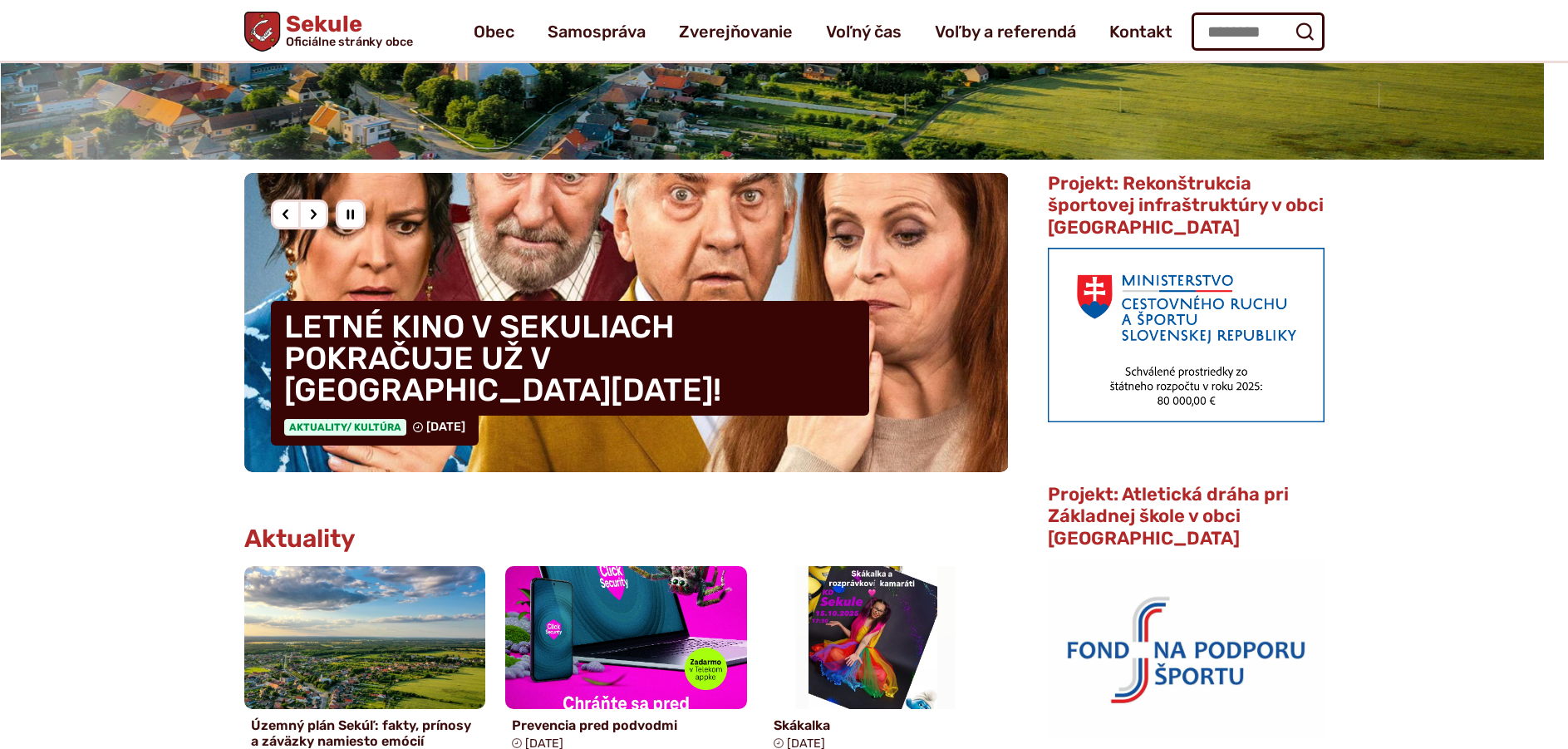
click at [318, 218] on div "Nasledujúci slajd" at bounding box center [313, 215] width 30 height 30
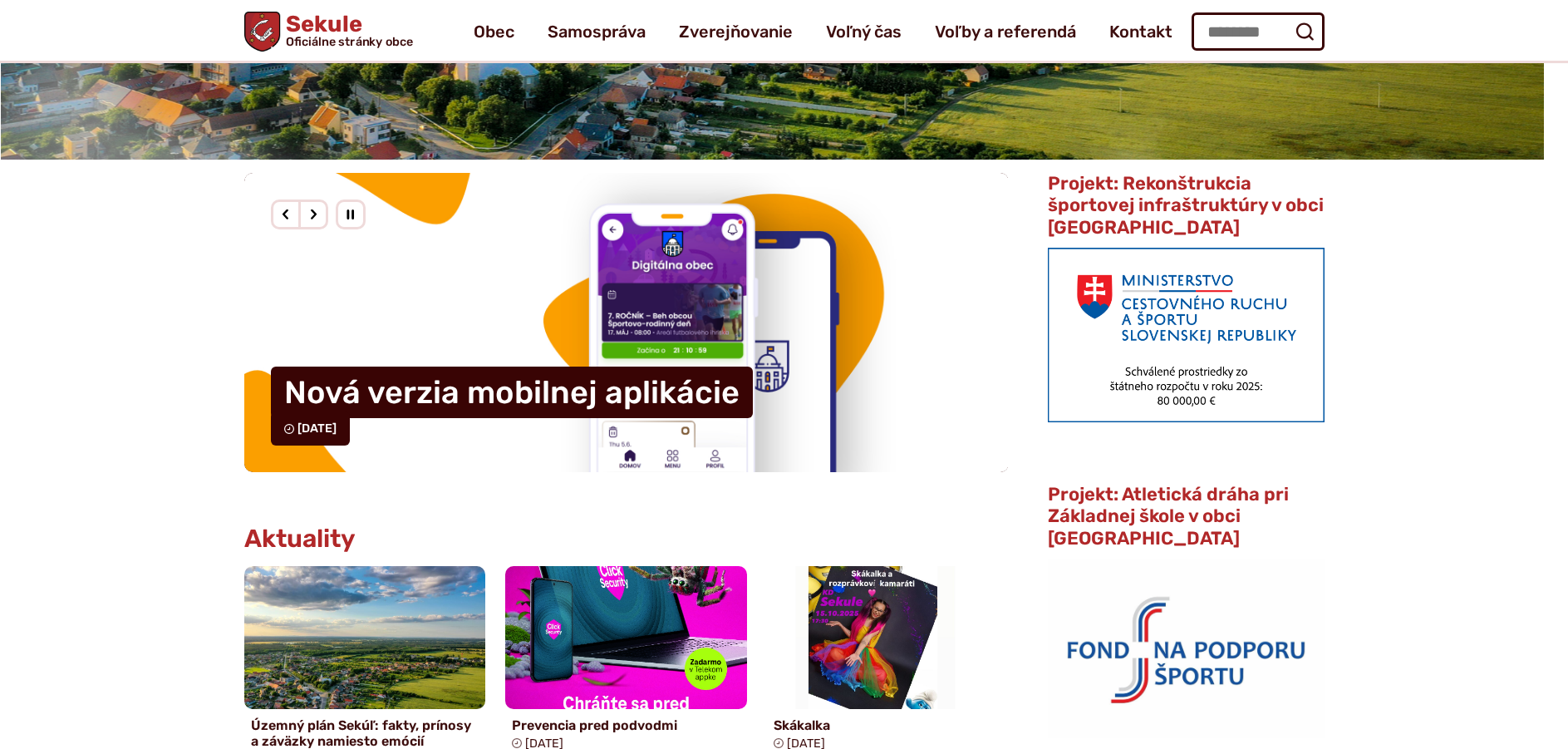
click at [318, 218] on div "Nasledujúci slajd" at bounding box center [313, 215] width 30 height 30
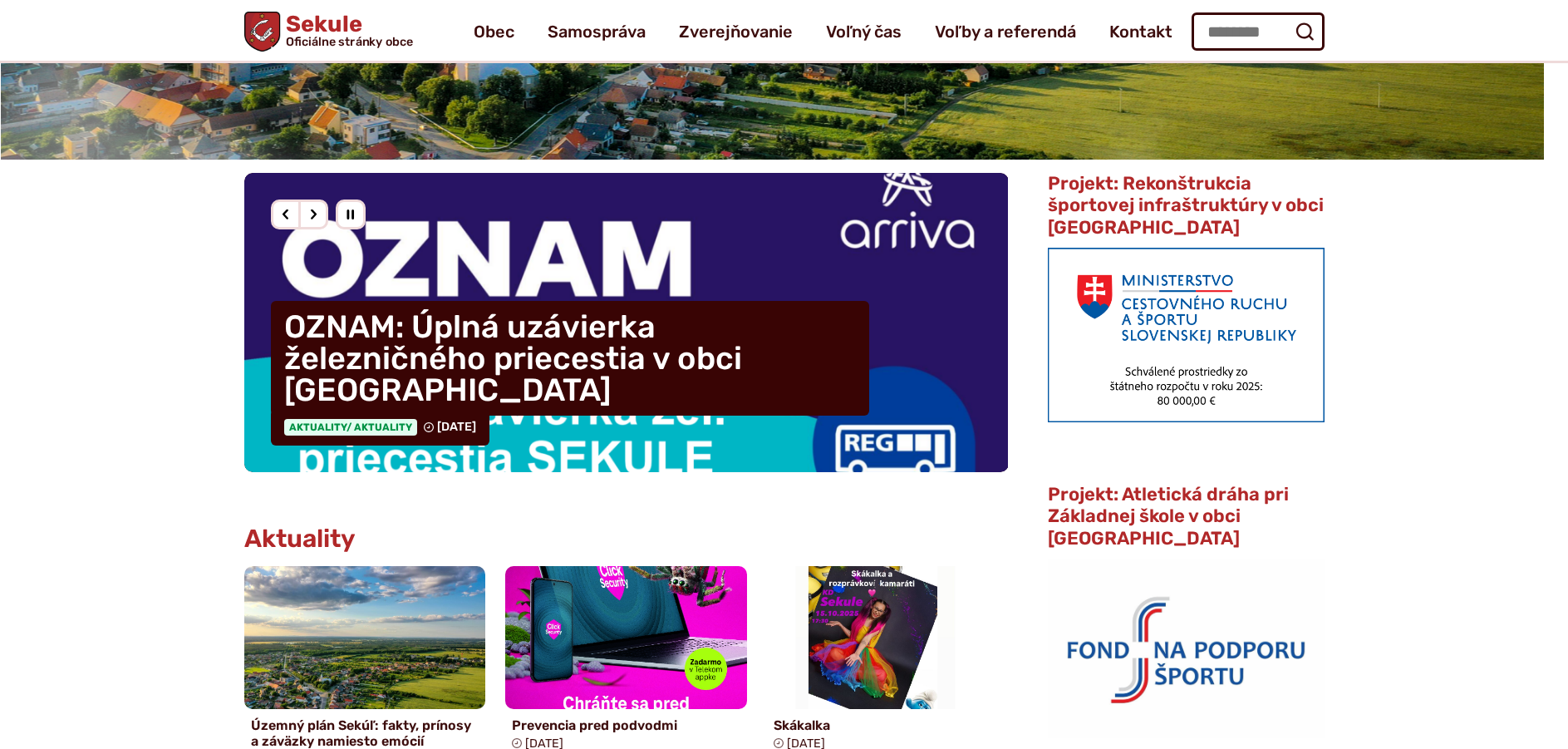
click at [318, 218] on div "Nasledujúci slajd" at bounding box center [313, 215] width 30 height 30
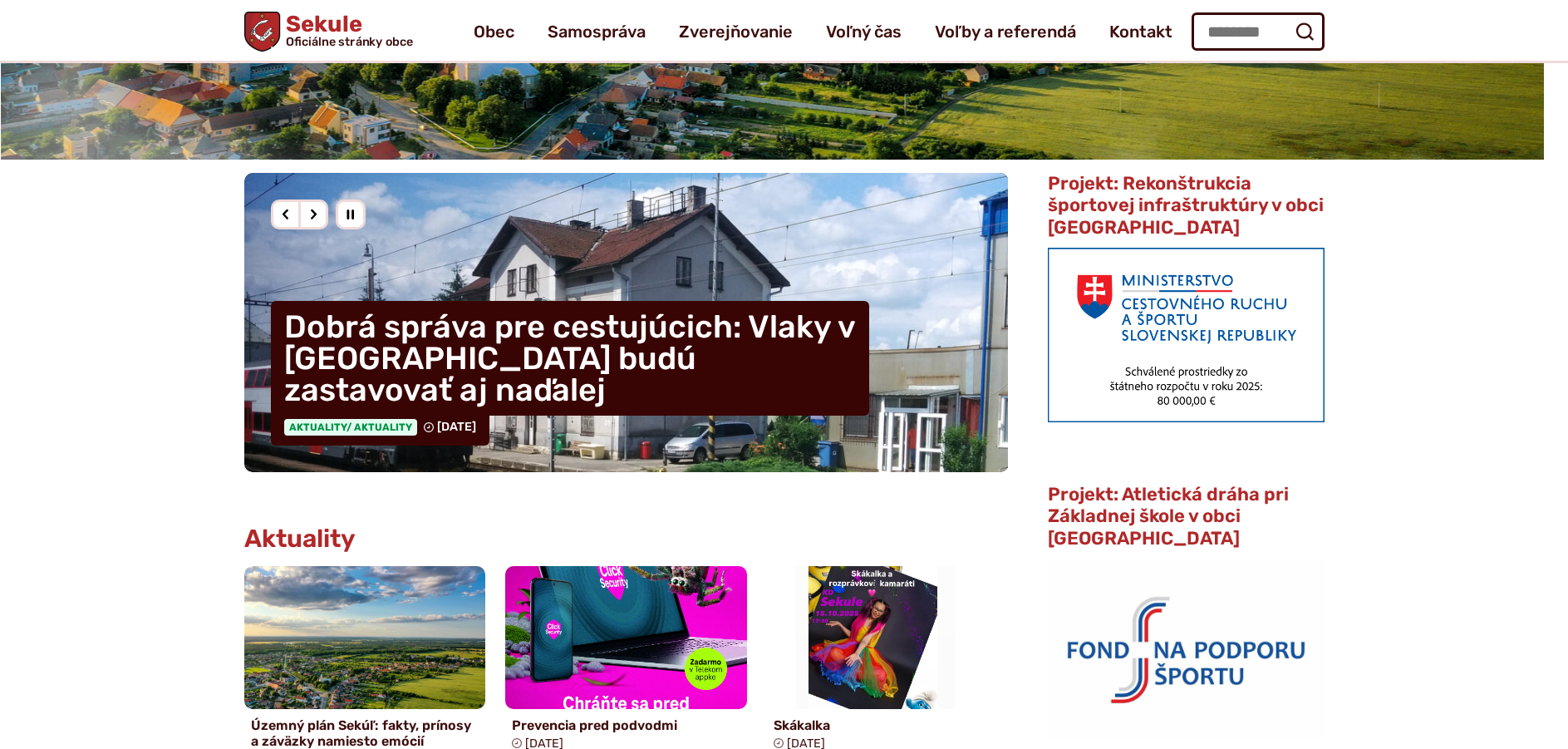
click at [318, 218] on div "Nasledujúci slajd" at bounding box center [313, 215] width 30 height 30
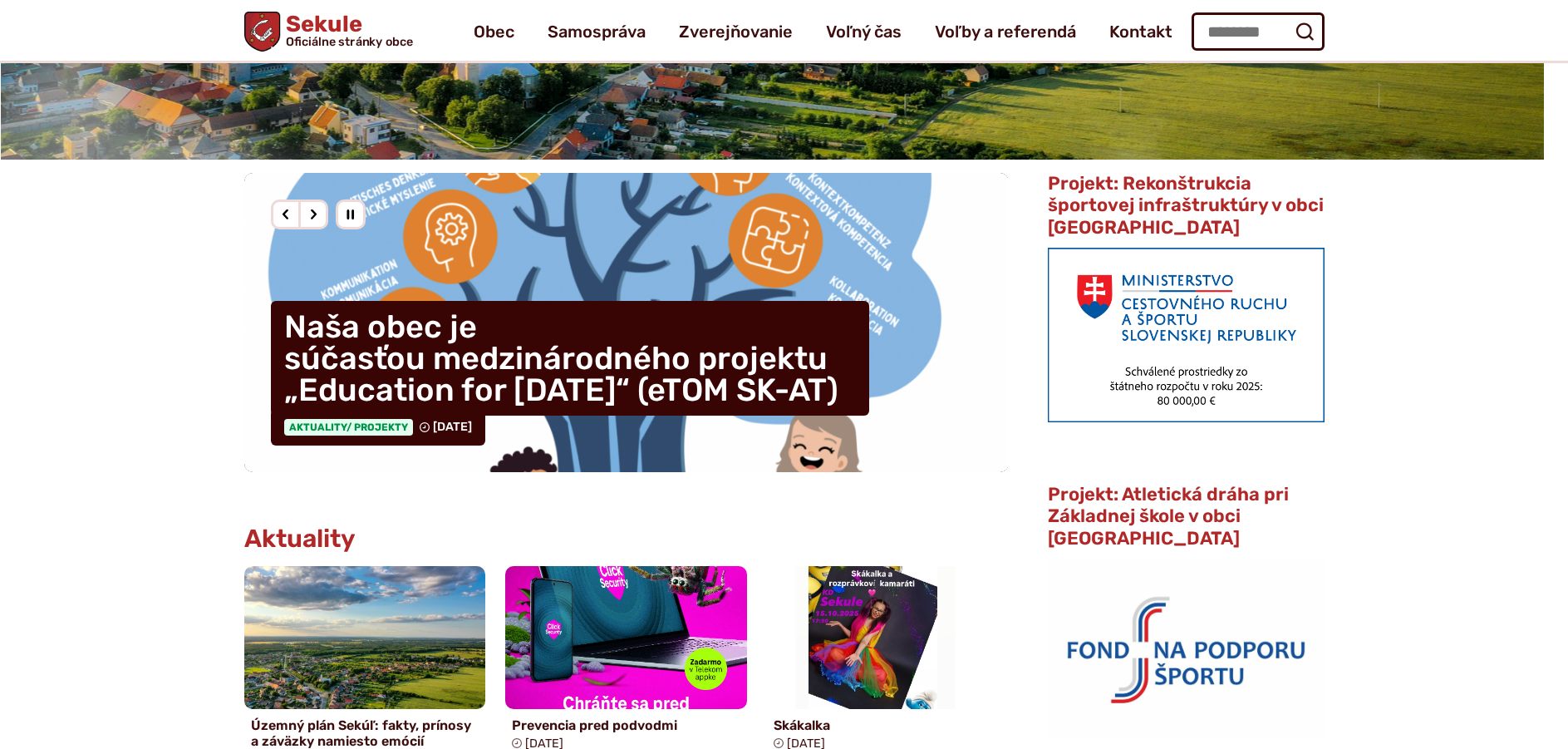
click at [318, 218] on div "Nasledujúci slajd" at bounding box center [313, 215] width 30 height 30
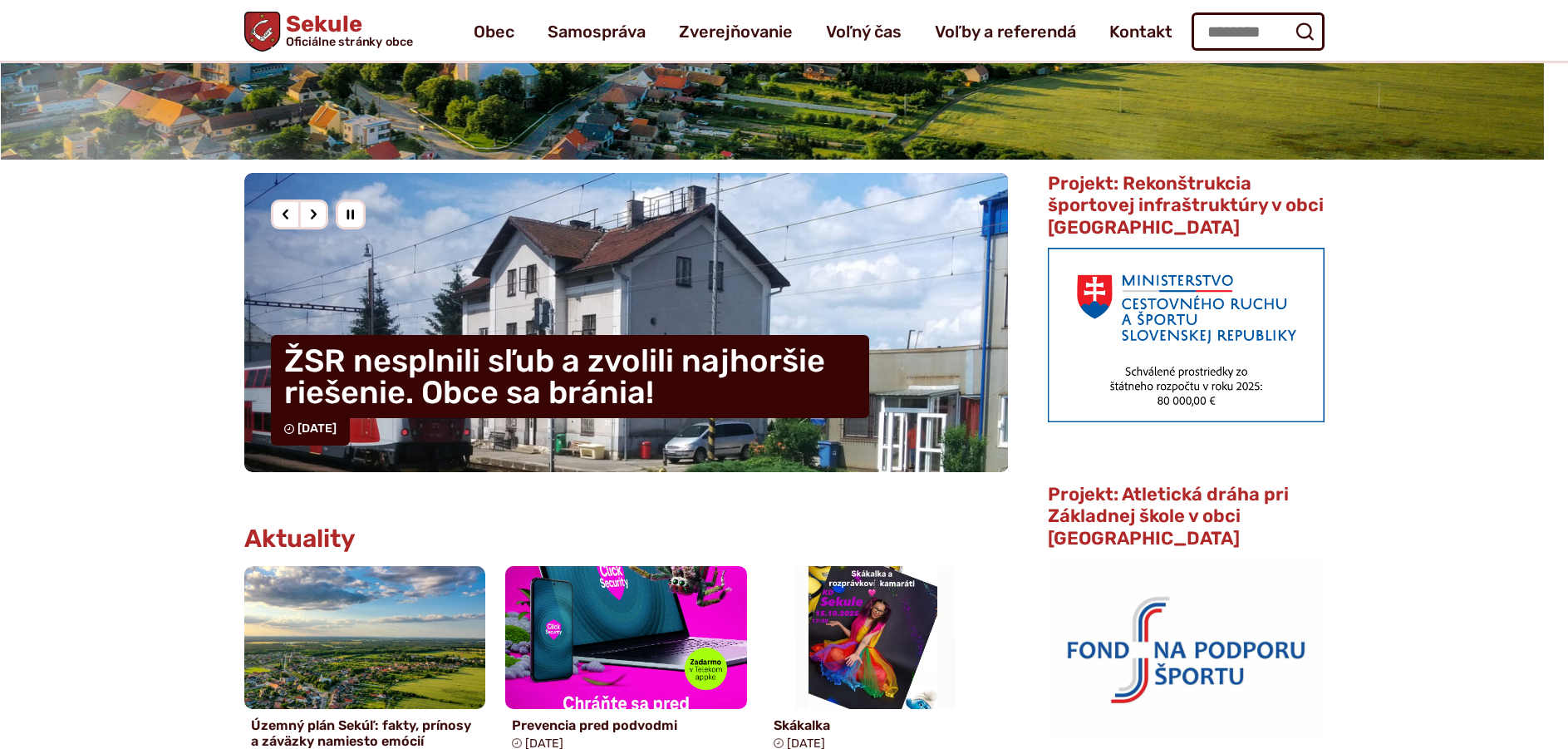
click at [318, 218] on div "Nasledujúci slajd" at bounding box center [313, 215] width 30 height 30
